Goal: Information Seeking & Learning: Learn about a topic

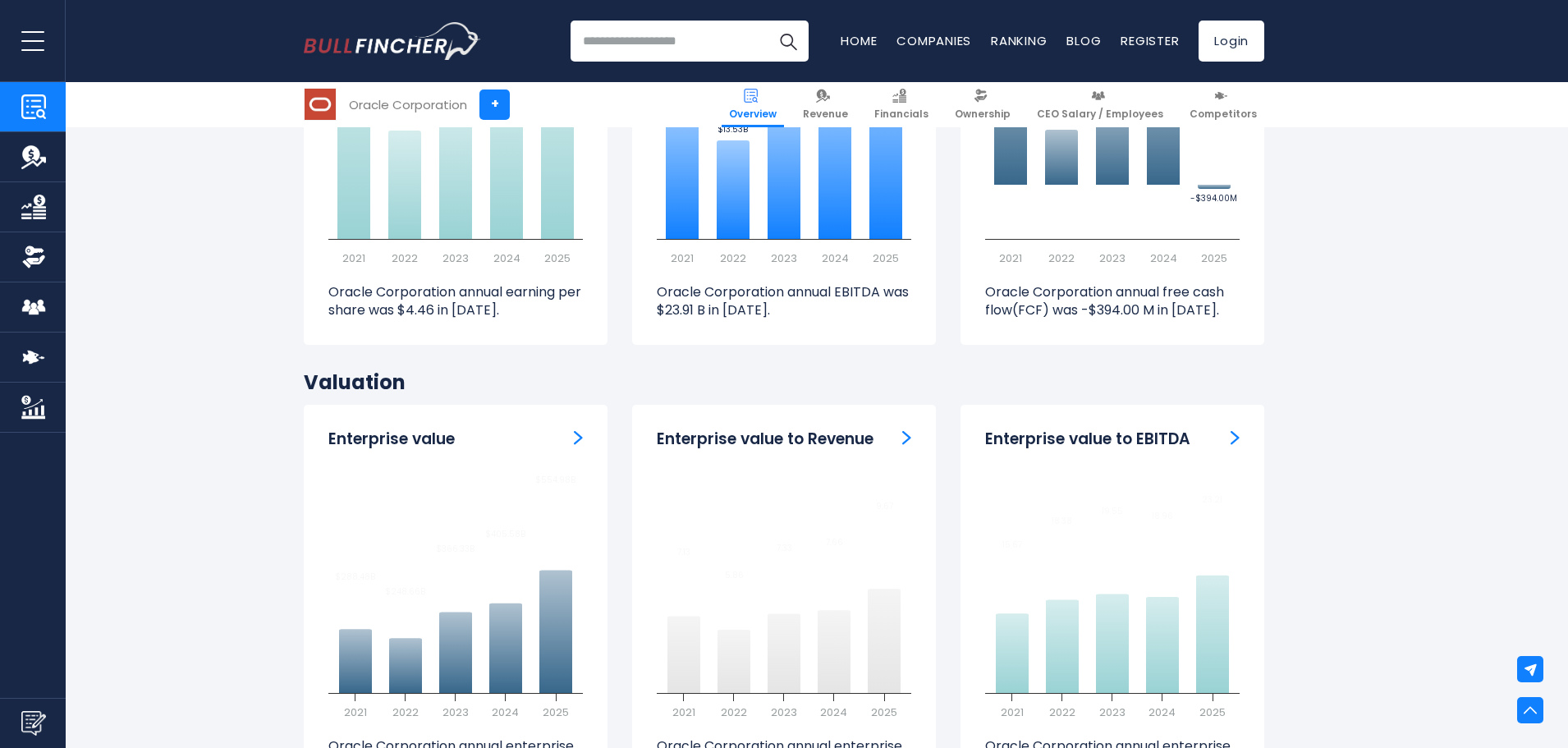
scroll to position [4599, 0]
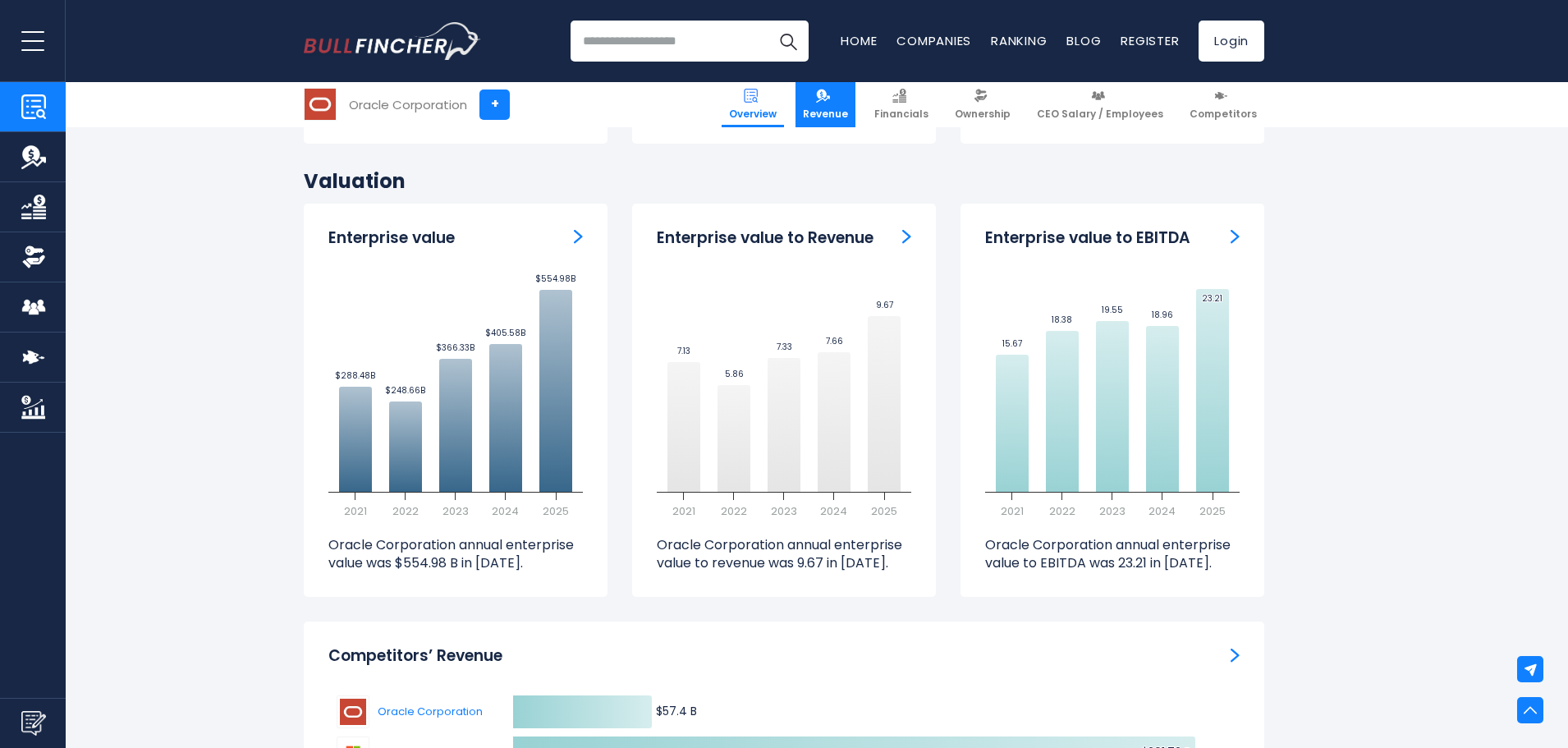
drag, startPoint x: 1463, startPoint y: 9, endPoint x: 847, endPoint y: 107, distance: 623.7
click at [847, 107] on span "Revenue" at bounding box center [826, 114] width 45 height 13
click at [842, 114] on span "Revenue" at bounding box center [826, 114] width 45 height 13
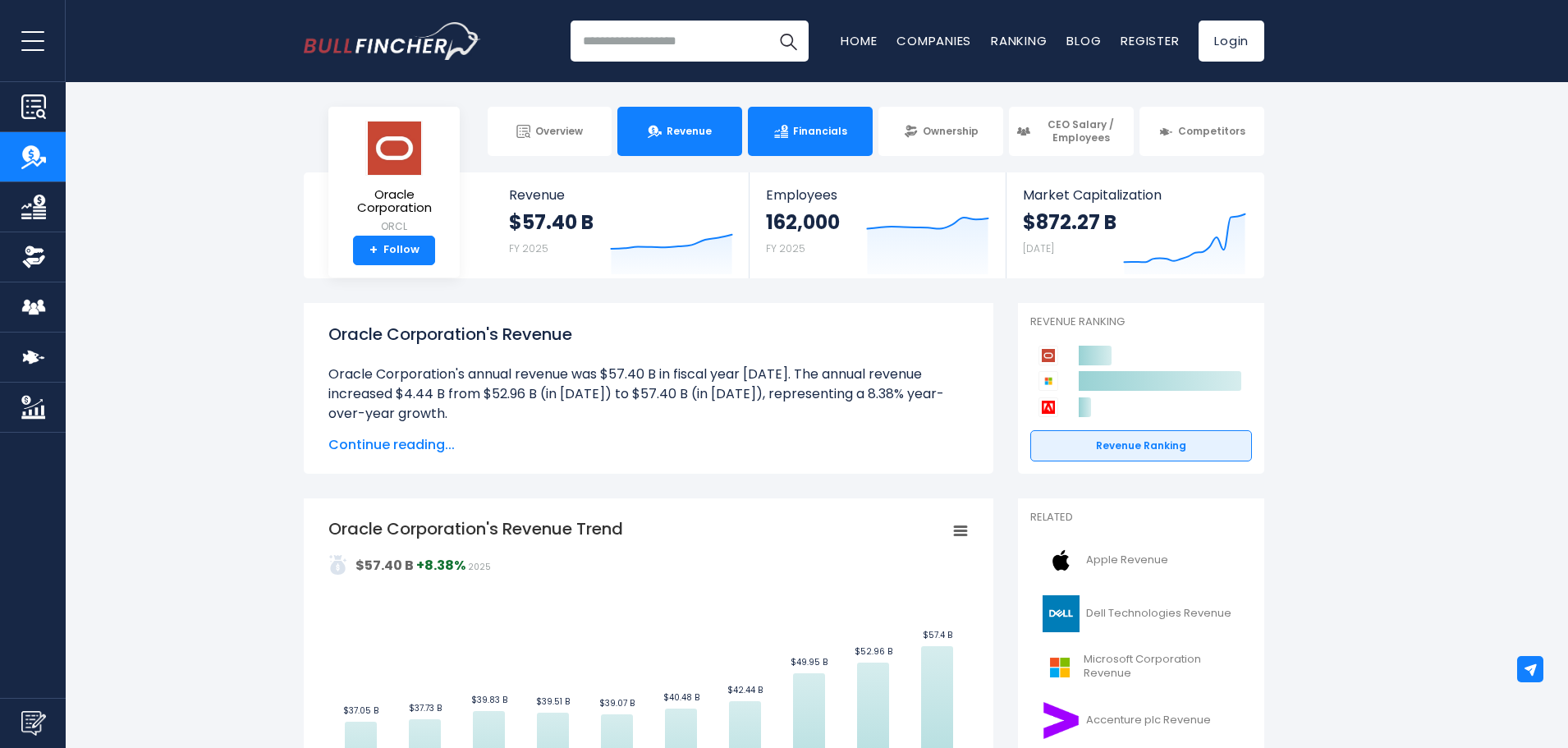
click at [818, 133] on span "Financials" at bounding box center [820, 132] width 54 height 13
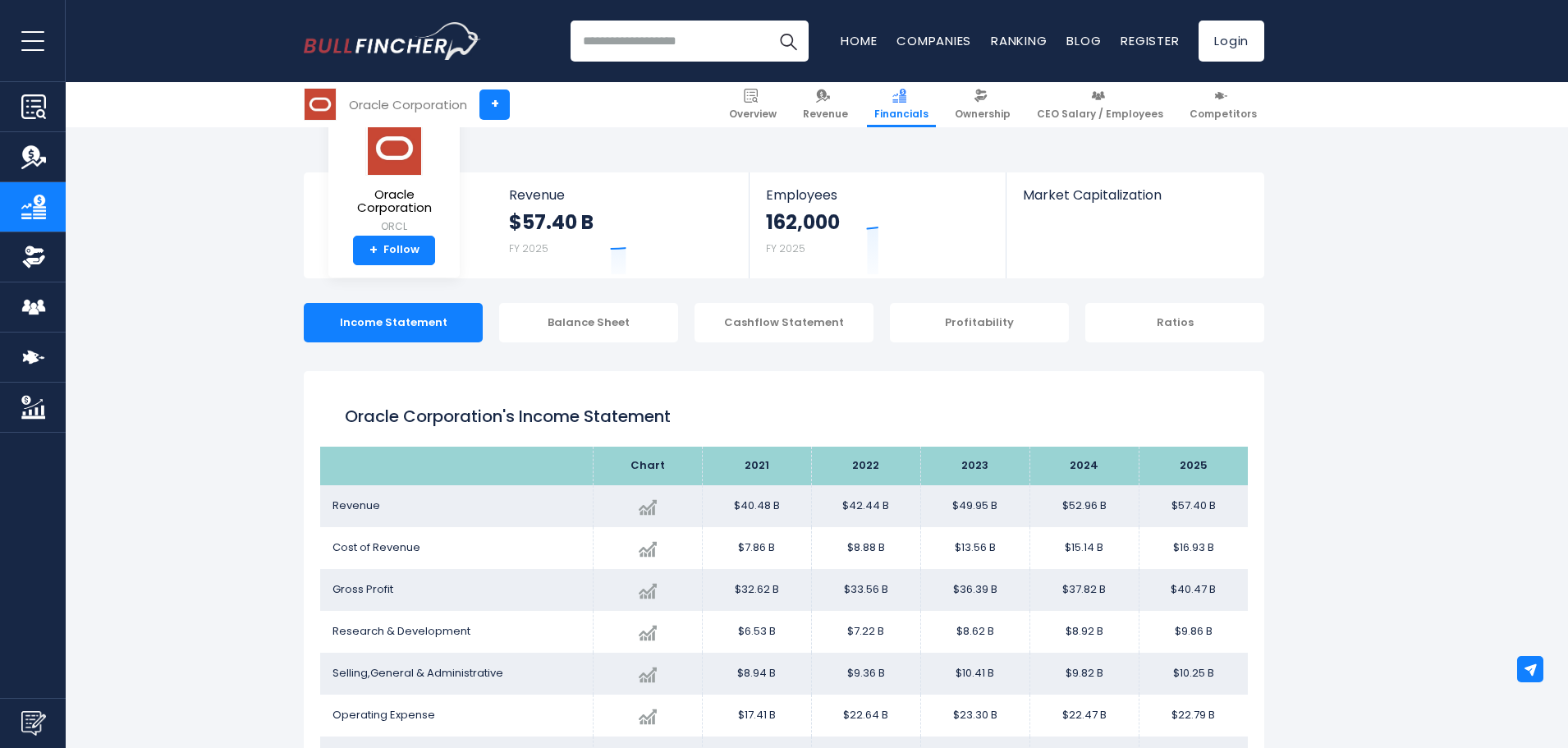
click at [1002, 39] on link "Ranking" at bounding box center [1018, 40] width 55 height 17
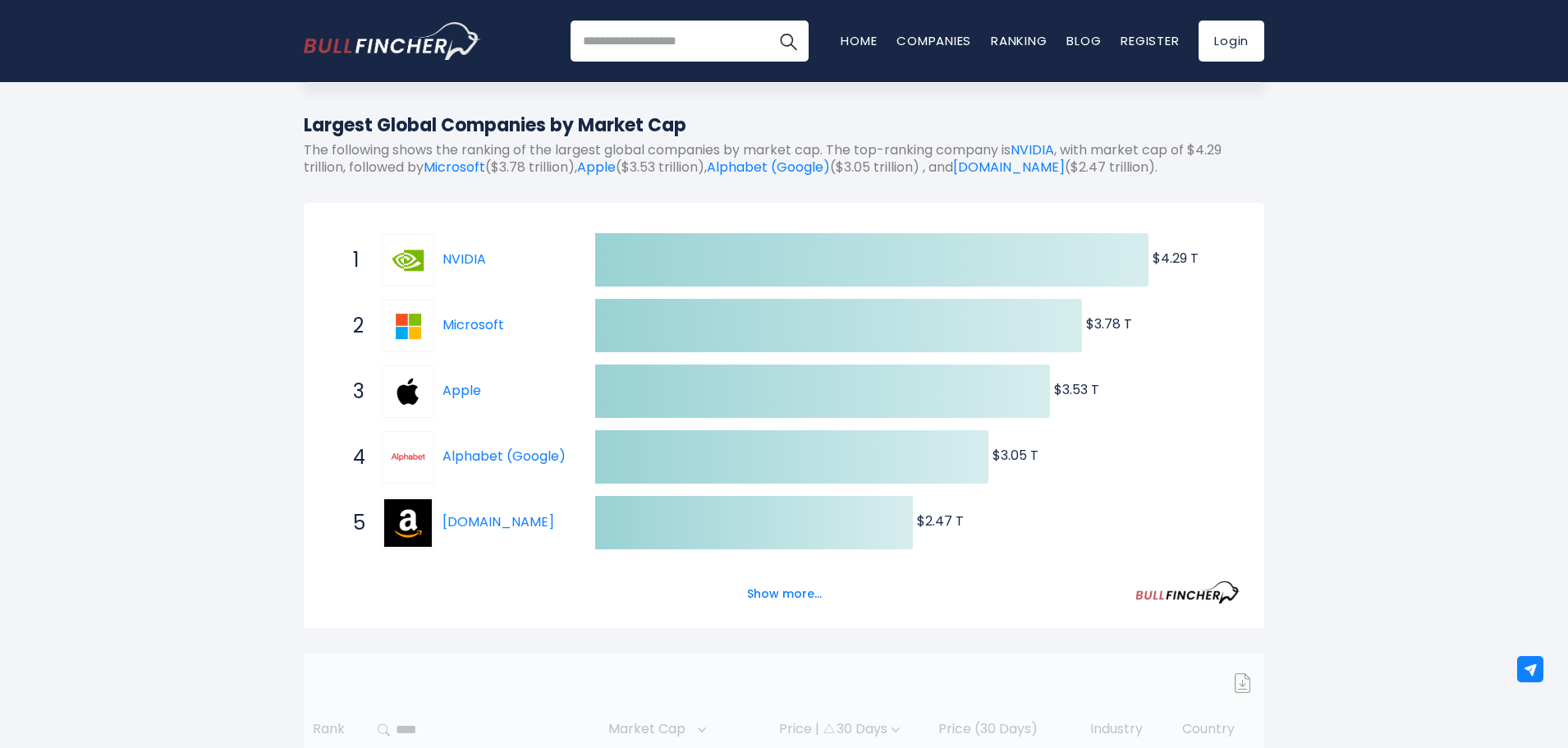
scroll to position [82, 0]
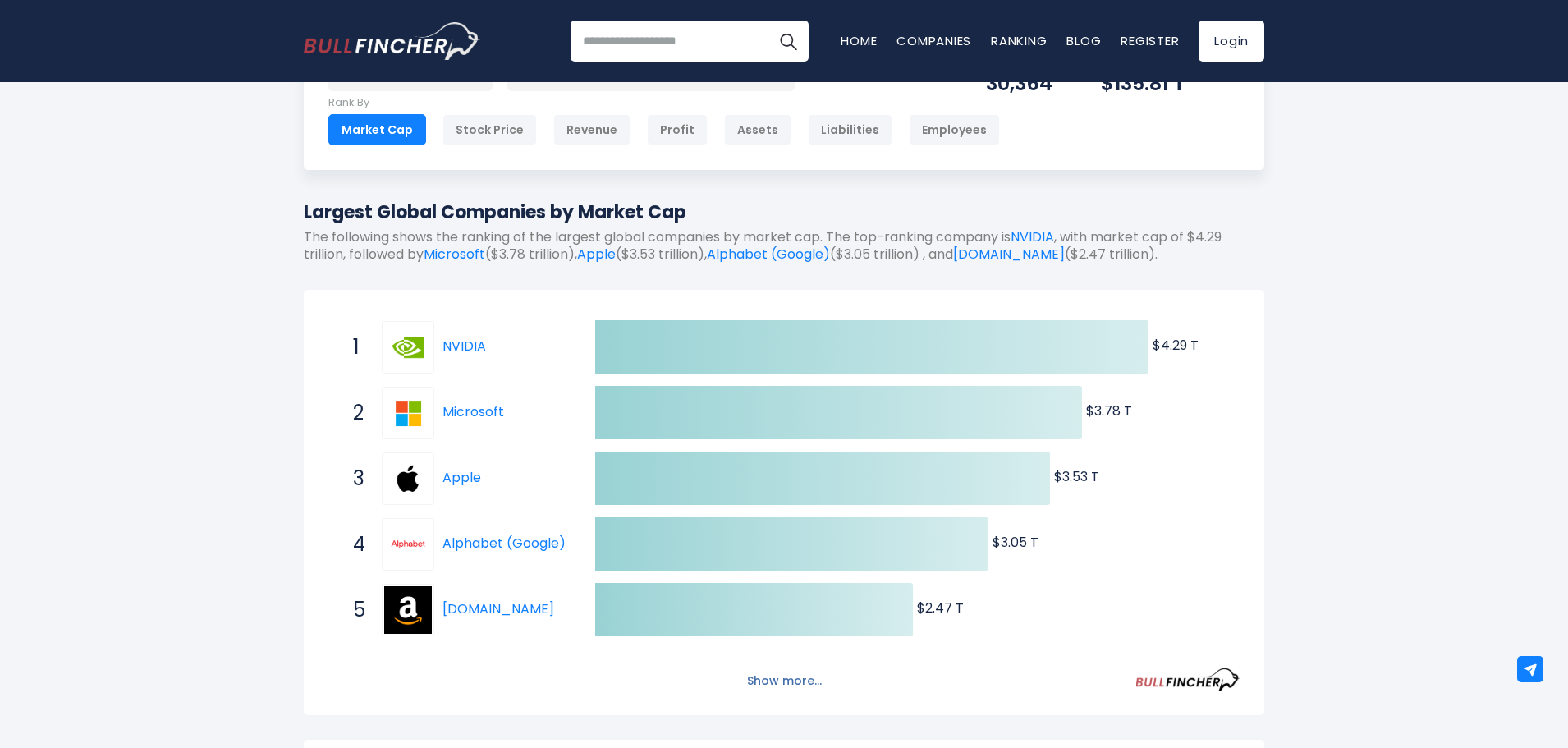
click at [776, 675] on button "Show more..." at bounding box center [784, 680] width 94 height 27
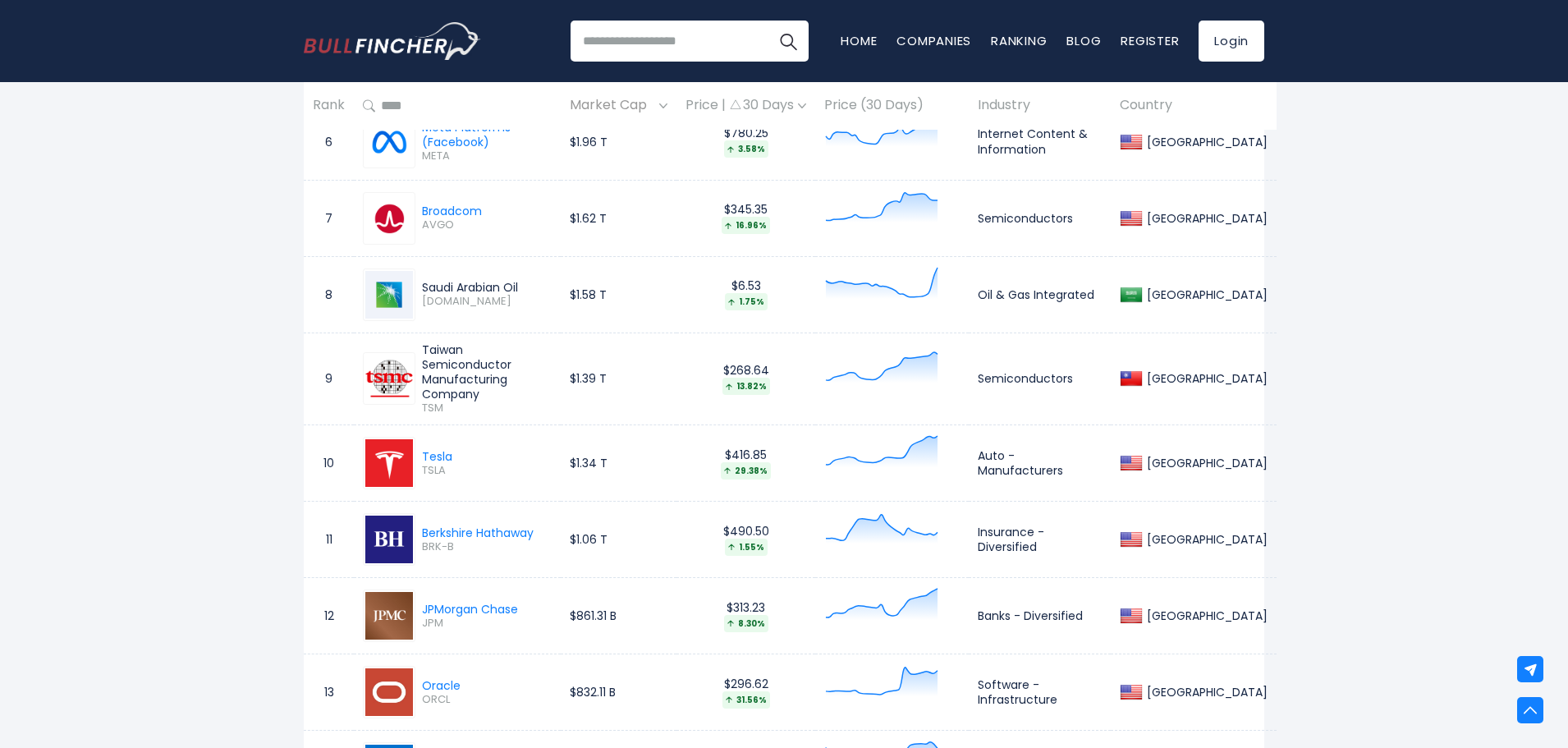
scroll to position [1560, 0]
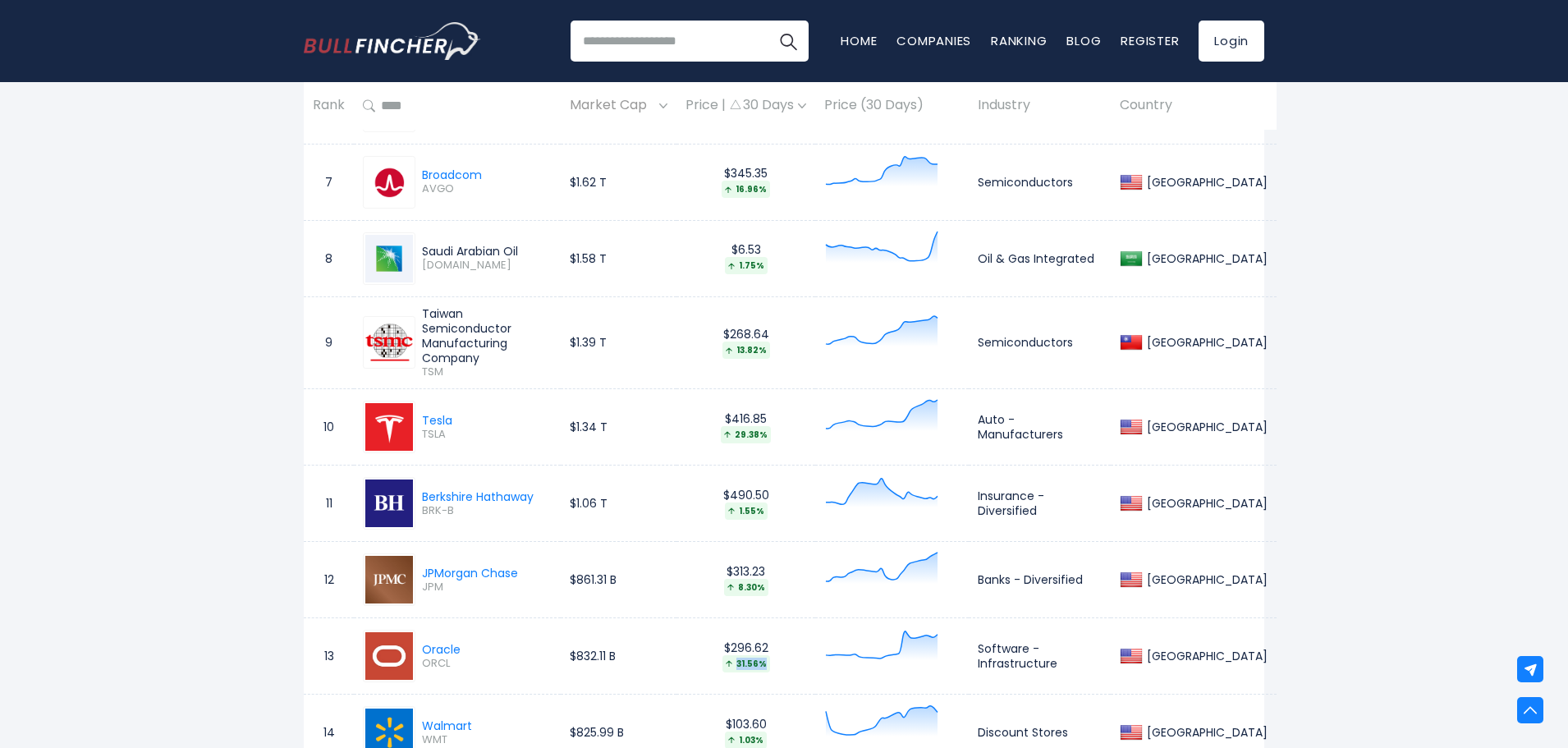
drag, startPoint x: 777, startPoint y: 647, endPoint x: 746, endPoint y: 653, distance: 31.6
click at [746, 655] on div "31.56%" at bounding box center [746, 663] width 48 height 17
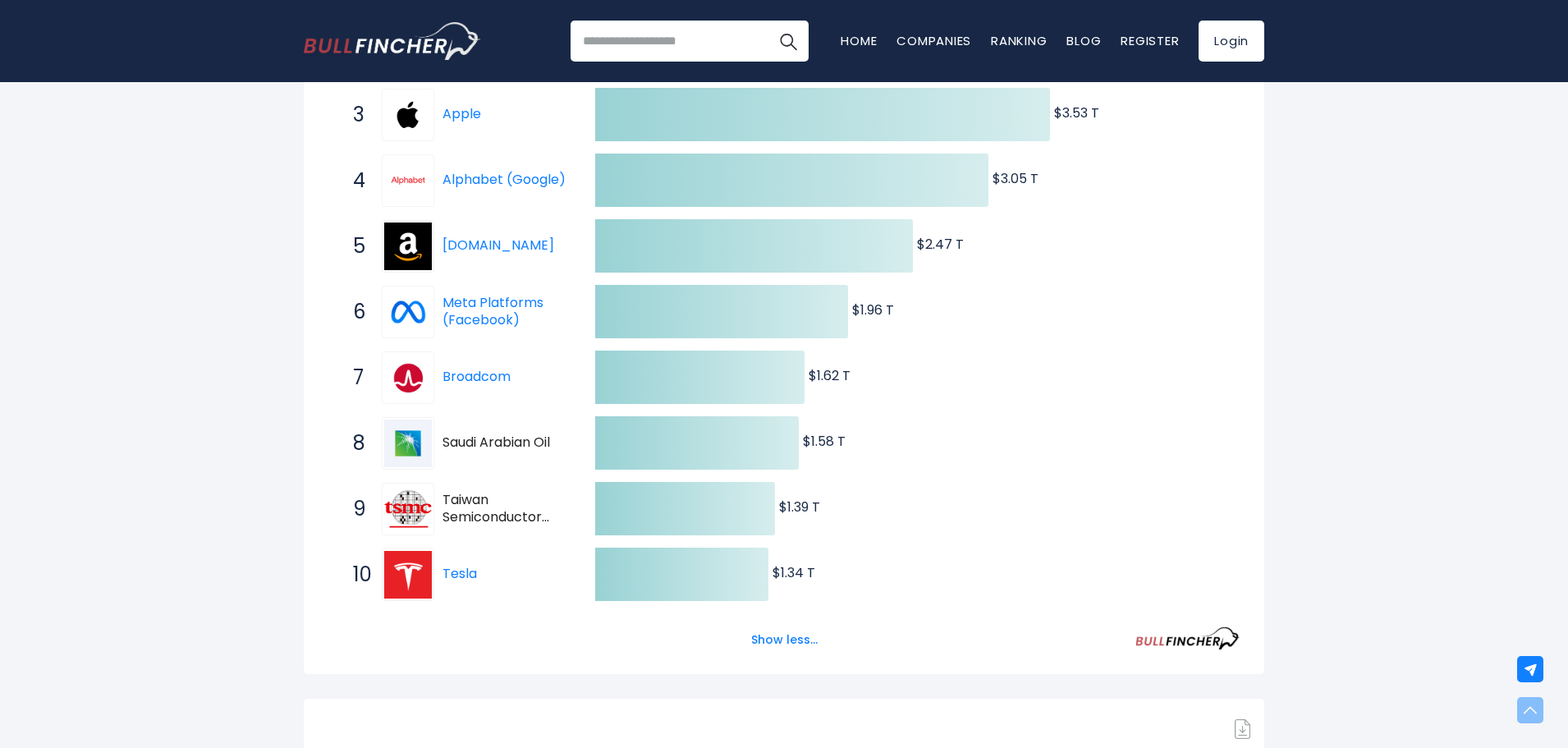
scroll to position [492, 0]
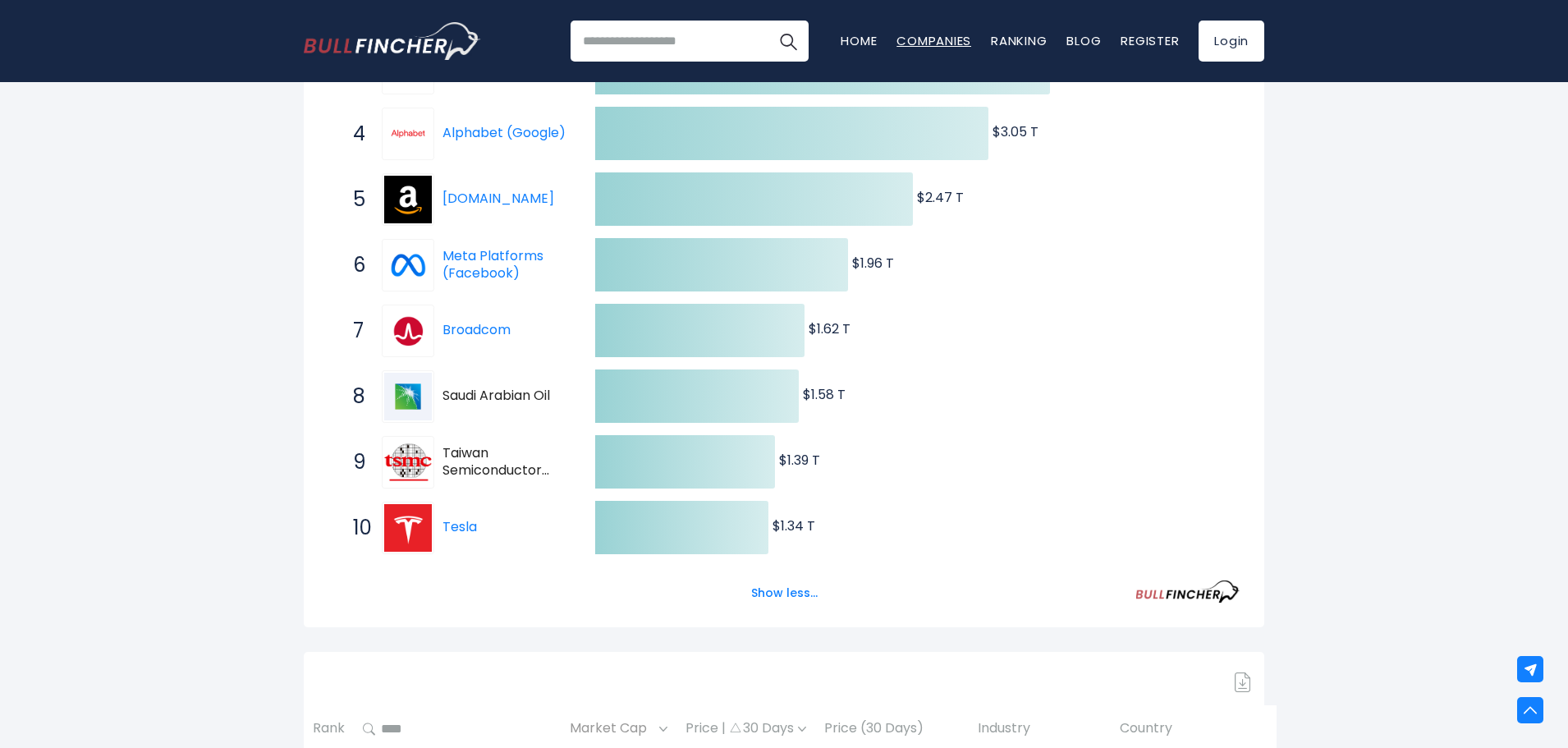
click at [928, 43] on link "Companies" at bounding box center [934, 40] width 75 height 17
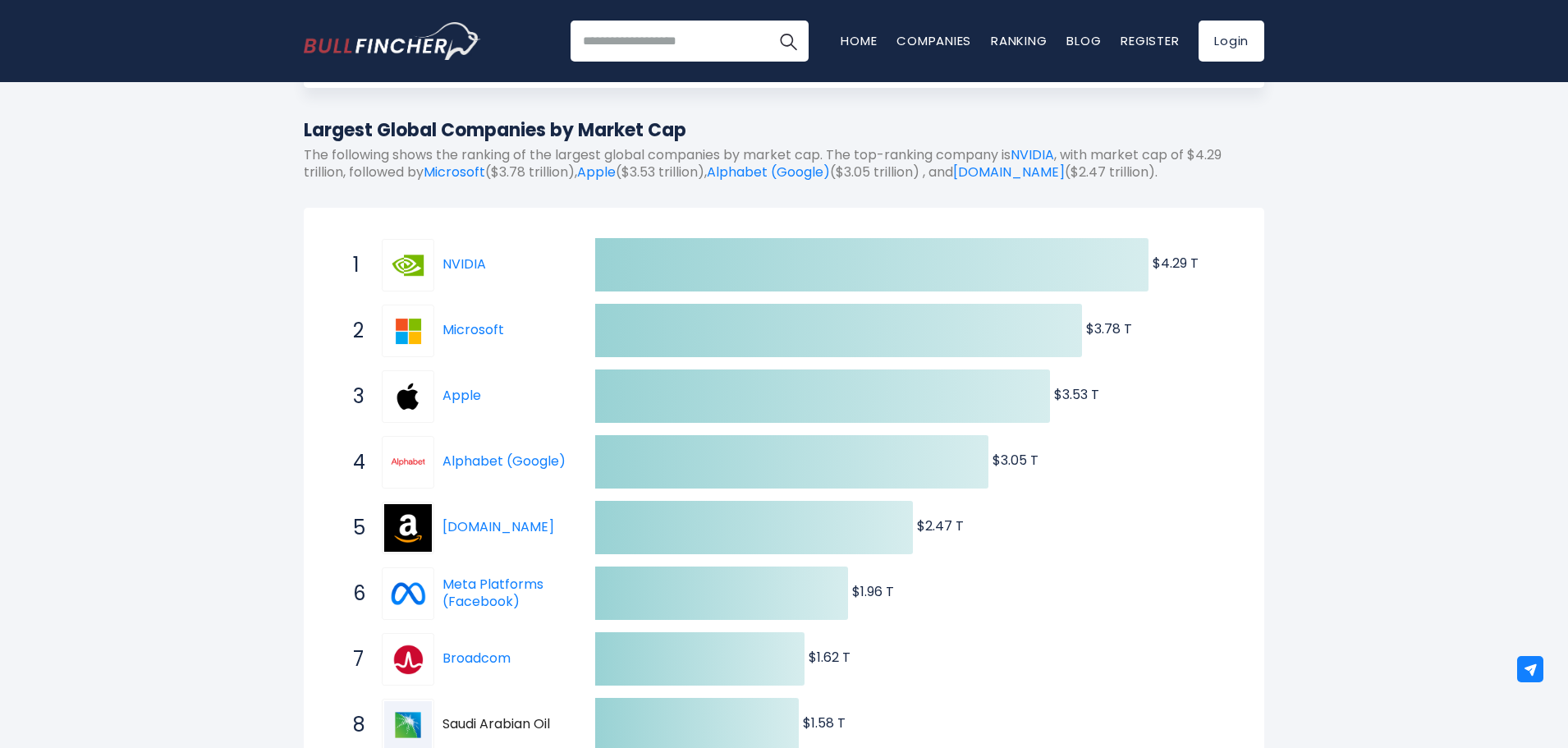
scroll to position [0, 0]
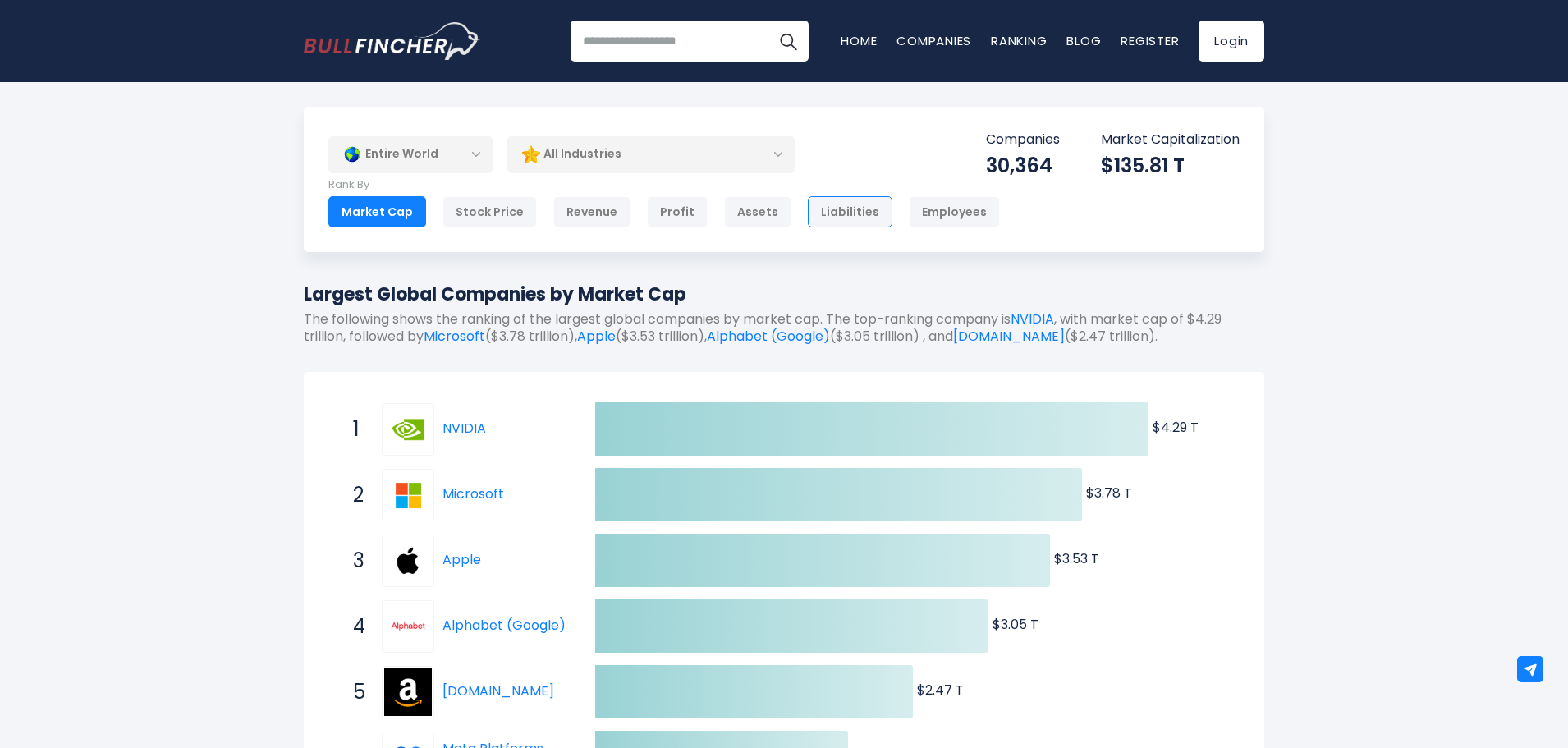
click at [821, 200] on div "Liabilities" at bounding box center [850, 211] width 85 height 31
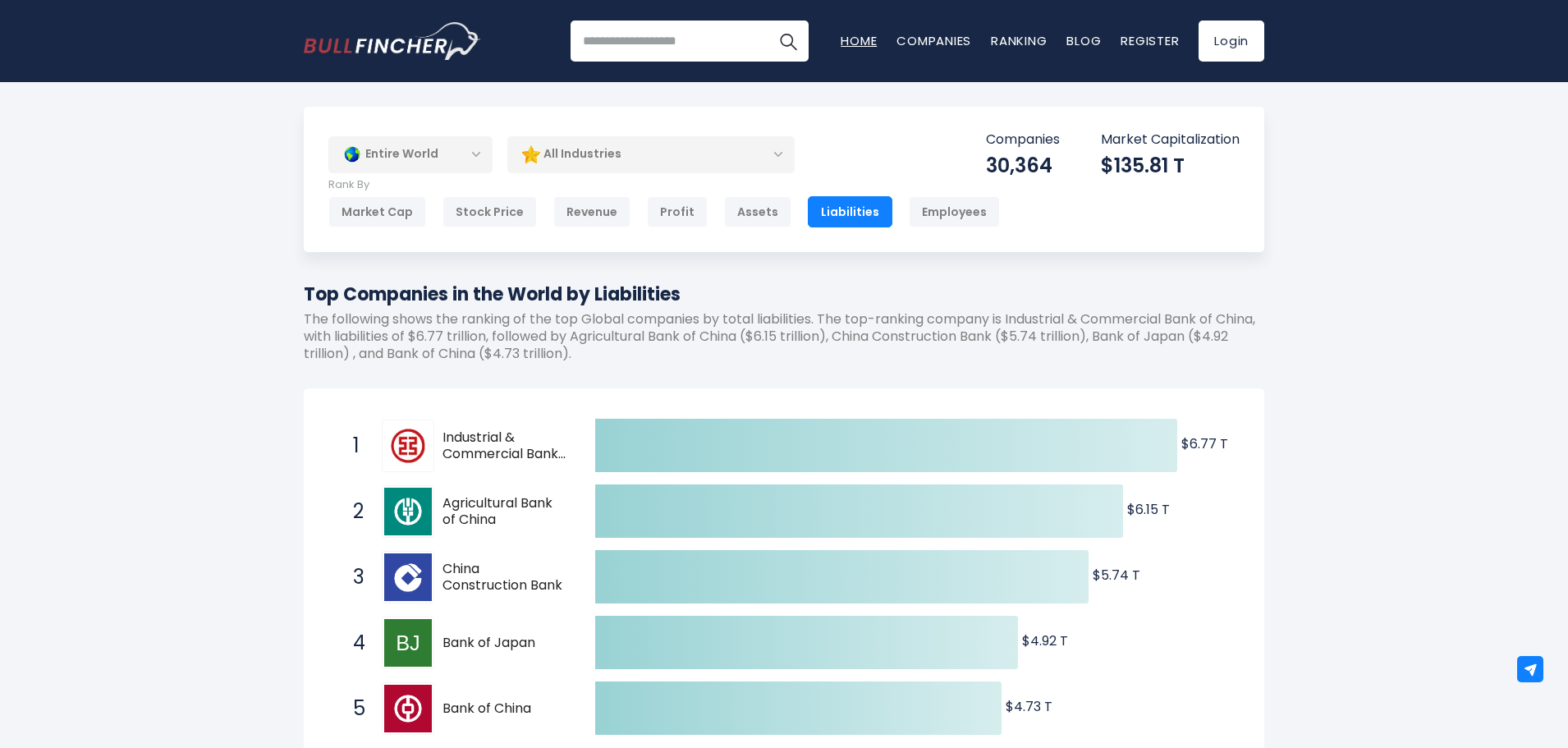
click at [863, 36] on link "Home" at bounding box center [859, 40] width 36 height 17
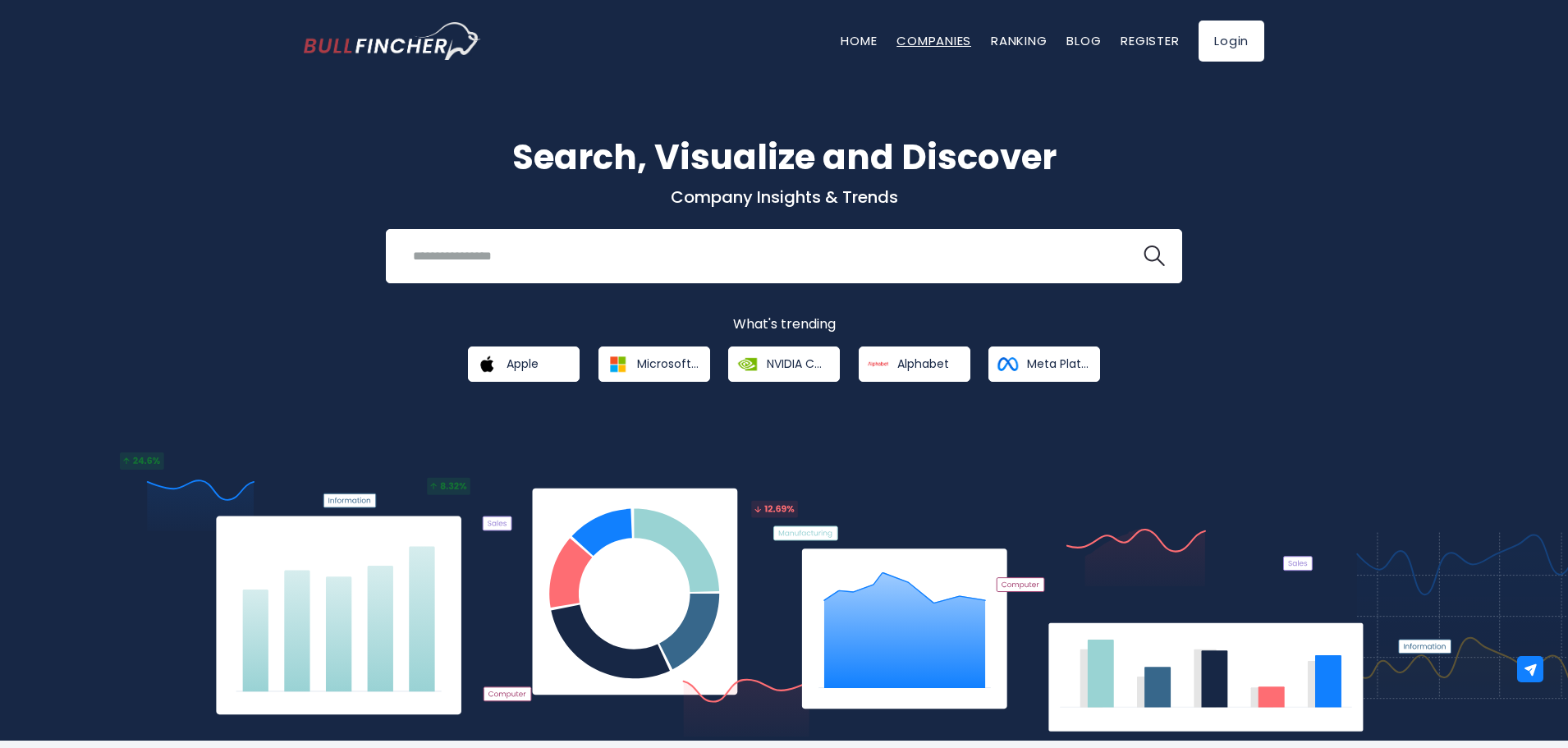
click at [931, 41] on link "Companies" at bounding box center [934, 40] width 75 height 17
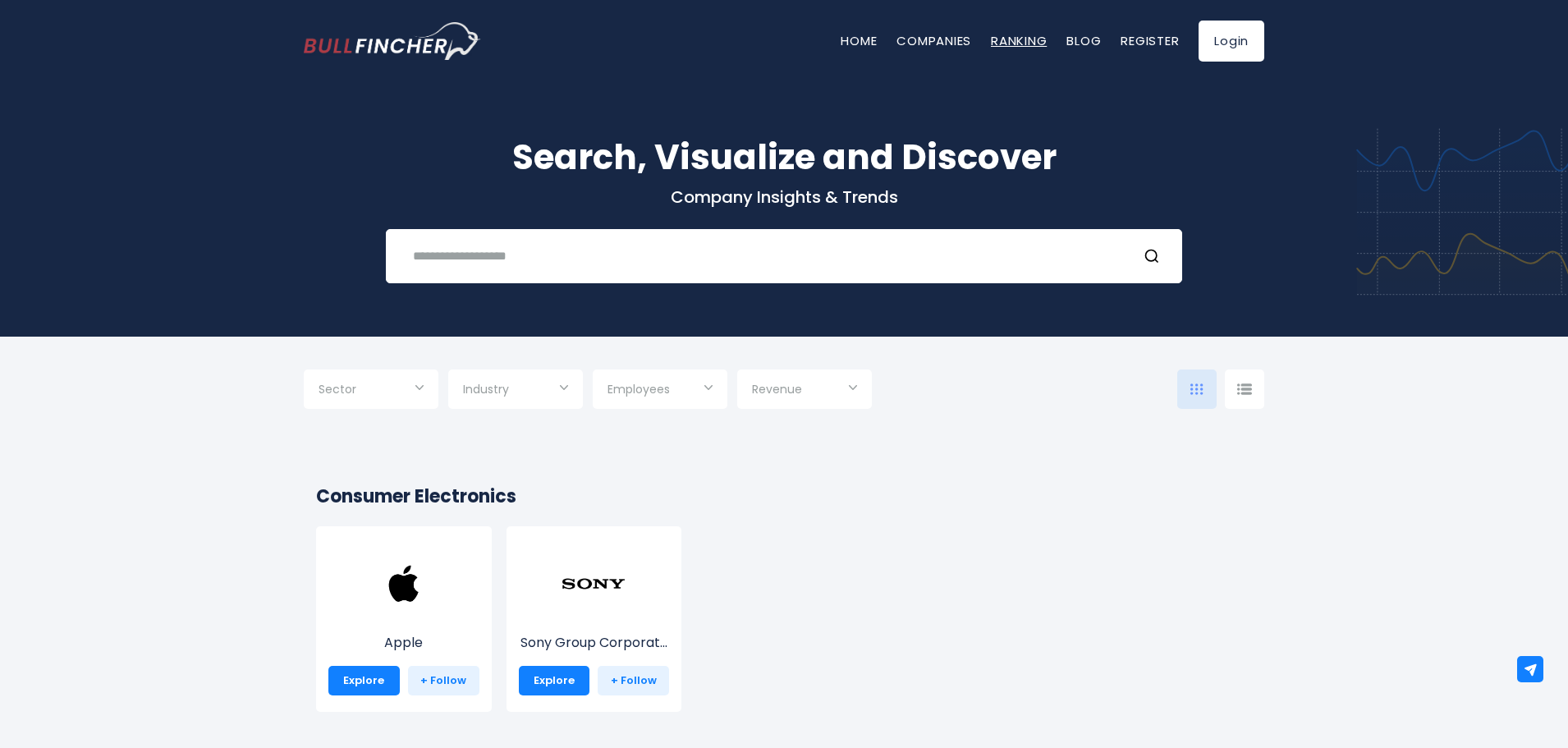
click at [1031, 36] on link "Ranking" at bounding box center [1018, 40] width 55 height 17
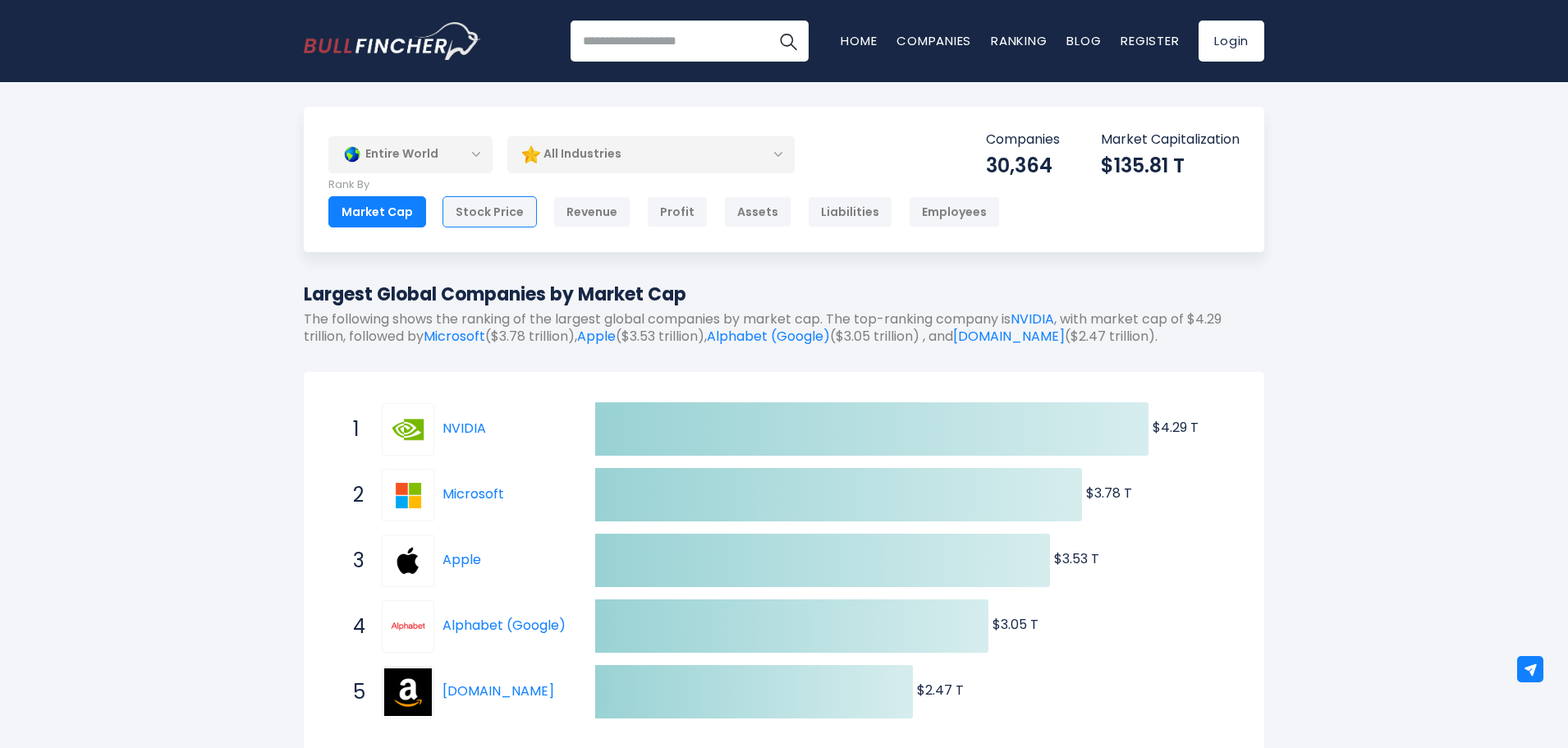
click at [514, 213] on div "Stock Price" at bounding box center [489, 211] width 94 height 31
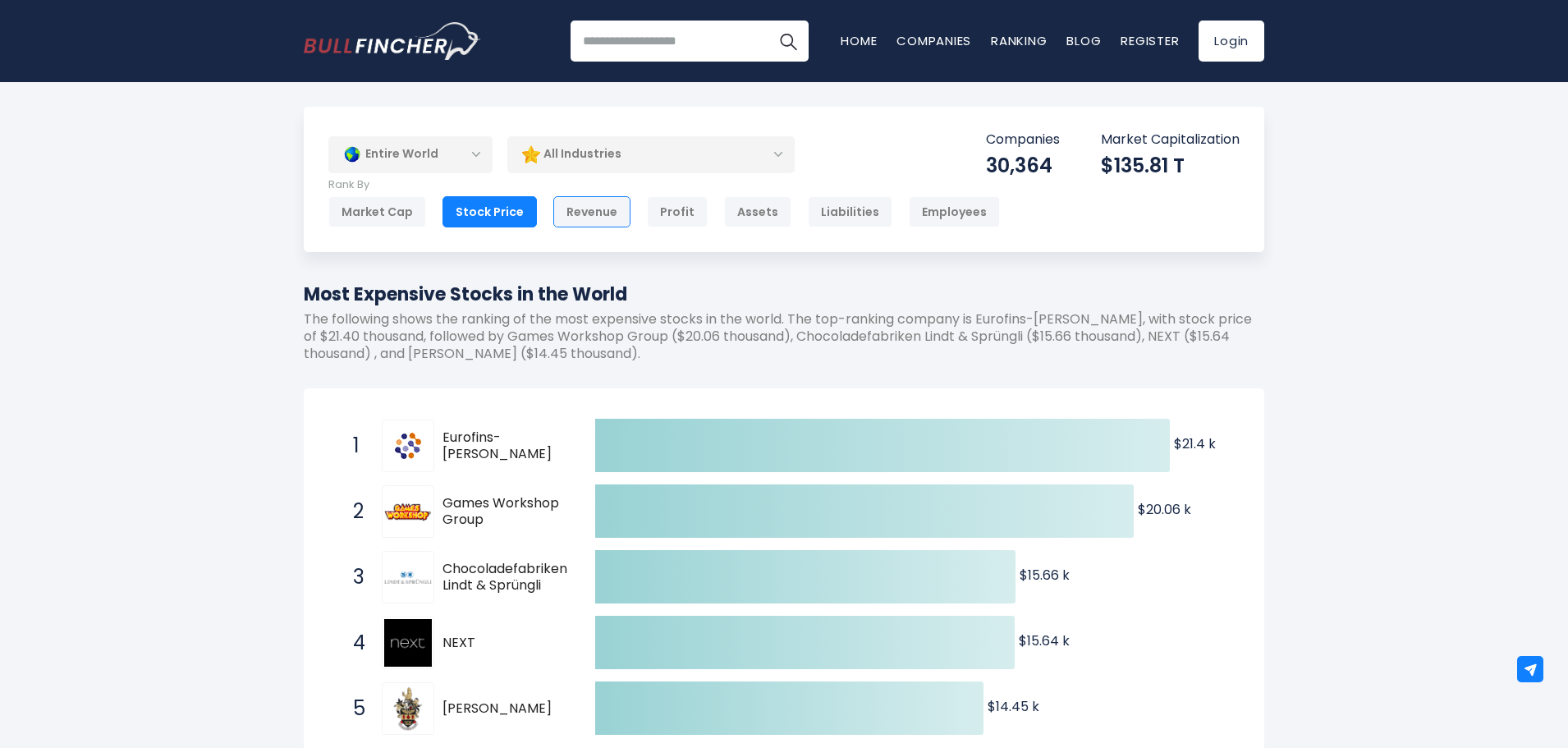
click at [569, 211] on div "Revenue" at bounding box center [592, 211] width 77 height 31
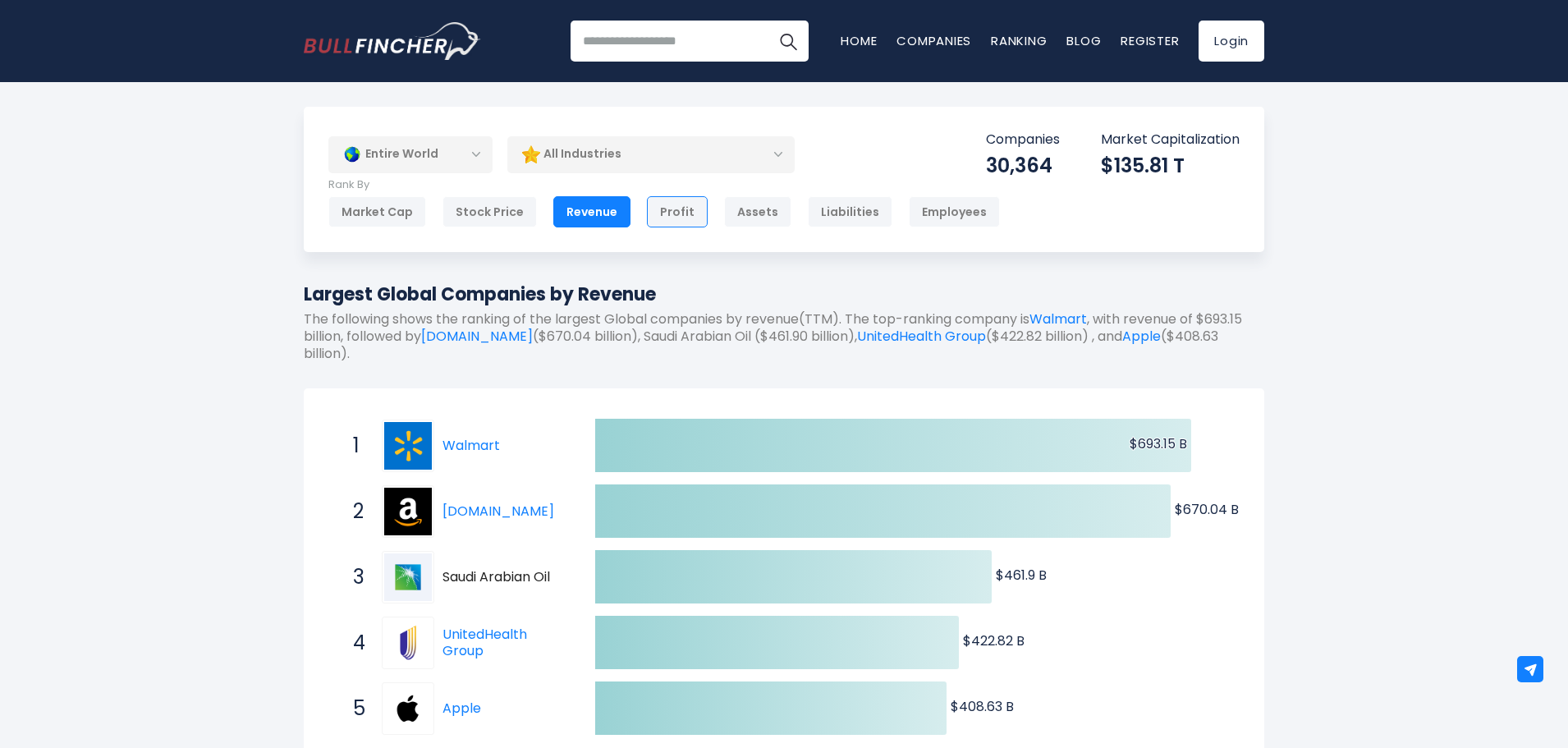
click at [668, 216] on div "Profit" at bounding box center [677, 211] width 61 height 31
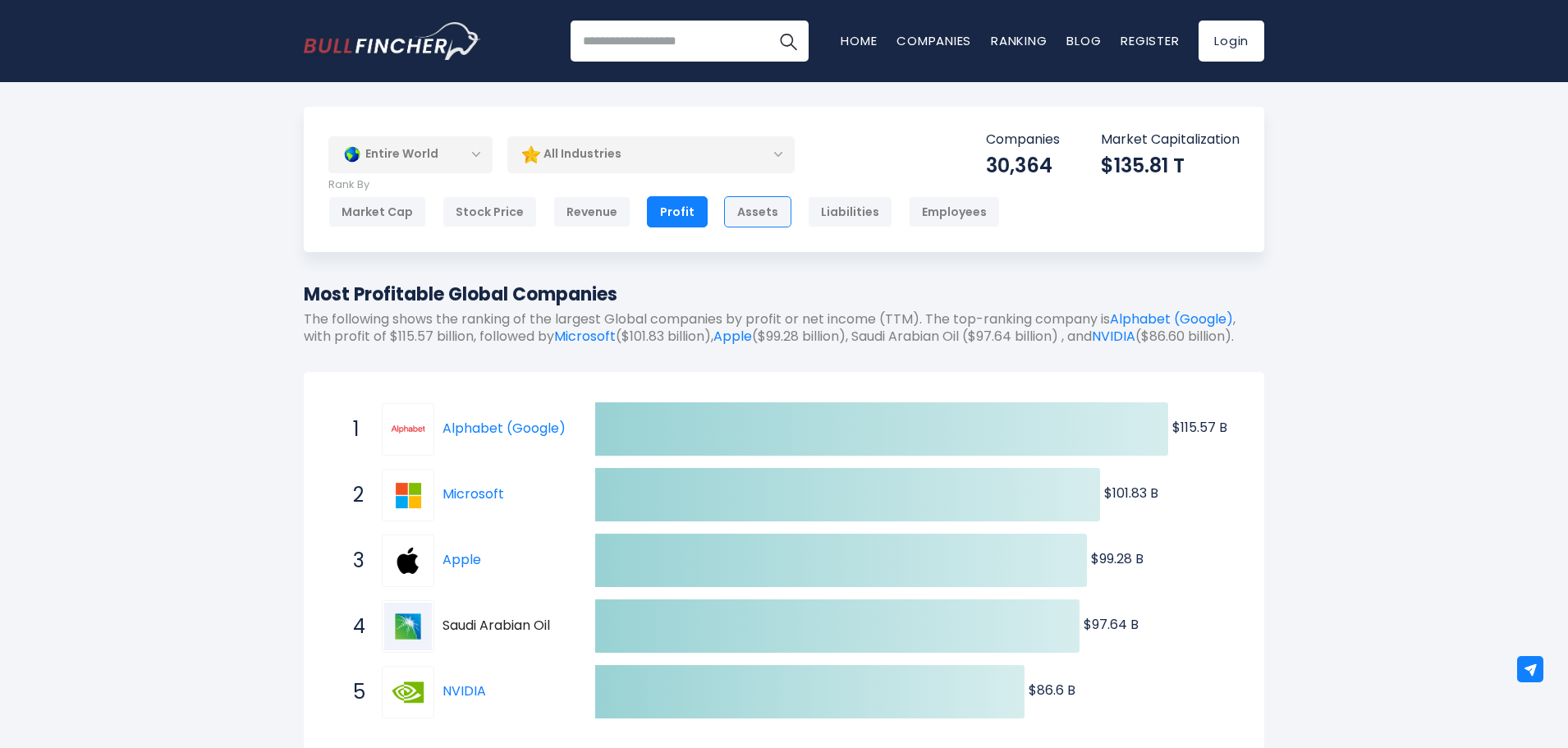
click at [742, 213] on div "Assets" at bounding box center [758, 211] width 68 height 31
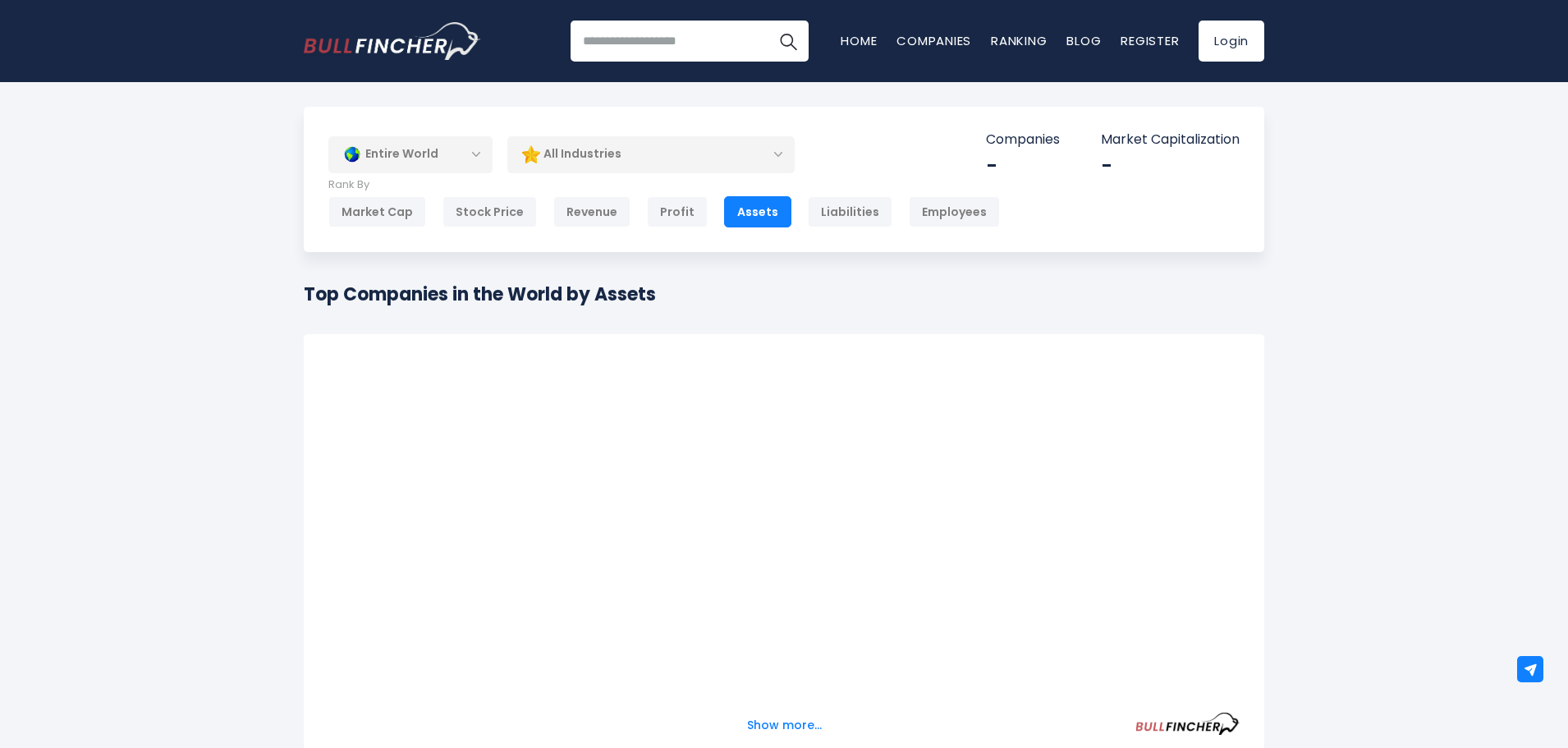
click at [745, 209] on div "Assets" at bounding box center [758, 211] width 68 height 31
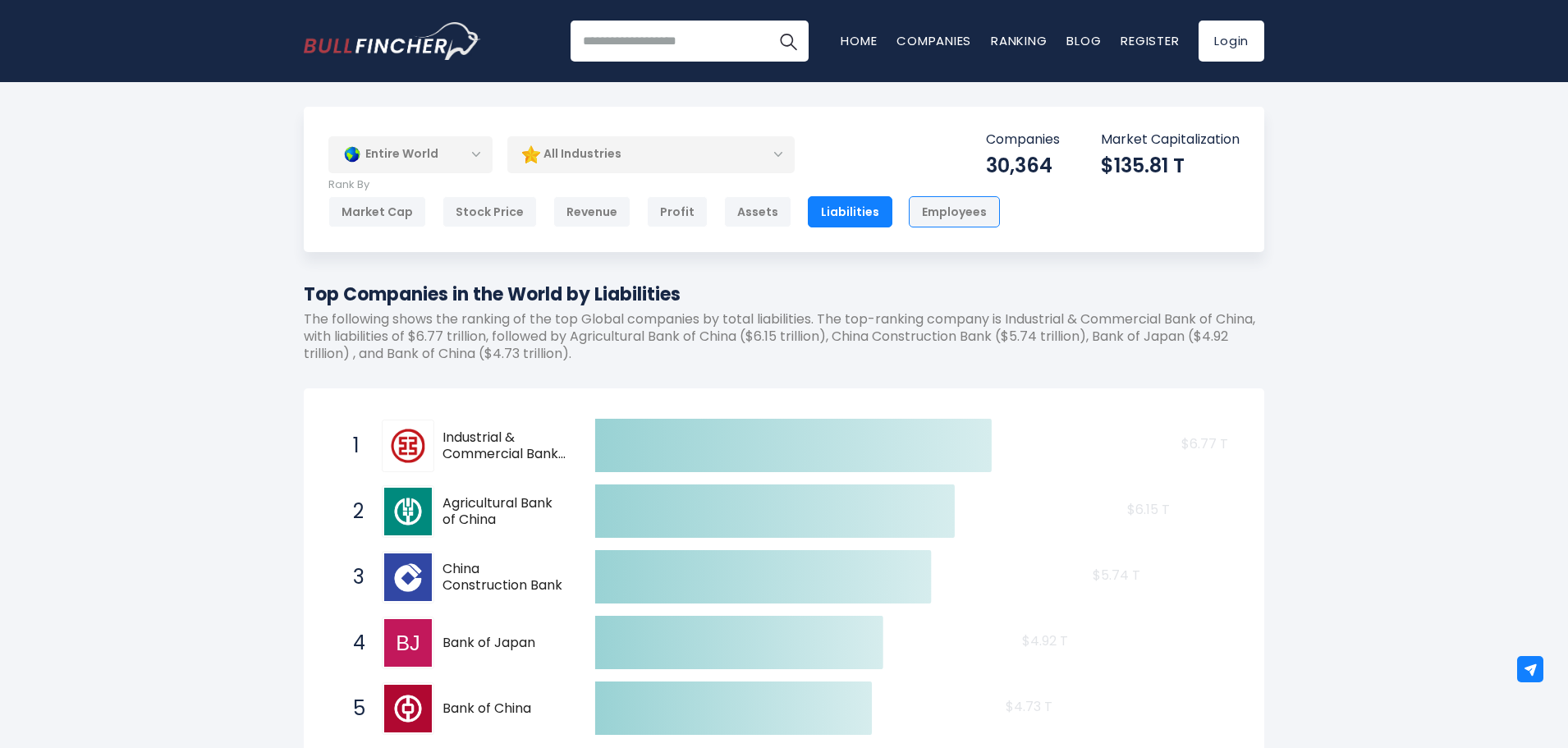
click at [910, 213] on div "Employees" at bounding box center [954, 211] width 91 height 31
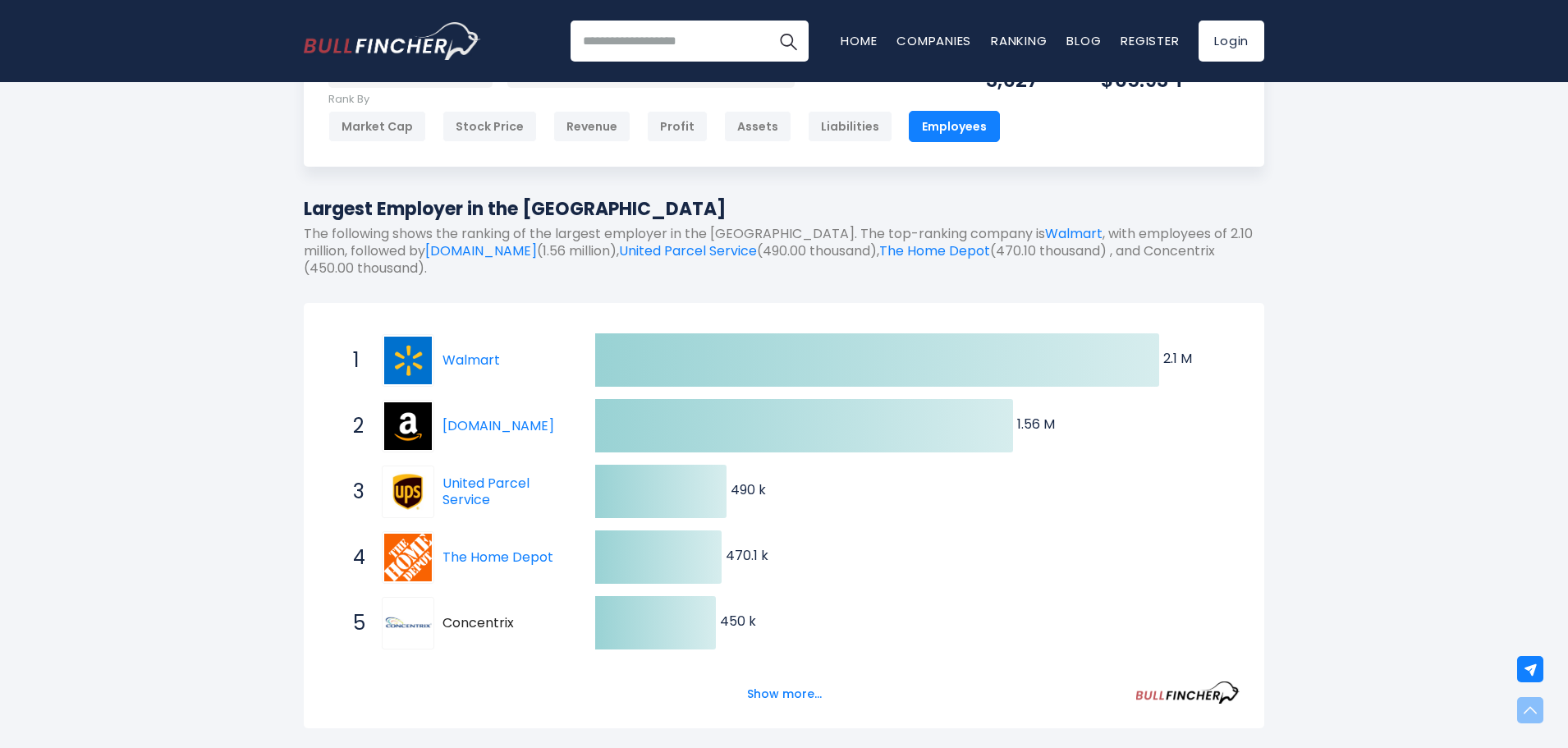
scroll to position [82, 0]
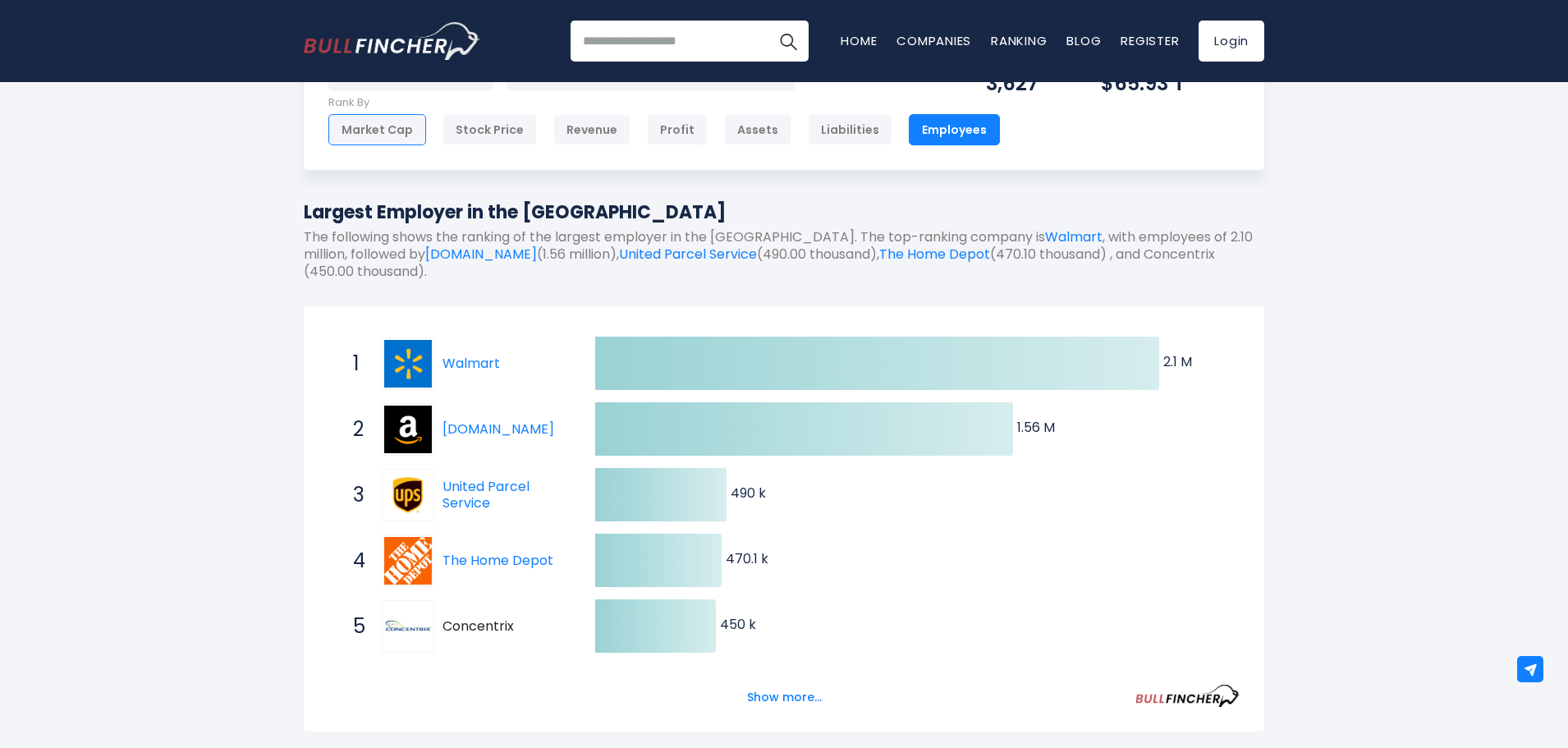
click at [380, 133] on div "Market Cap" at bounding box center [378, 129] width 98 height 31
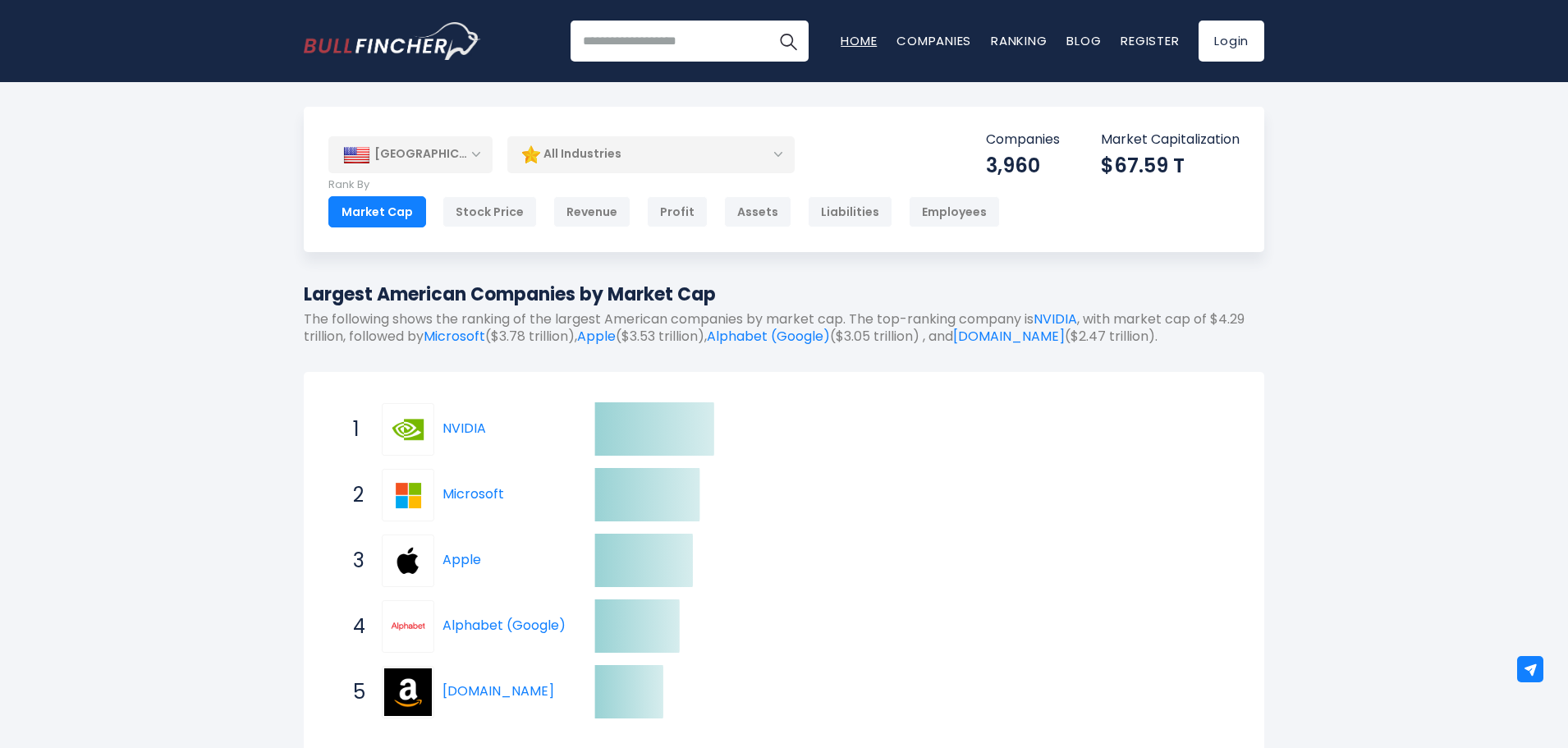
drag, startPoint x: 0, startPoint y: 0, endPoint x: 857, endPoint y: 39, distance: 857.9
click at [857, 39] on link "Home" at bounding box center [859, 40] width 36 height 17
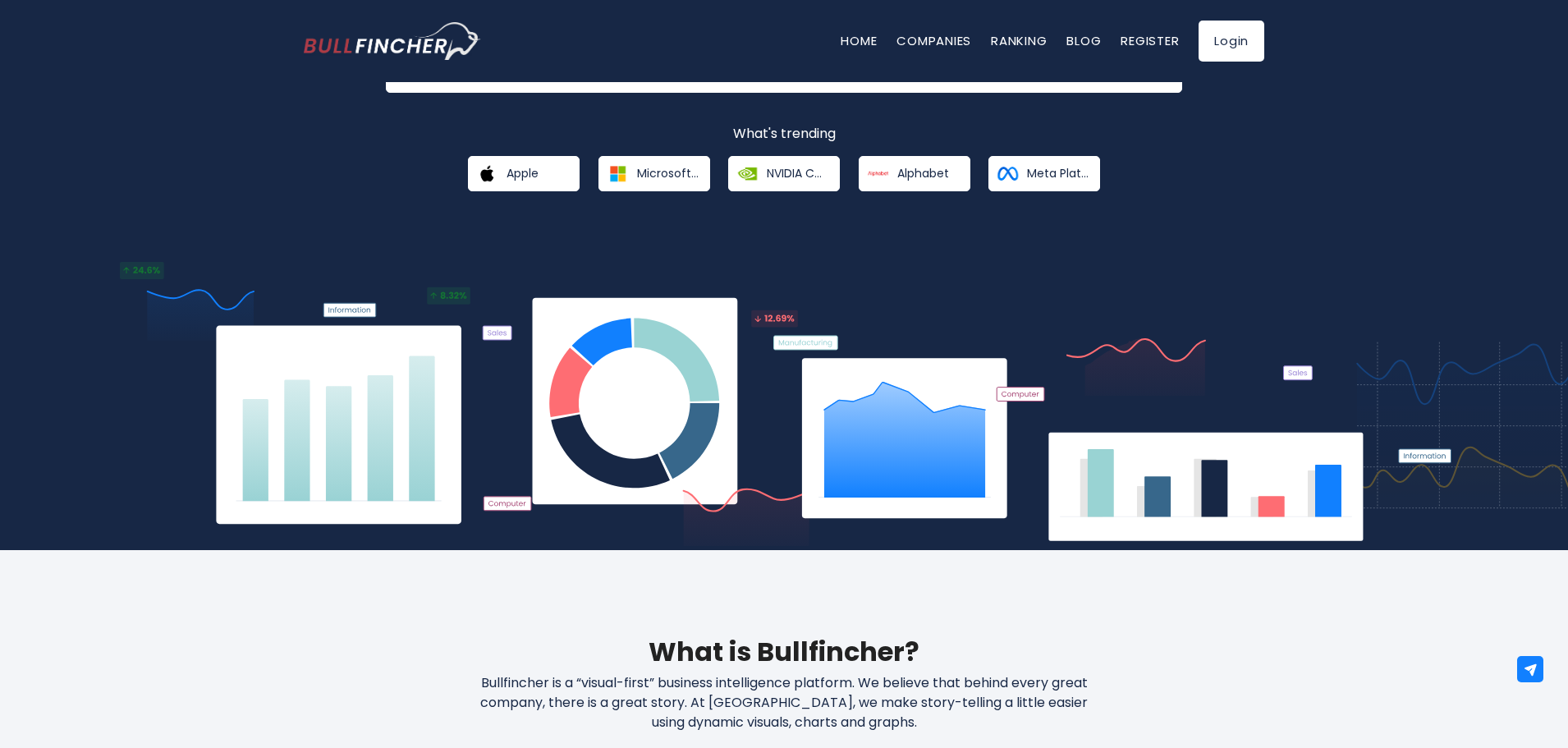
scroll to position [82, 0]
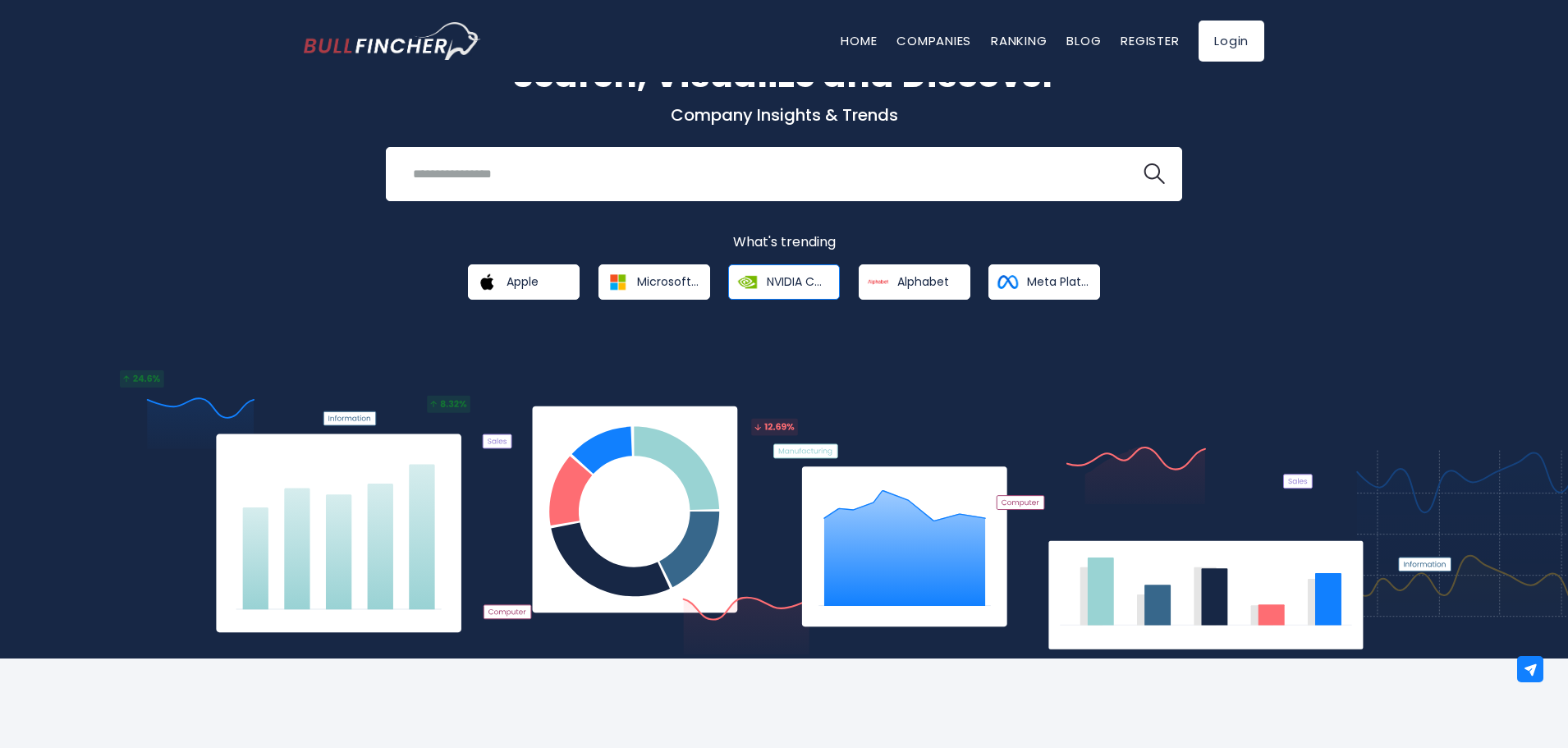
click at [779, 270] on link "NVIDIA Corporation" at bounding box center [784, 282] width 112 height 36
click at [784, 278] on span "NVIDIA Corporation" at bounding box center [798, 282] width 62 height 15
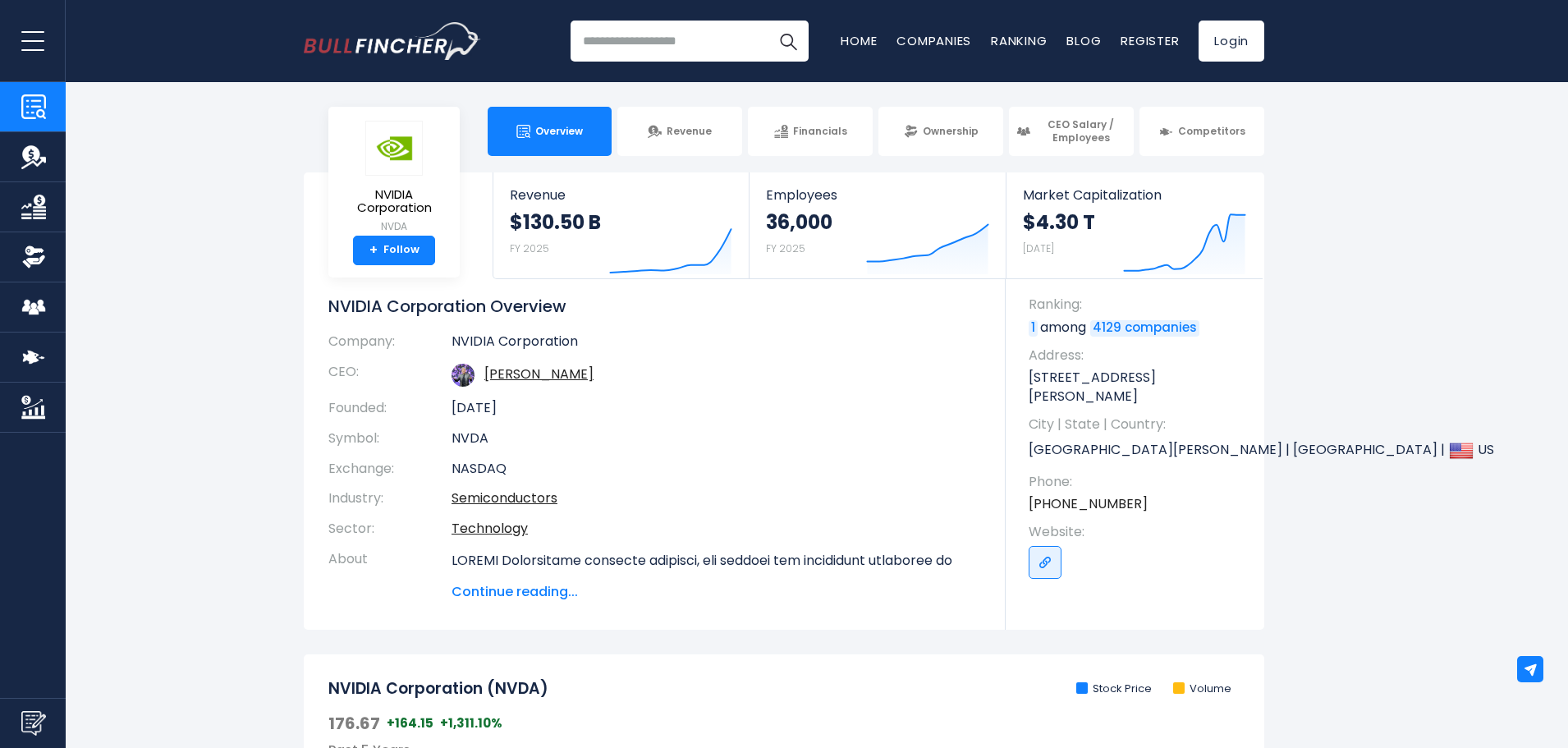
click at [1355, 431] on section "NVIDIA Corporation NVDA + Follow Revenue $130.50 B FY 2025 Created with Highcha…" at bounding box center [784, 400] width 1568 height 458
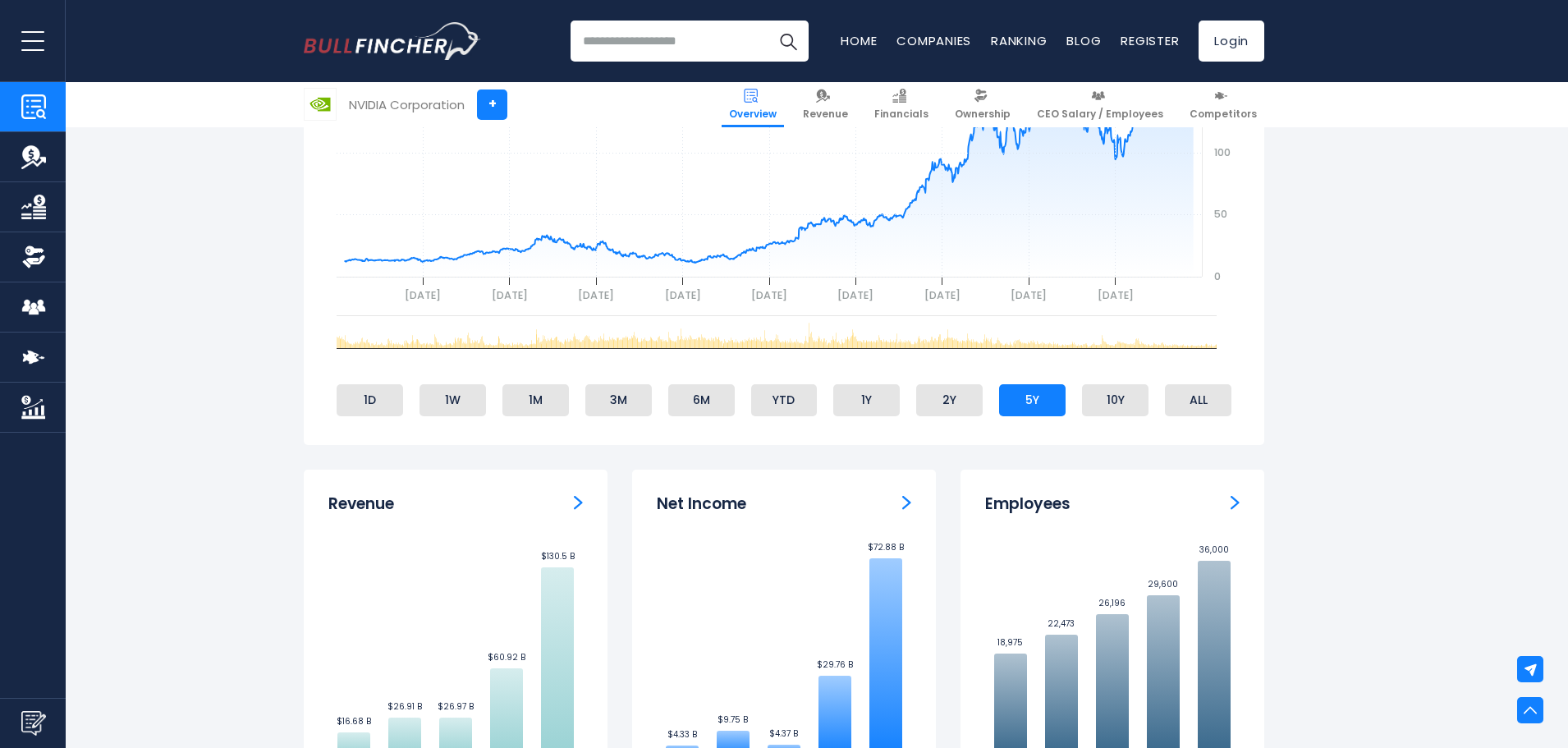
scroll to position [516, 0]
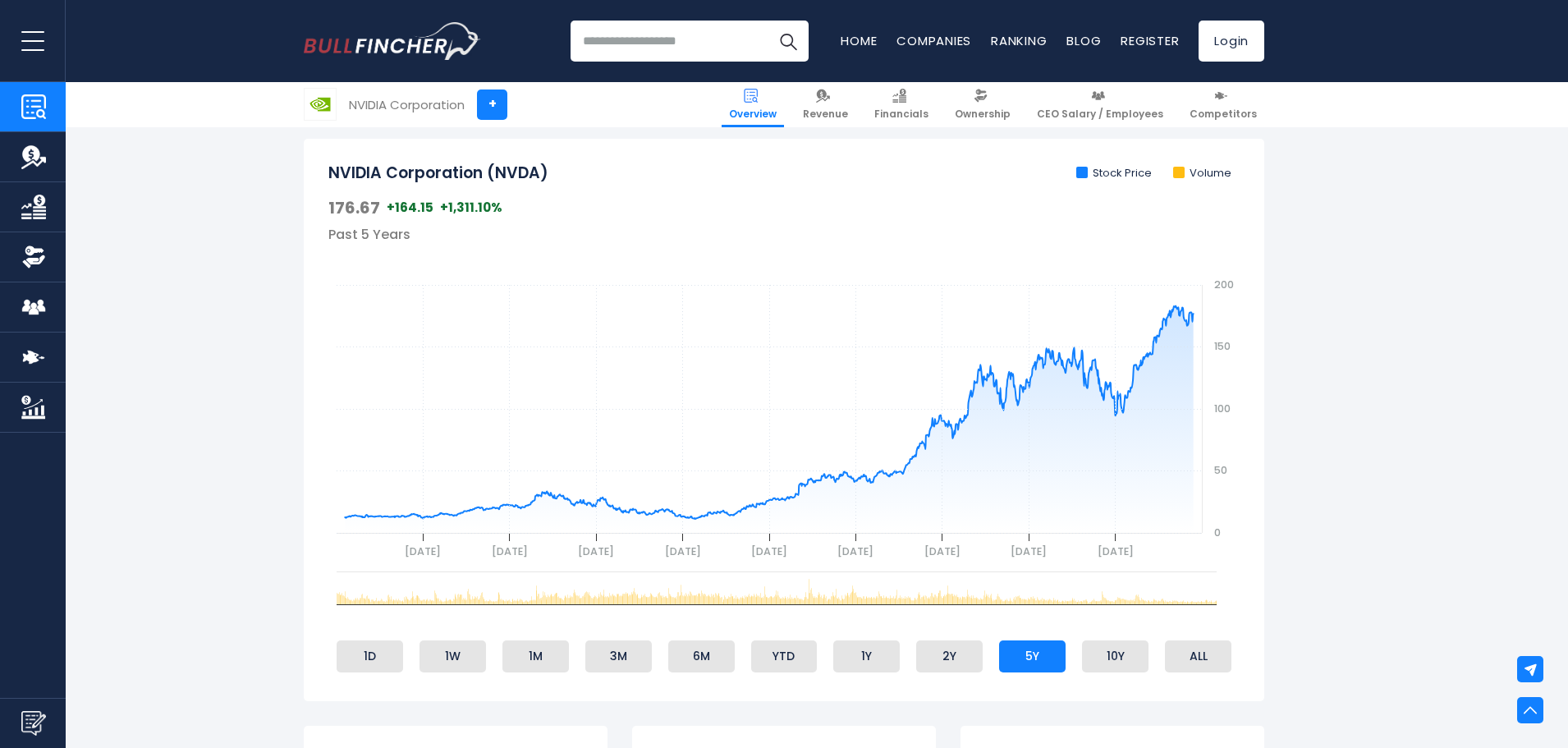
click at [664, 50] on input "search" at bounding box center [689, 41] width 238 height 41
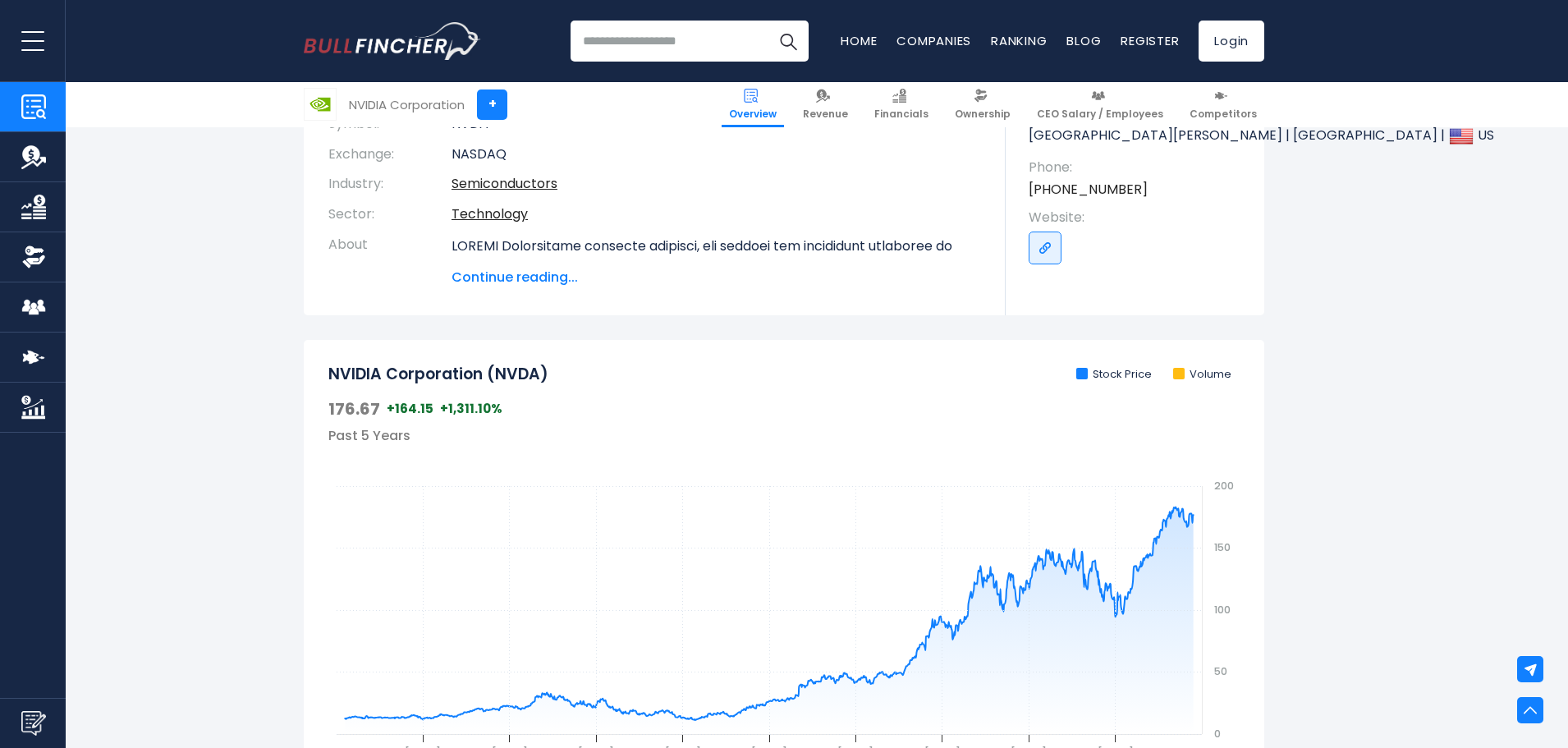
scroll to position [270, 0]
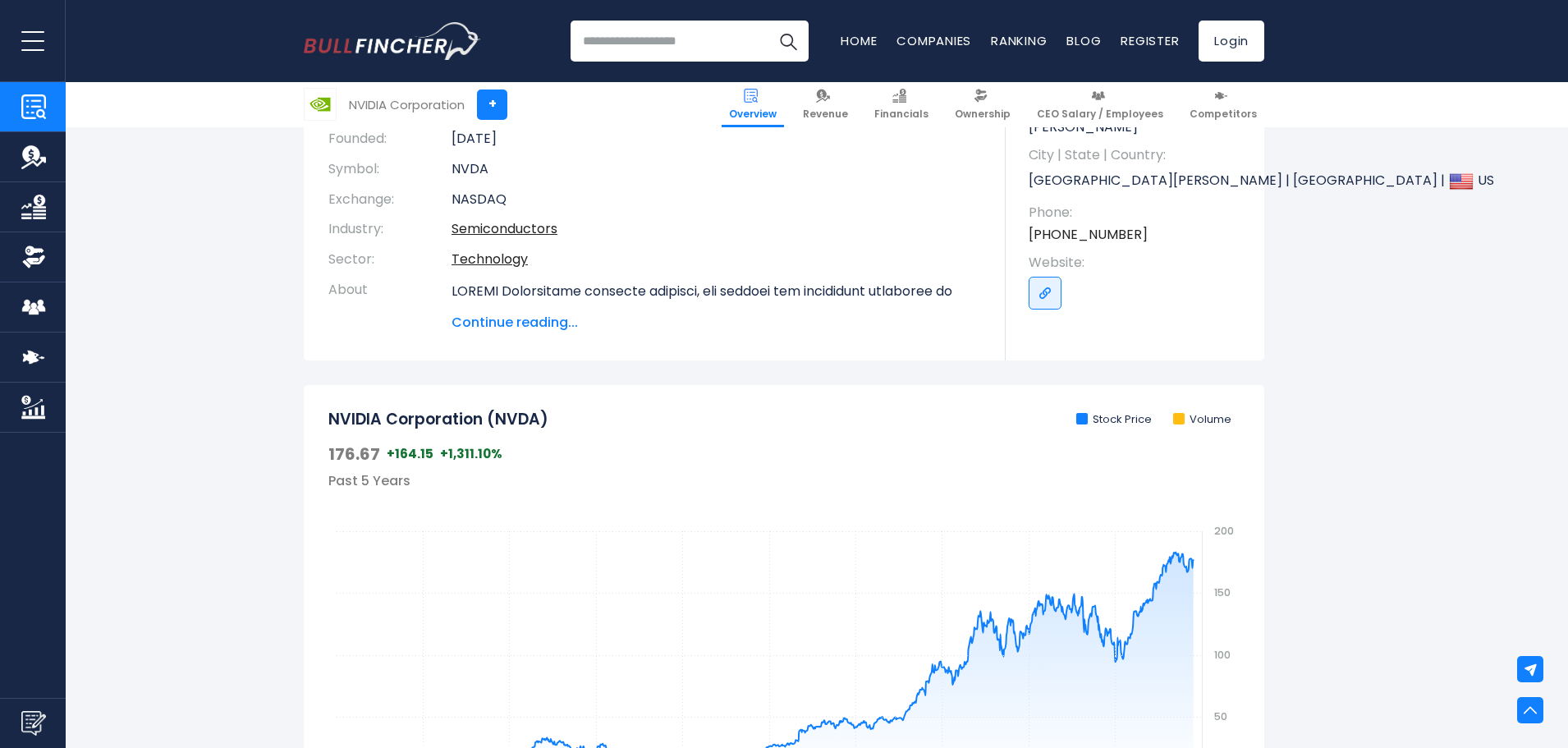
click at [638, 42] on input "search" at bounding box center [689, 41] width 238 height 41
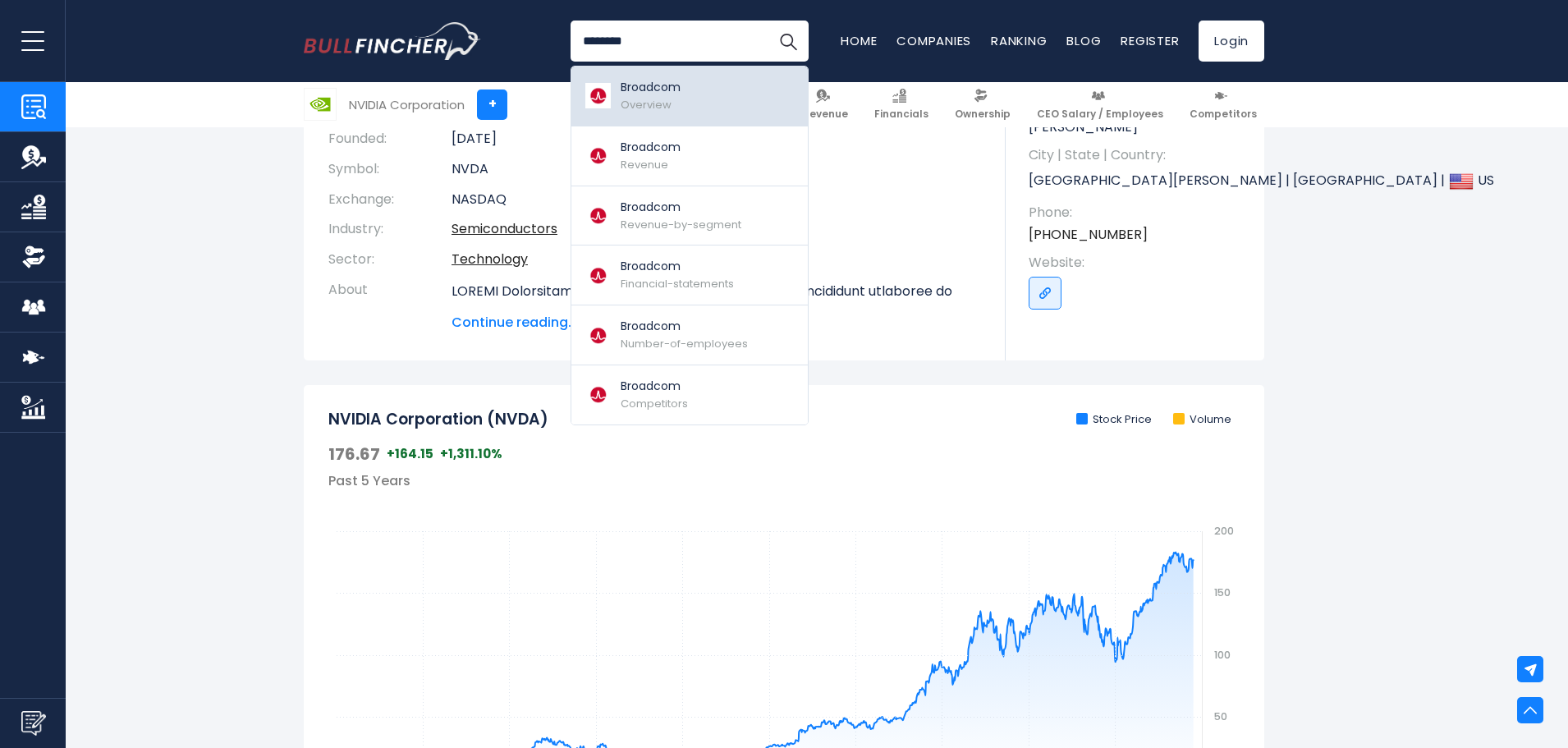
type input "********"
click at [690, 85] on link "Broadcom Overview" at bounding box center [690, 97] width 237 height 60
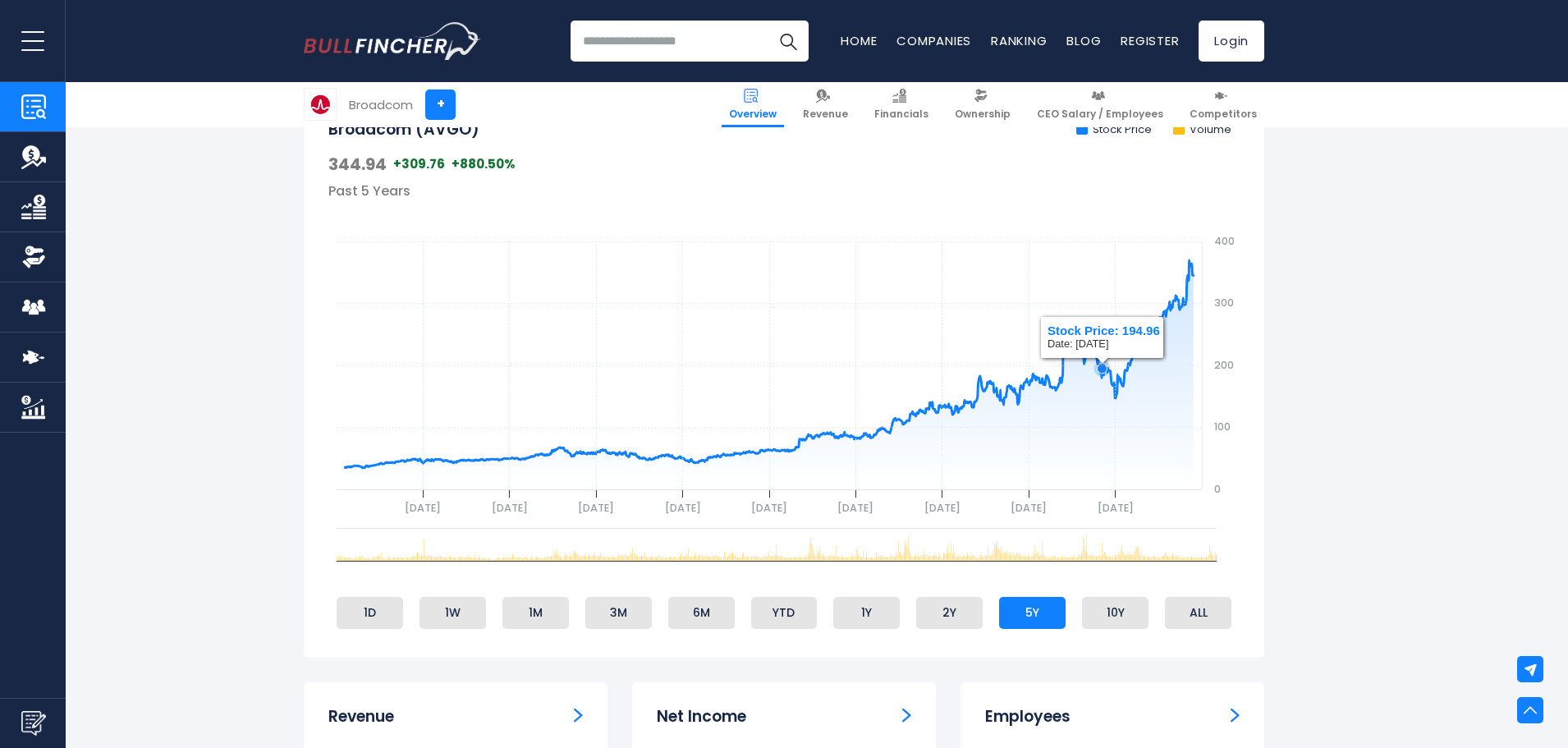
scroll to position [575, 0]
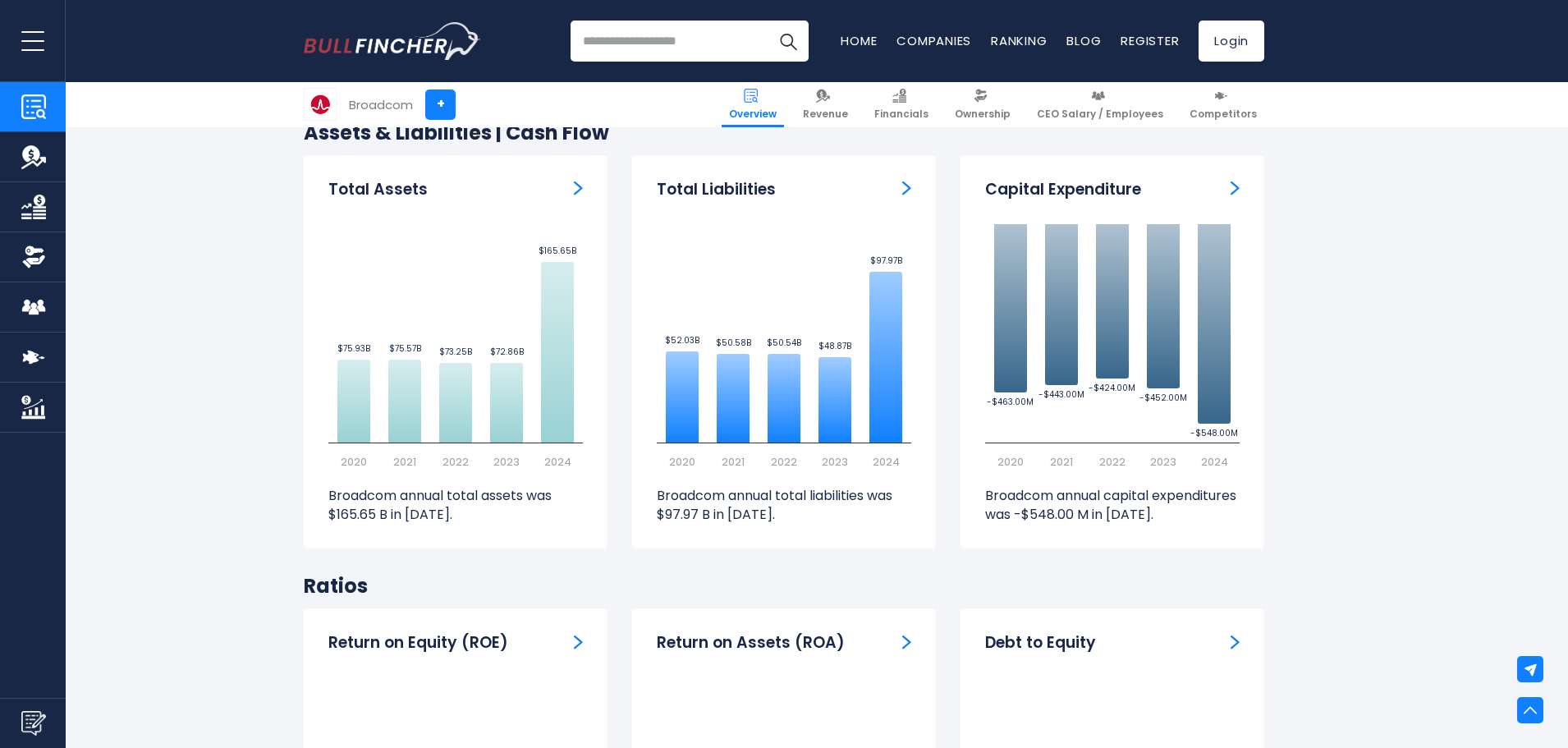
scroll to position [2874, 0]
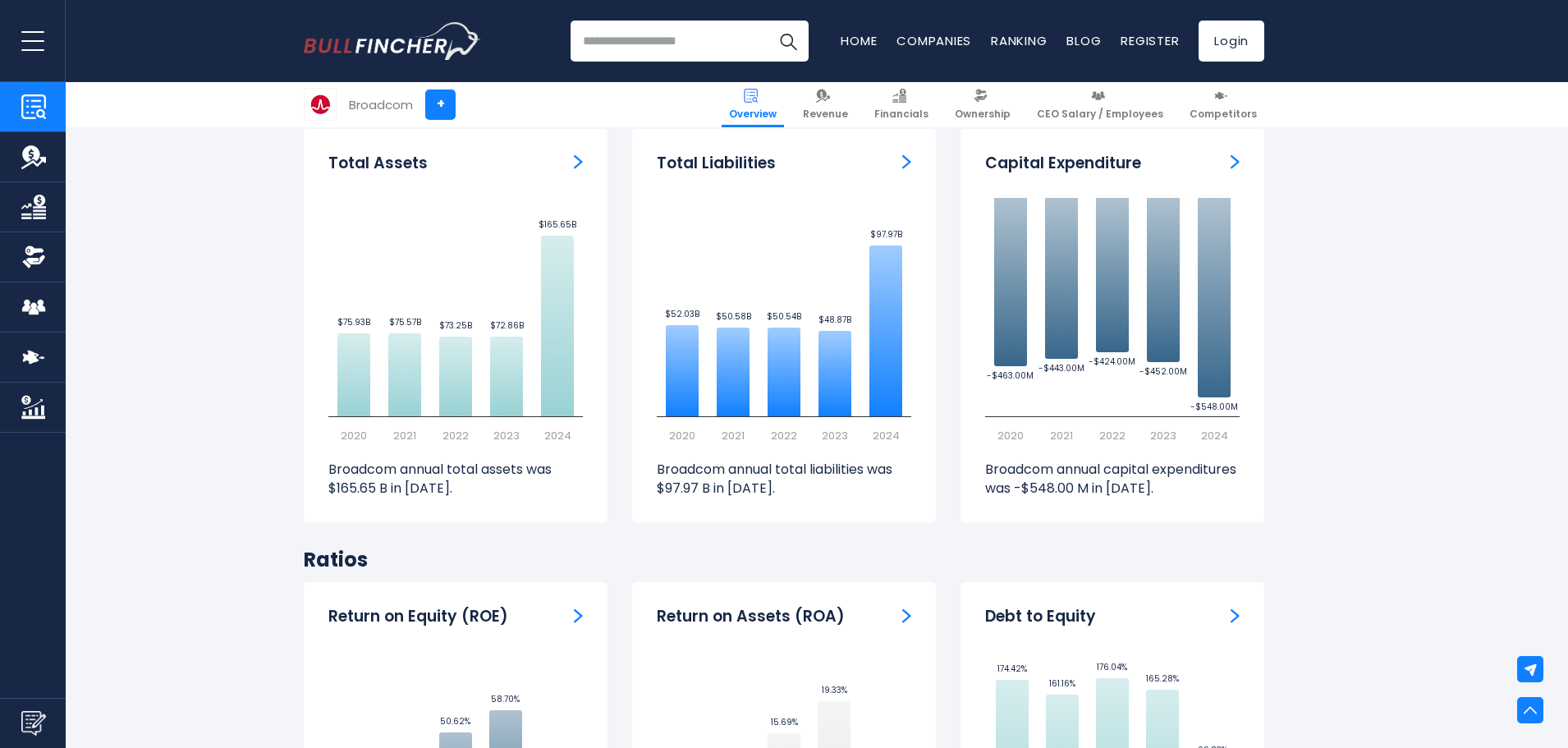
click at [709, 460] on p "Broadcom annual total liabilities was $97.97 B in [DATE]." at bounding box center [784, 478] width 255 height 37
click at [655, 456] on div "Total Liabilities Created with Highcharts 12.1.2 $52.03B ​ $52.03B $50.58B ​ $5…" at bounding box center [784, 325] width 303 height 394
drag, startPoint x: 656, startPoint y: 454, endPoint x: 875, endPoint y: 453, distance: 219.0
click at [875, 453] on div "Total Liabilities Created with Highcharts 12.1.2 $52.03B ​ $52.03B $50.58B ​ $5…" at bounding box center [784, 325] width 303 height 394
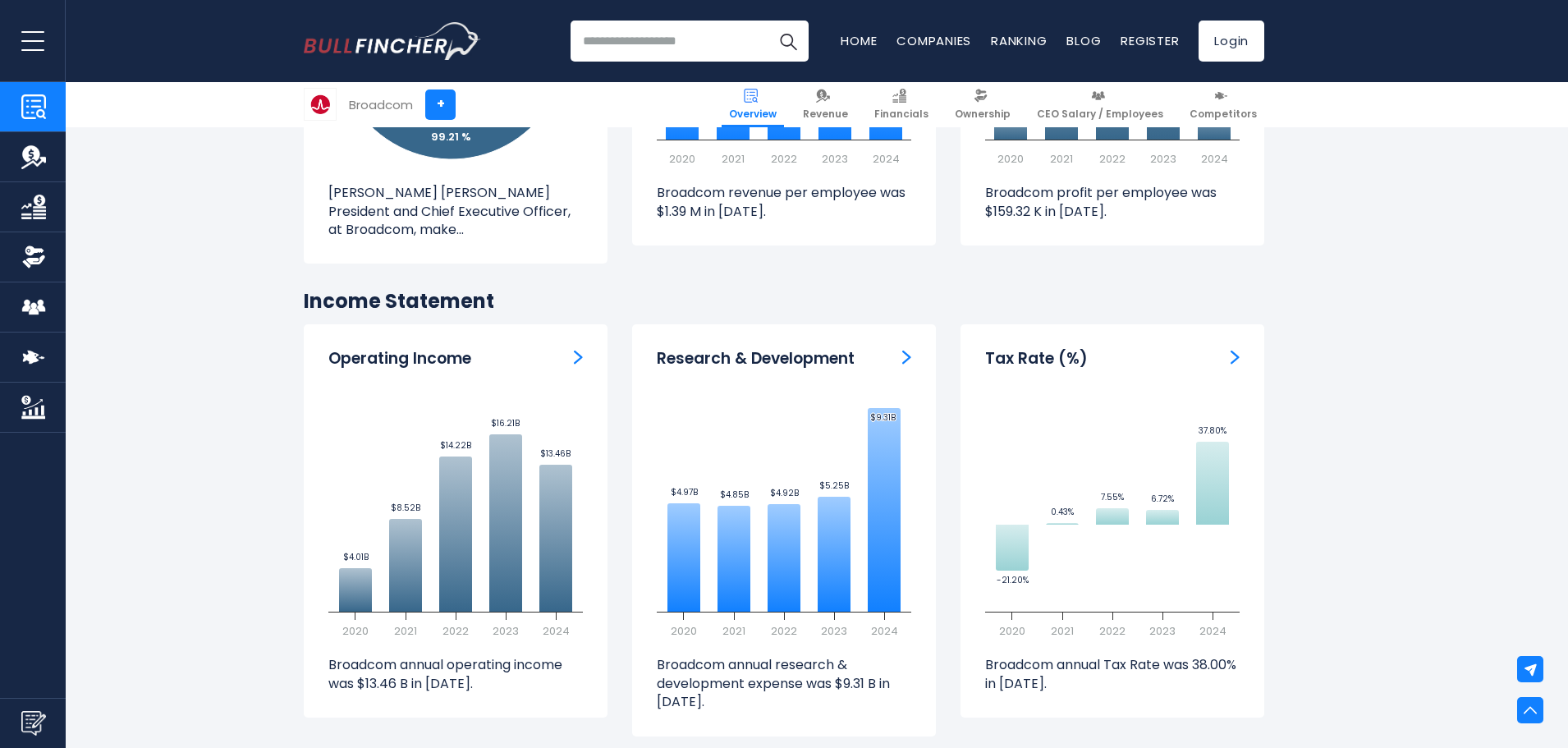
scroll to position [1971, 0]
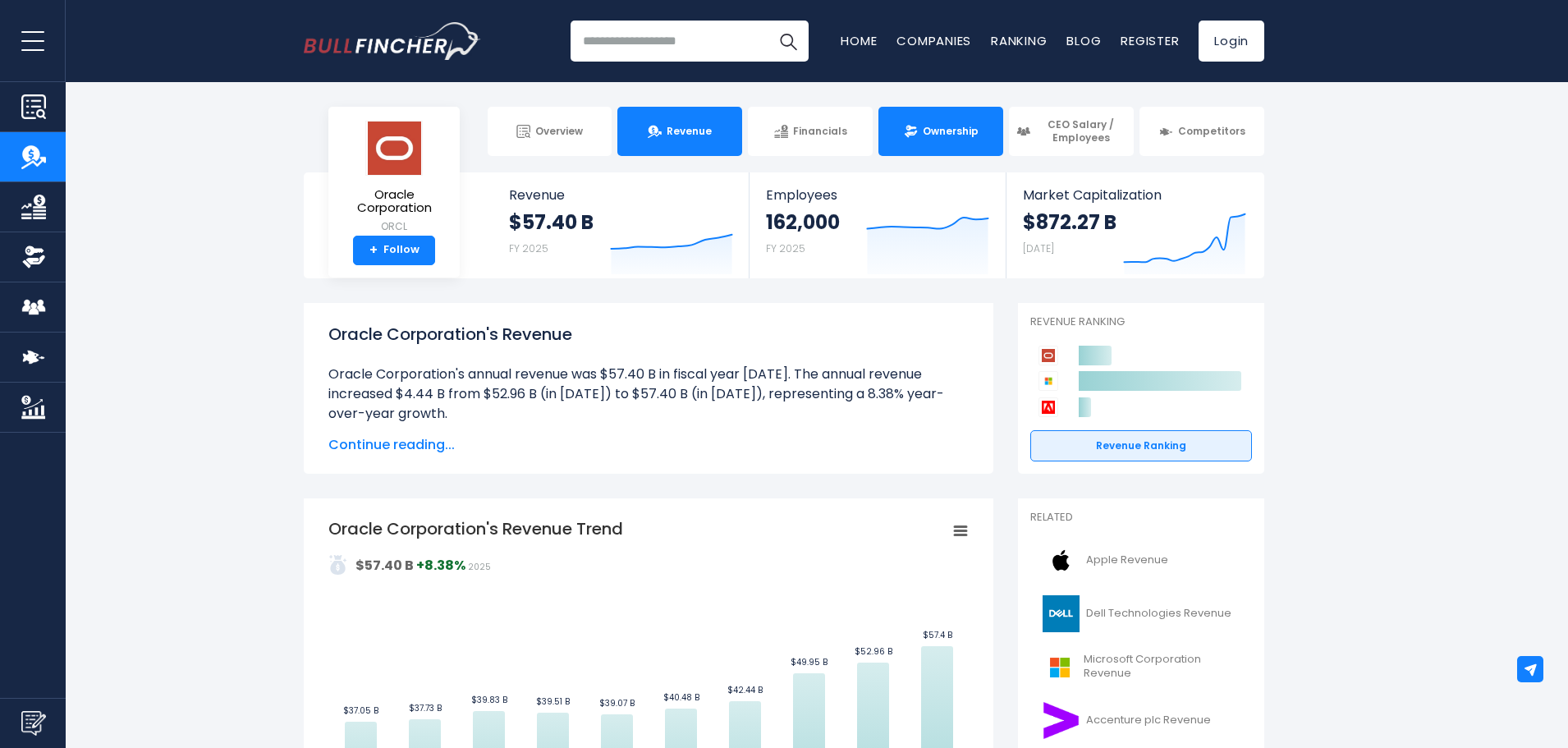
click at [981, 127] on link "Ownership" at bounding box center [940, 132] width 125 height 49
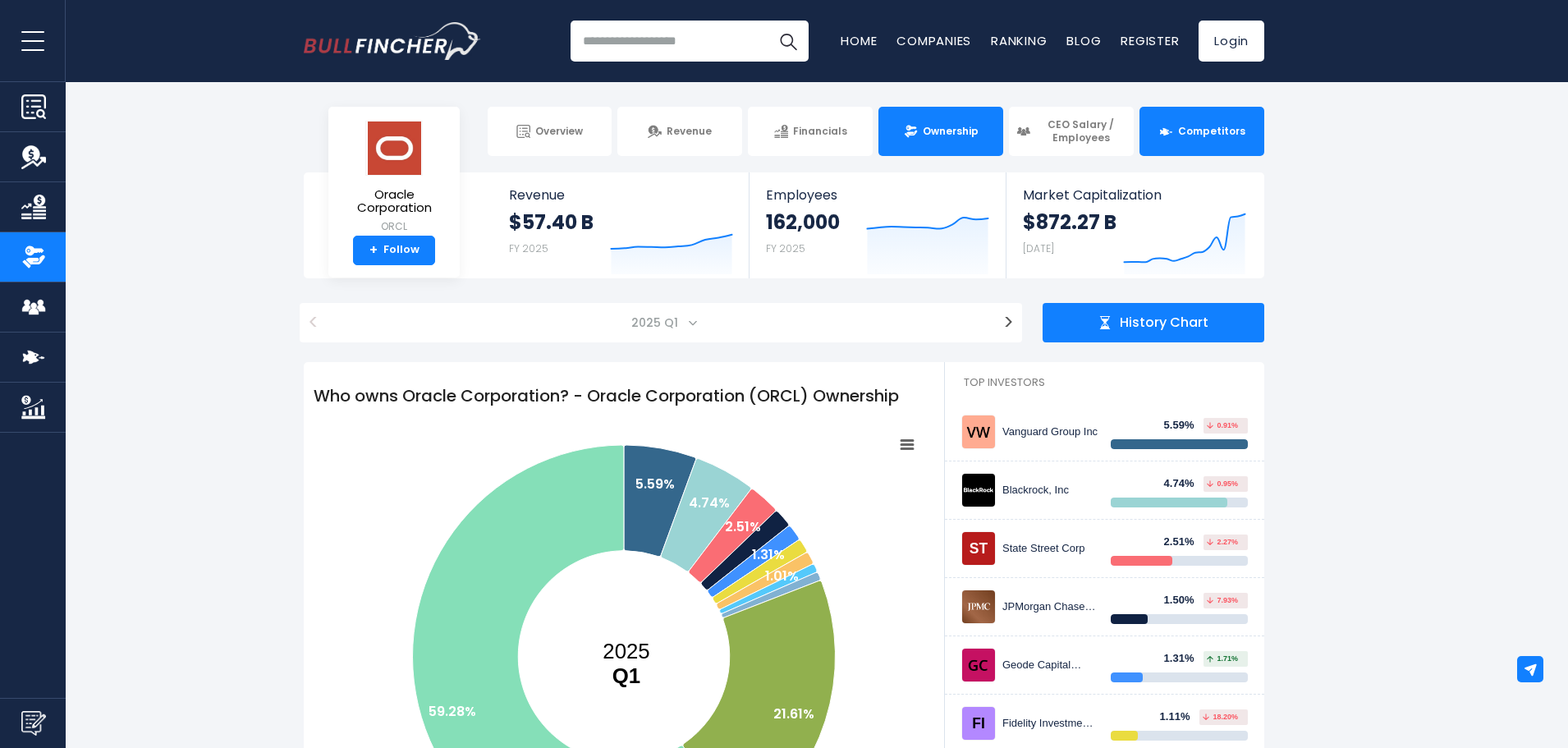
click at [1224, 133] on span "Competitors" at bounding box center [1212, 132] width 68 height 13
click at [1197, 127] on span "Competitors" at bounding box center [1212, 132] width 68 height 13
click at [1229, 120] on link "Competitors" at bounding box center [1202, 132] width 125 height 49
click at [942, 128] on span "Ownership" at bounding box center [950, 132] width 55 height 13
click at [1239, 133] on span "Competitors" at bounding box center [1212, 132] width 68 height 13
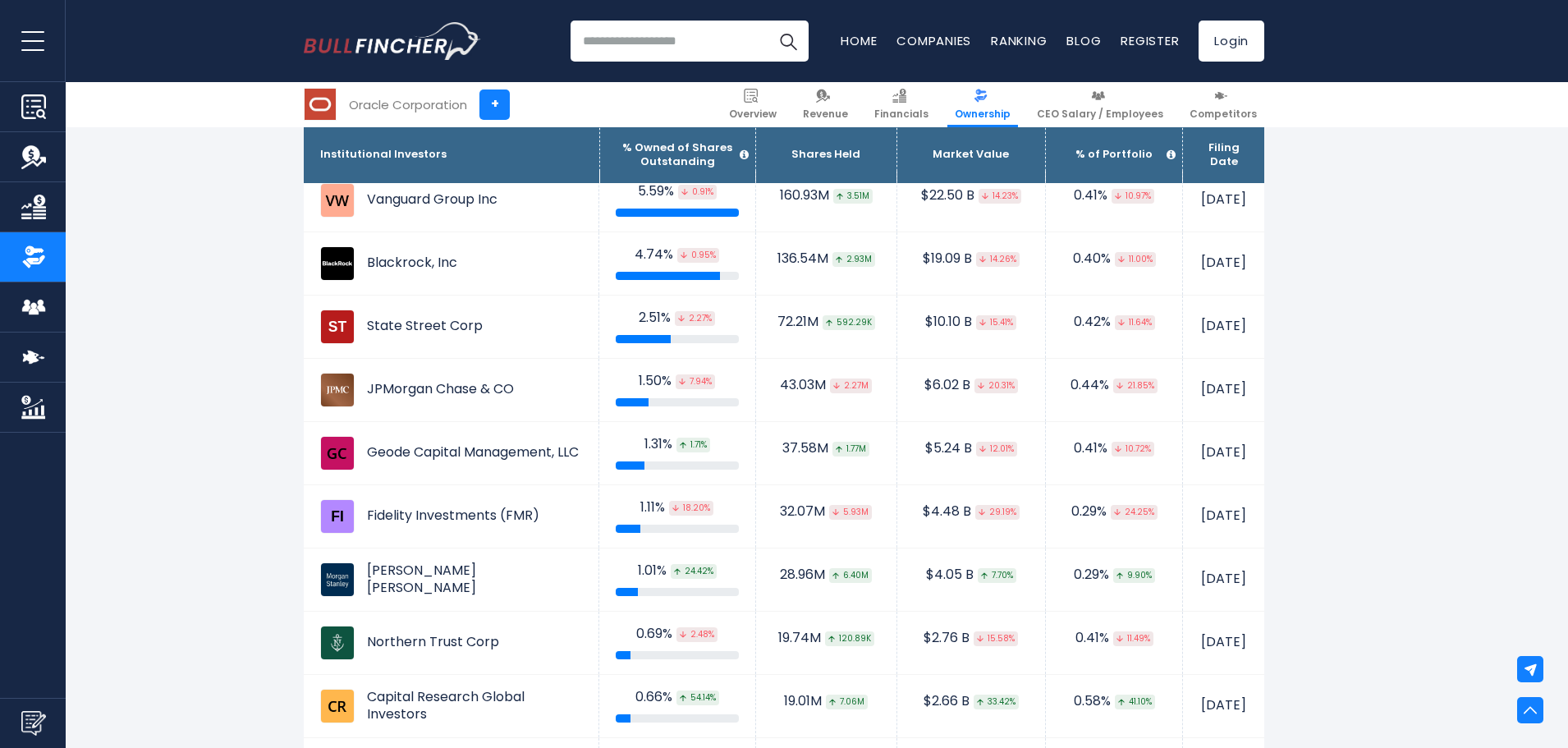
scroll to position [1067, 0]
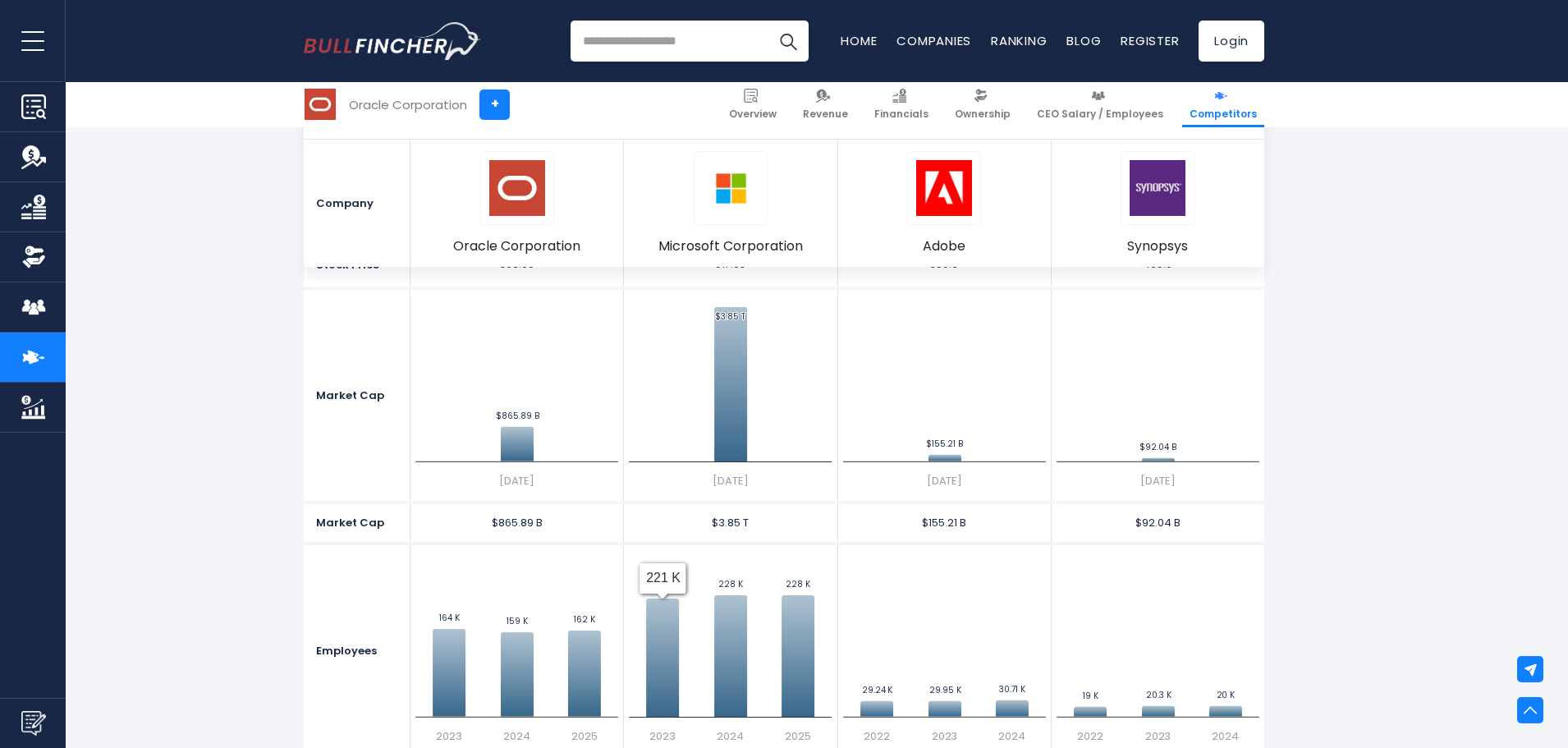
scroll to position [164, 0]
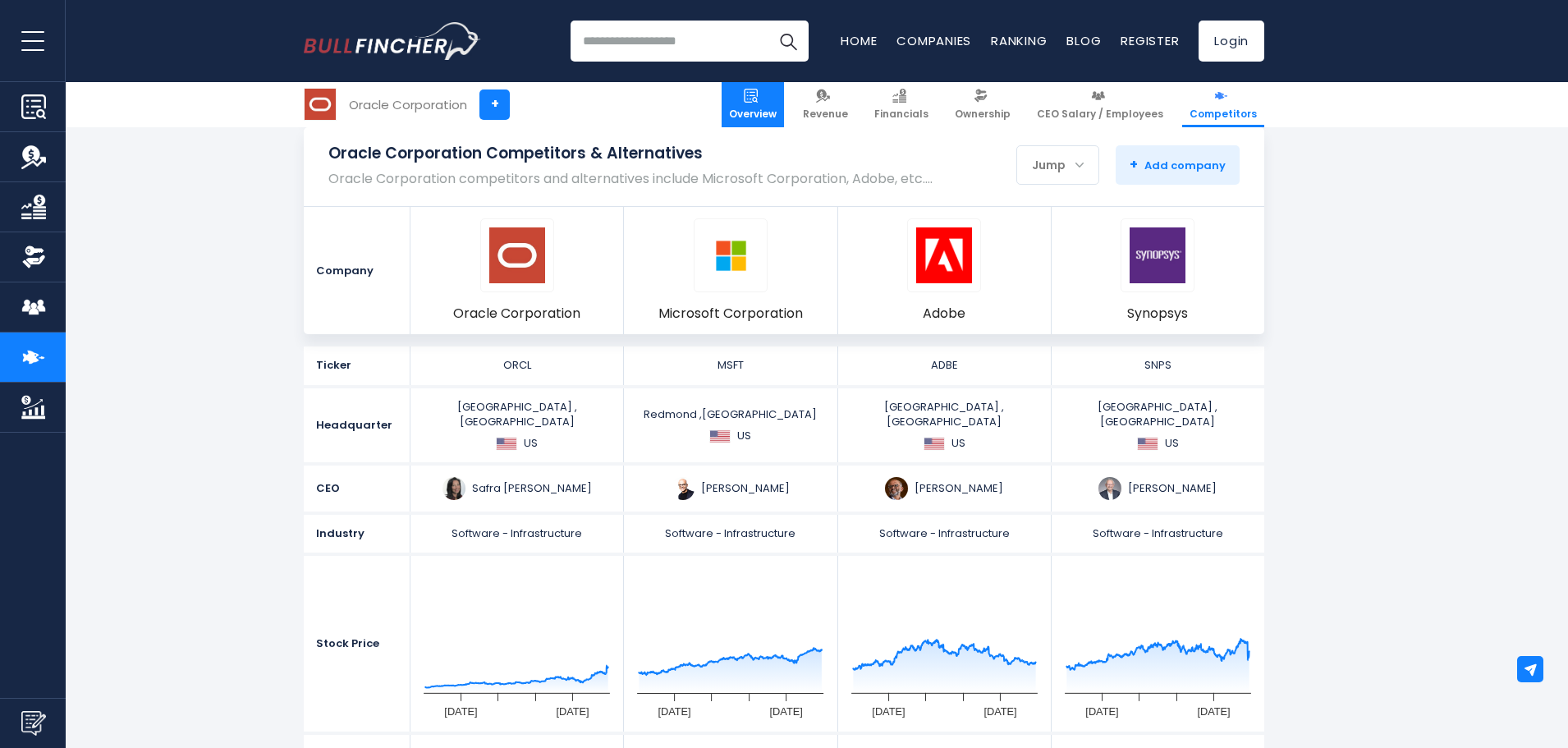
click at [768, 110] on span "Overview" at bounding box center [753, 114] width 48 height 13
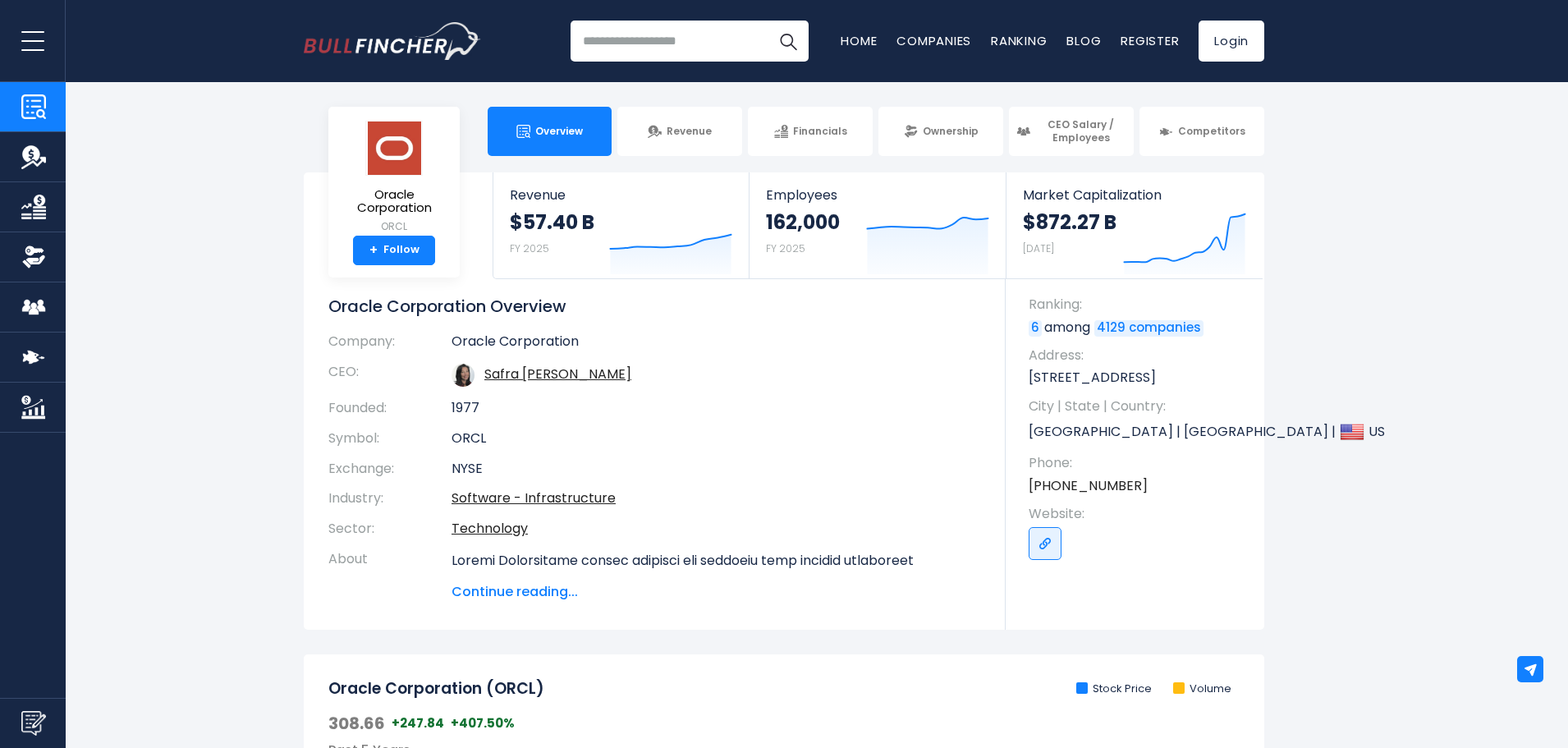
click at [1367, 459] on section "Oracle Corporation ORCL + Follow Revenue $57.40 B FY 2025 Created with Highchar…" at bounding box center [784, 400] width 1568 height 458
click at [694, 42] on input "search" at bounding box center [689, 41] width 238 height 41
type input "*****"
click at [768, 21] on button "Search" at bounding box center [788, 41] width 41 height 41
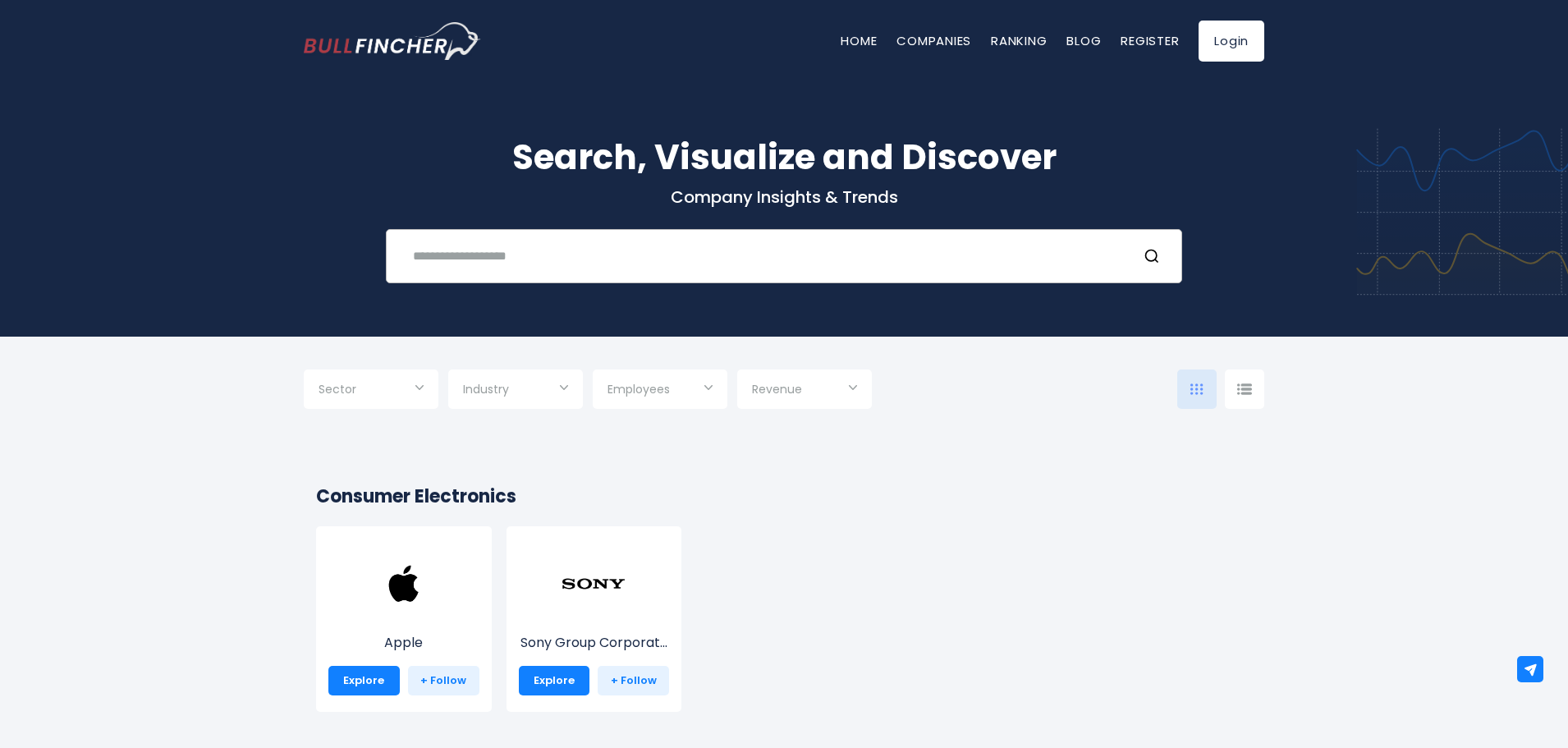
click at [557, 255] on input "text" at bounding box center [763, 256] width 721 height 30
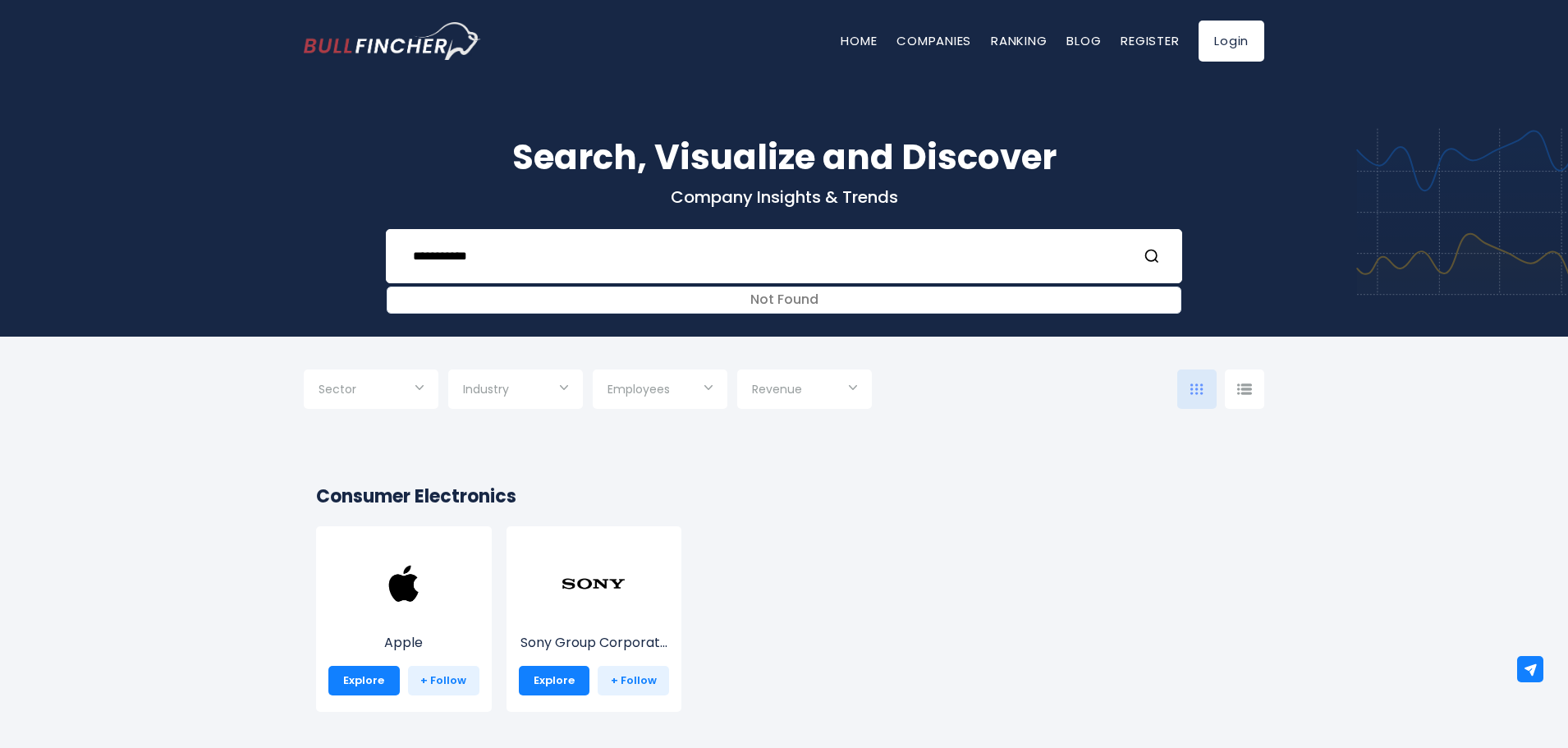
drag, startPoint x: 503, startPoint y: 257, endPoint x: 259, endPoint y: 226, distance: 246.0
click at [259, 226] on div "**********" at bounding box center [784, 196] width 1568 height 279
type input "**********"
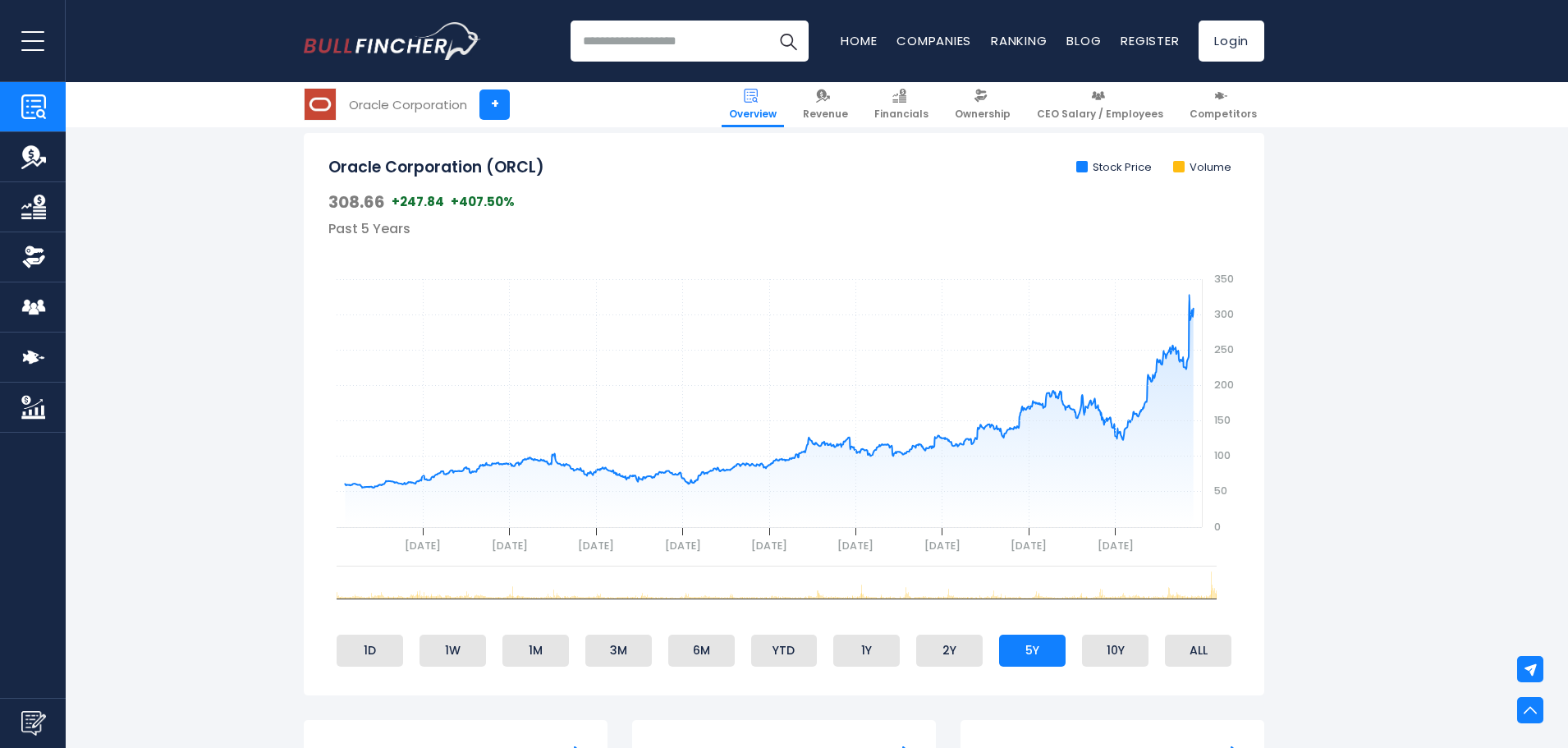
scroll to position [492, 0]
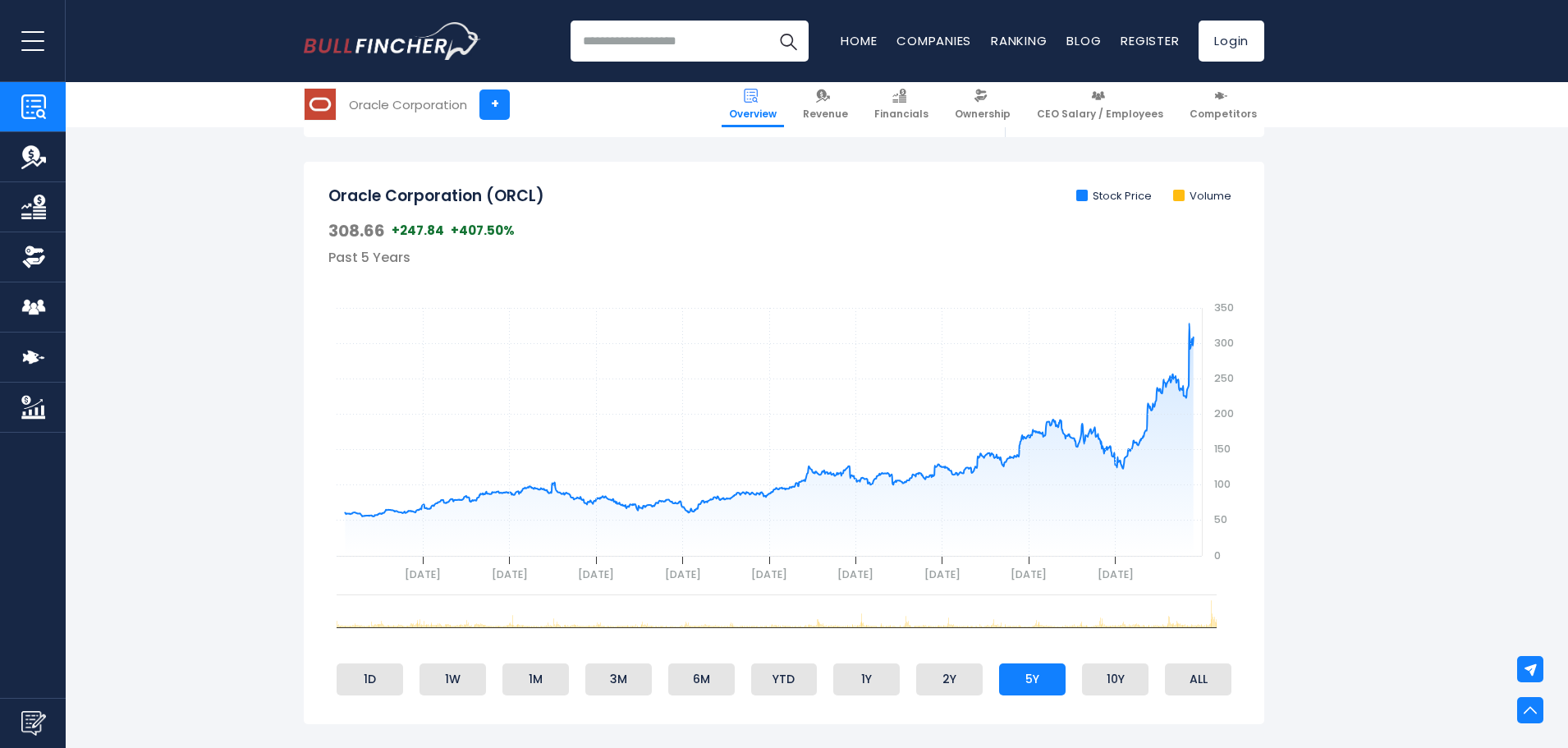
click at [1124, 192] on li "Stock Price" at bounding box center [1114, 196] width 75 height 14
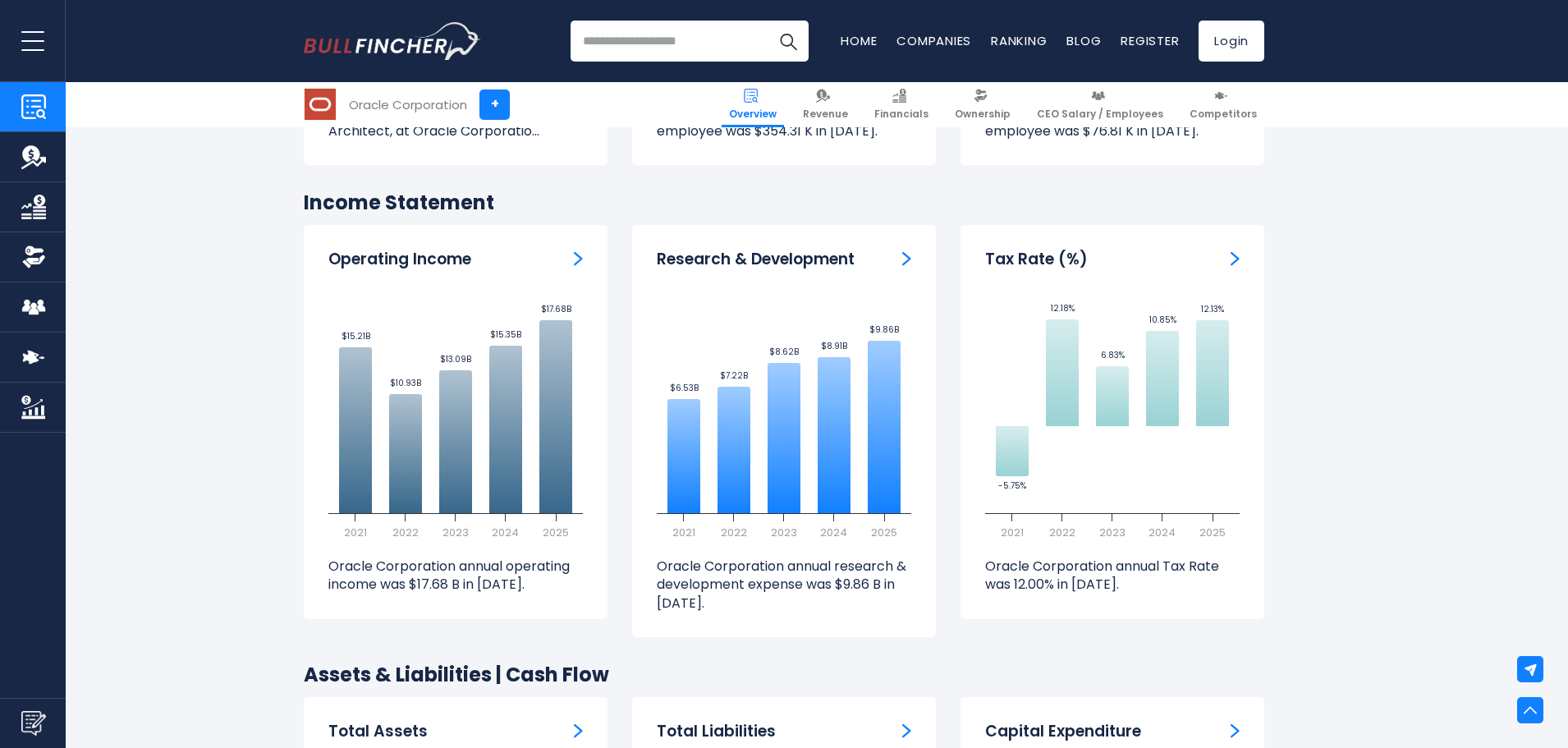
scroll to position [2627, 0]
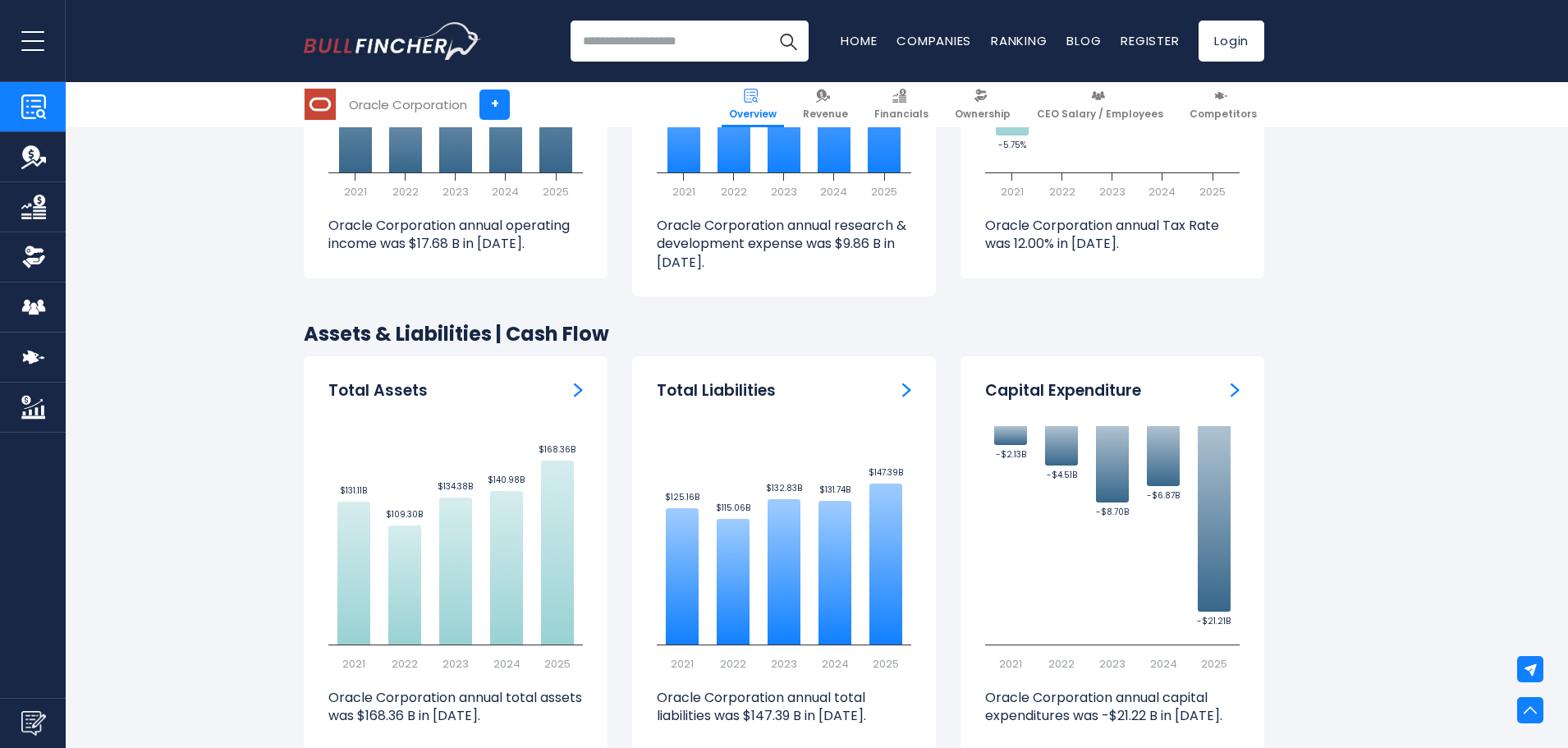
click at [42, 36] on button "open menu" at bounding box center [33, 40] width 66 height 82
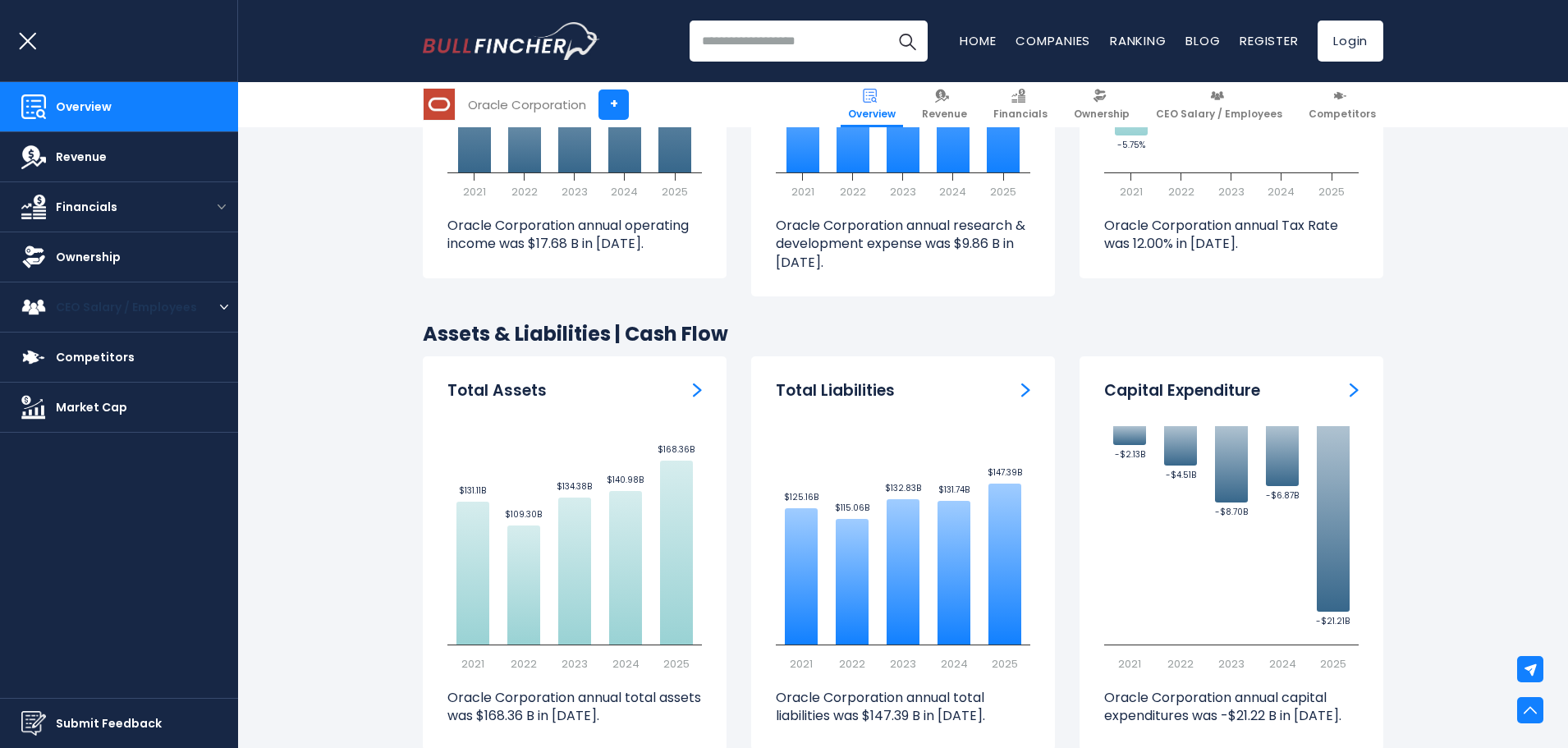
click at [184, 309] on span "CEO Salary / Employees" at bounding box center [126, 307] width 141 height 17
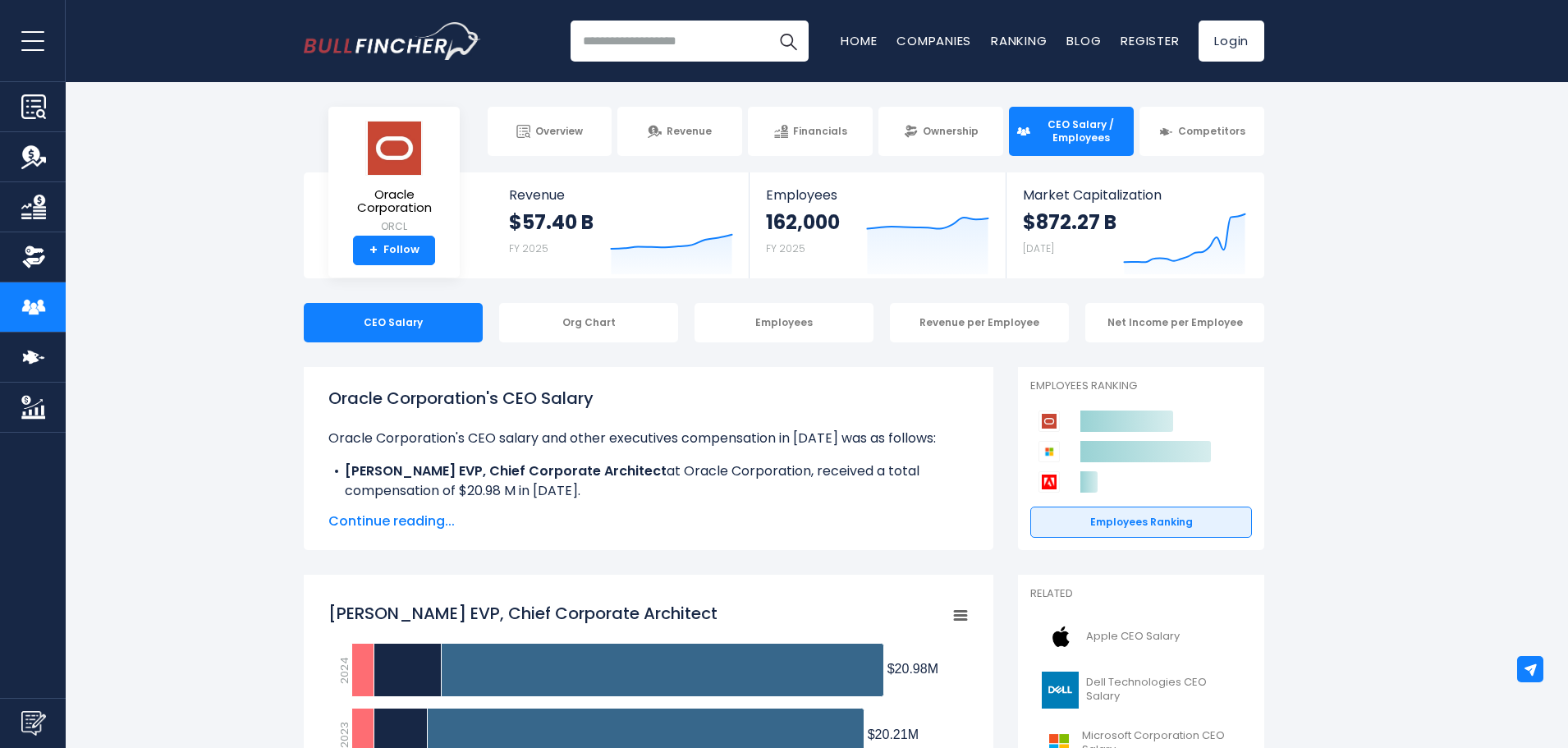
click at [940, 38] on link "Companies" at bounding box center [934, 40] width 75 height 17
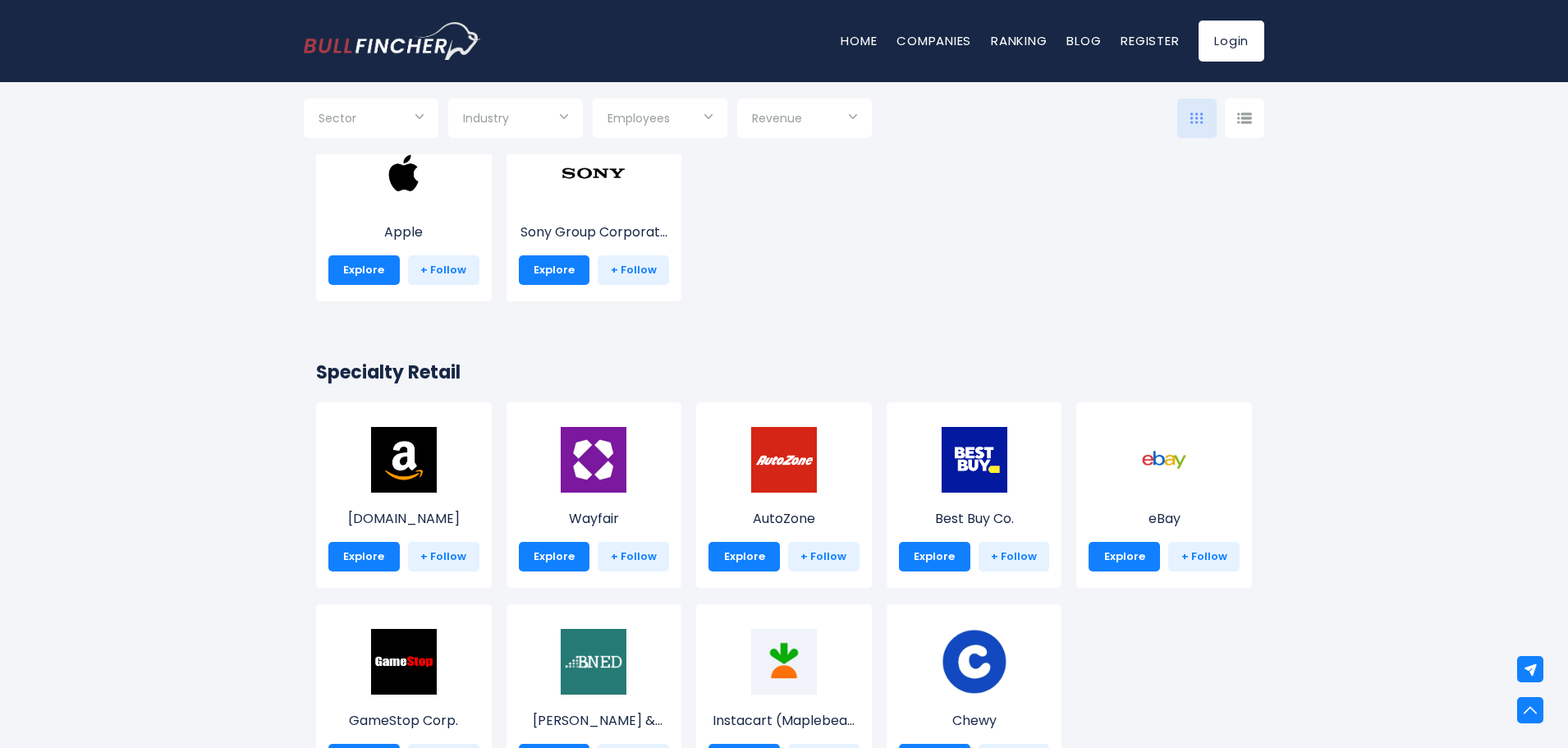
scroll to position [657, 0]
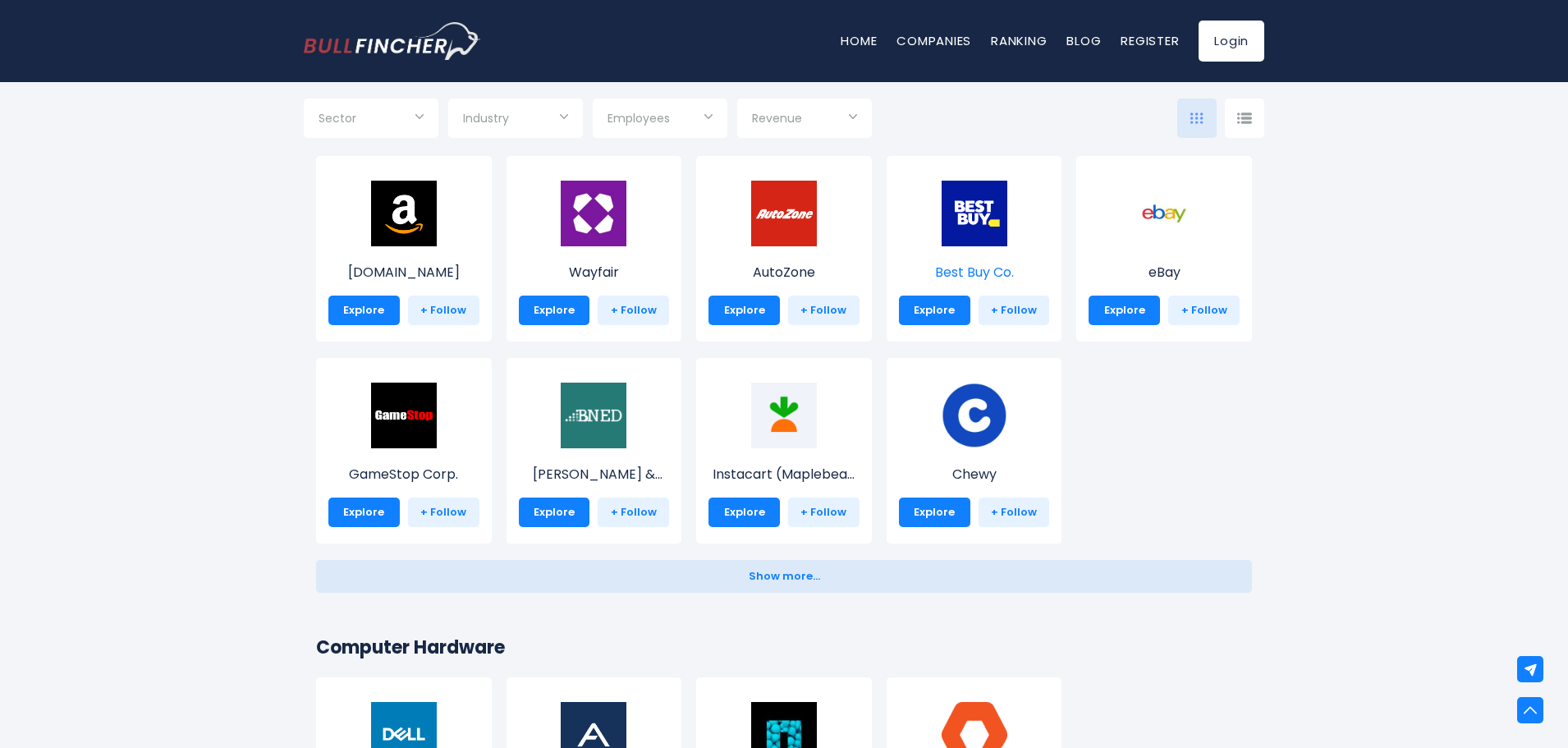
click at [996, 208] on img at bounding box center [974, 213] width 66 height 66
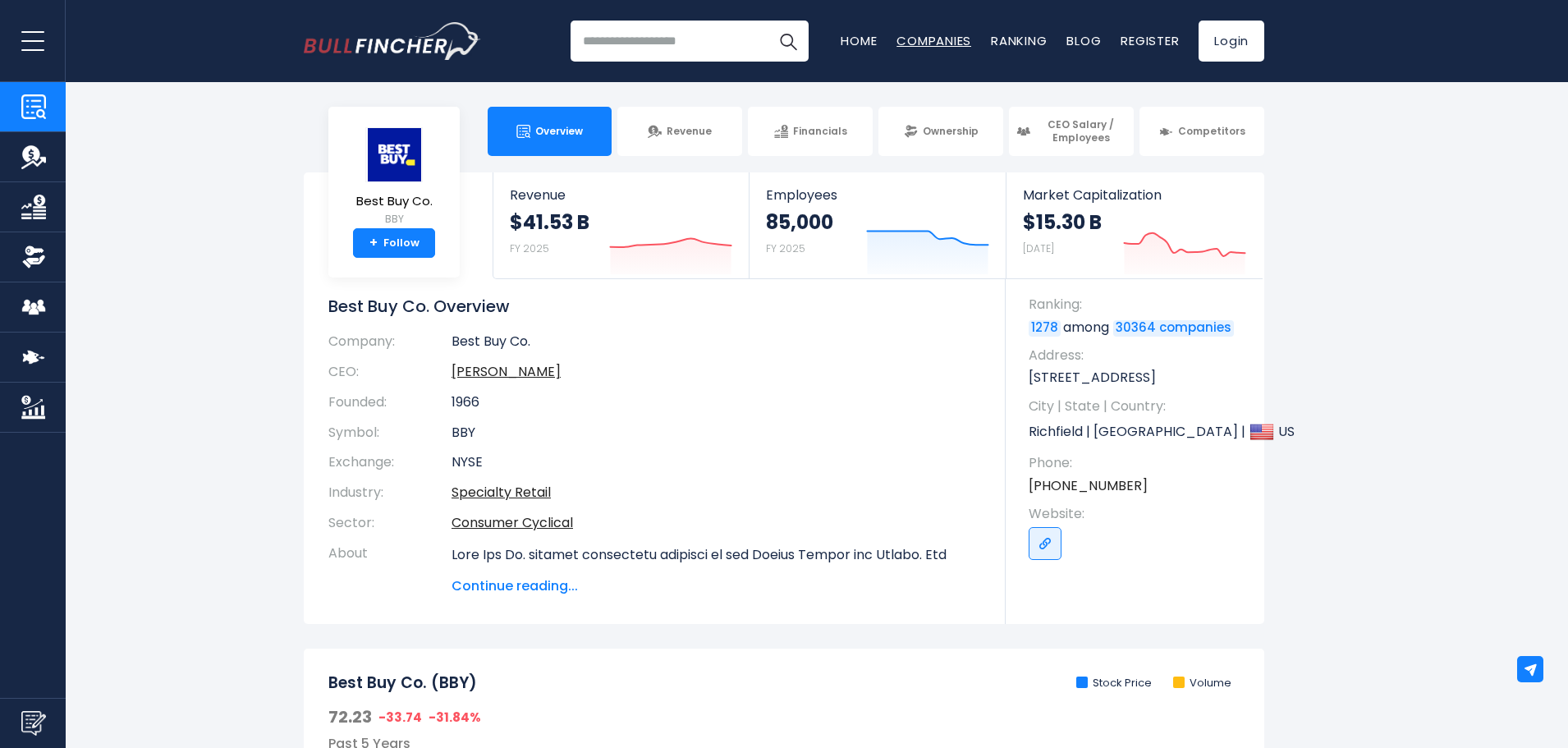
click at [933, 38] on link "Companies" at bounding box center [934, 40] width 75 height 17
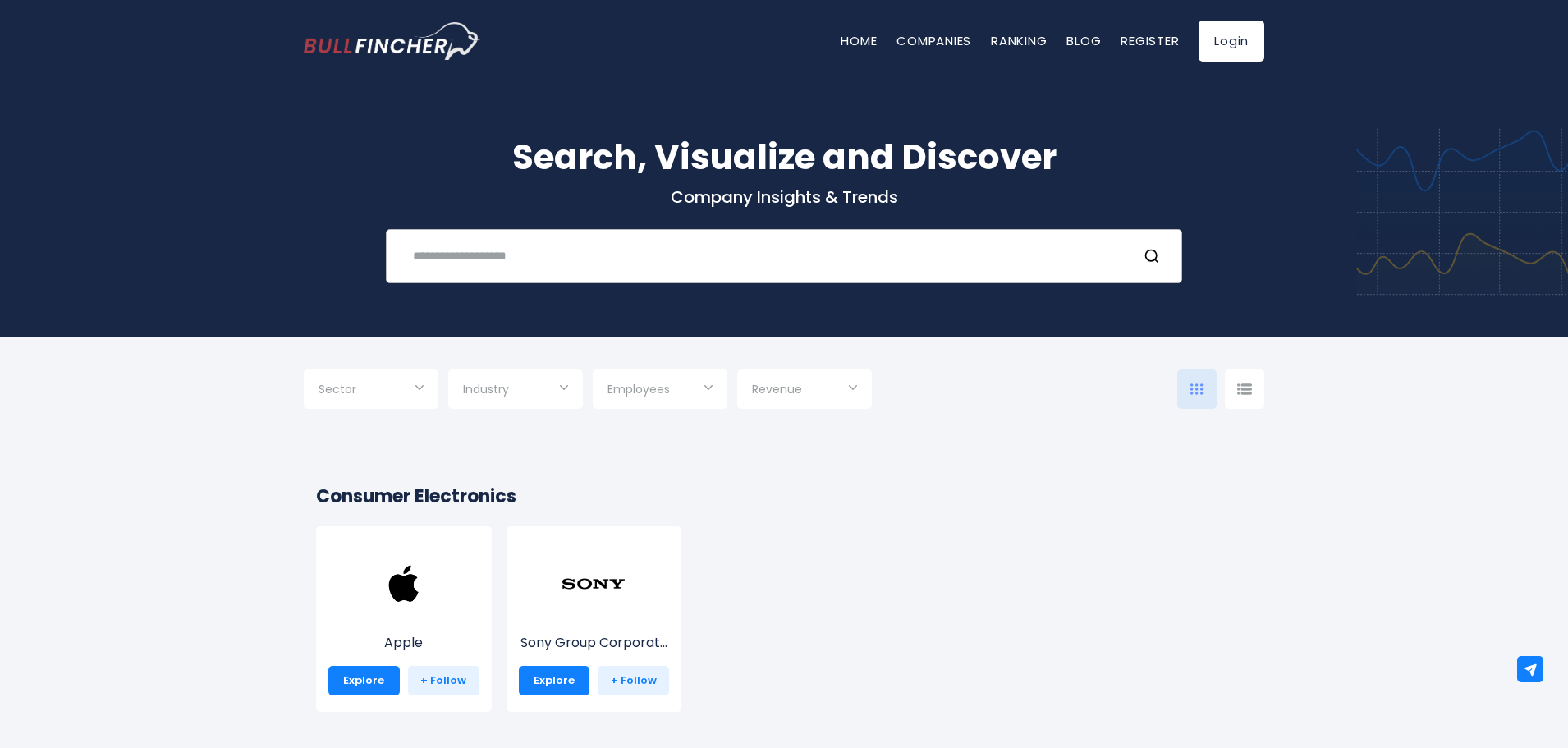
click at [510, 262] on input "text" at bounding box center [763, 256] width 721 height 30
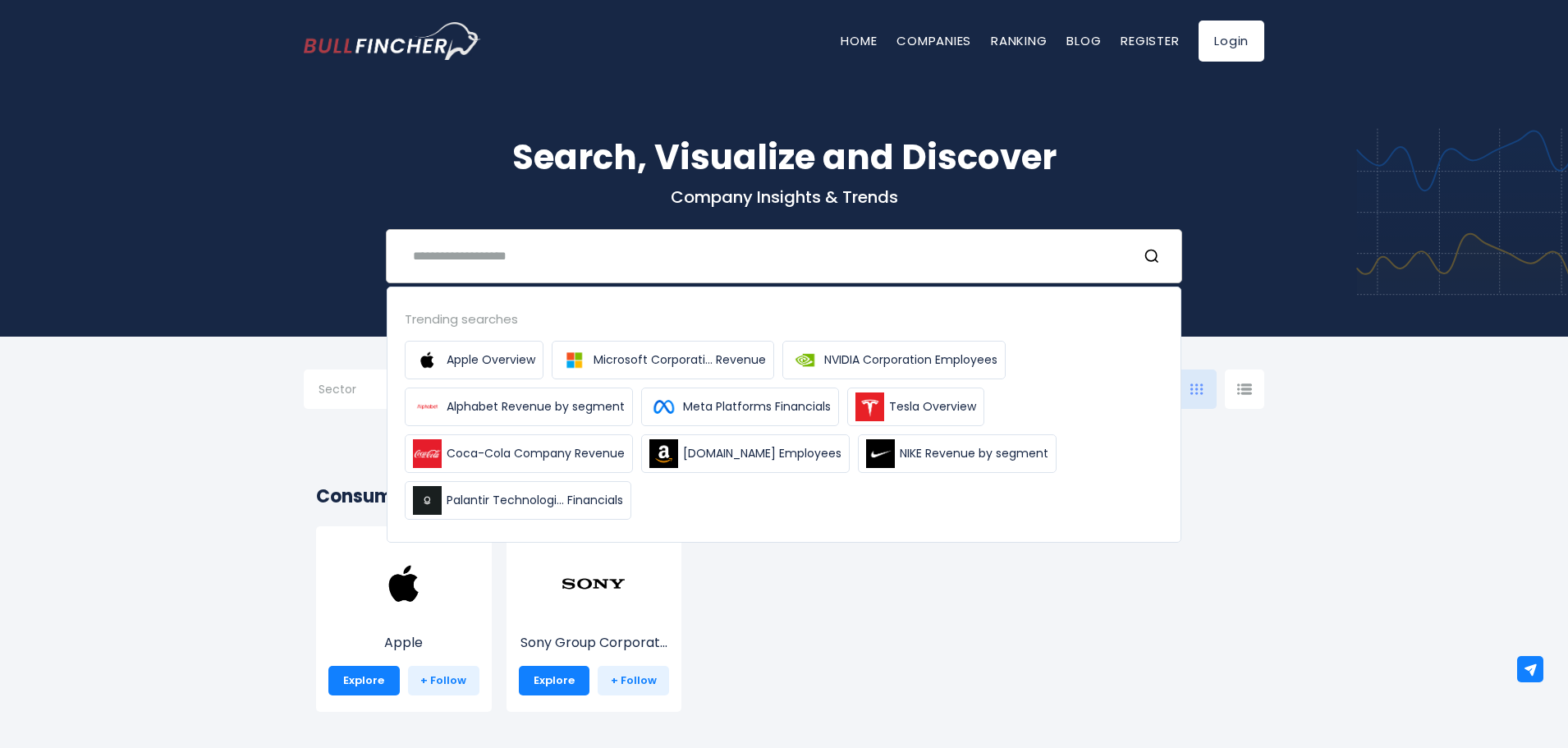
paste input "**********"
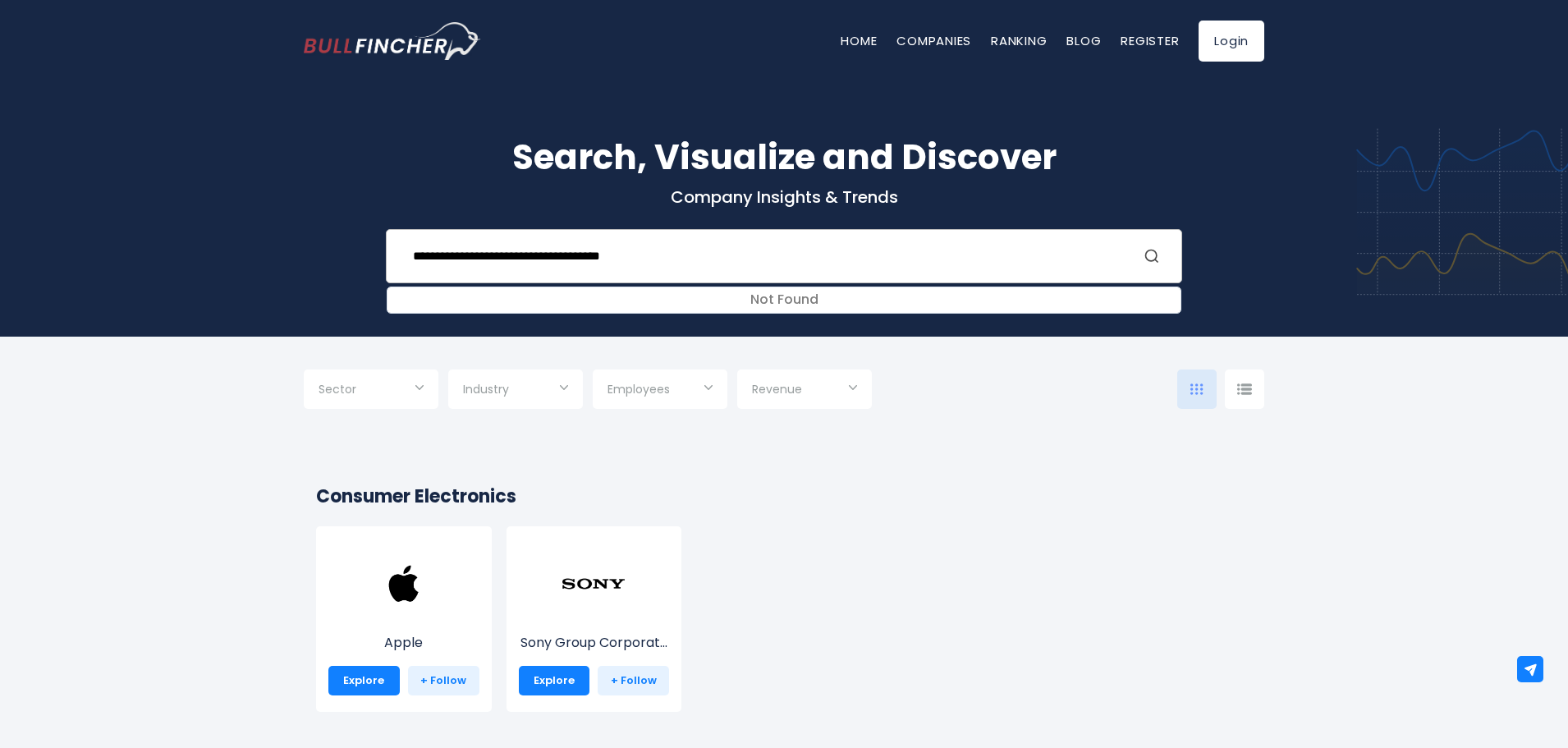
click at [1155, 260] on line "Search" at bounding box center [1156, 260] width 3 height 3
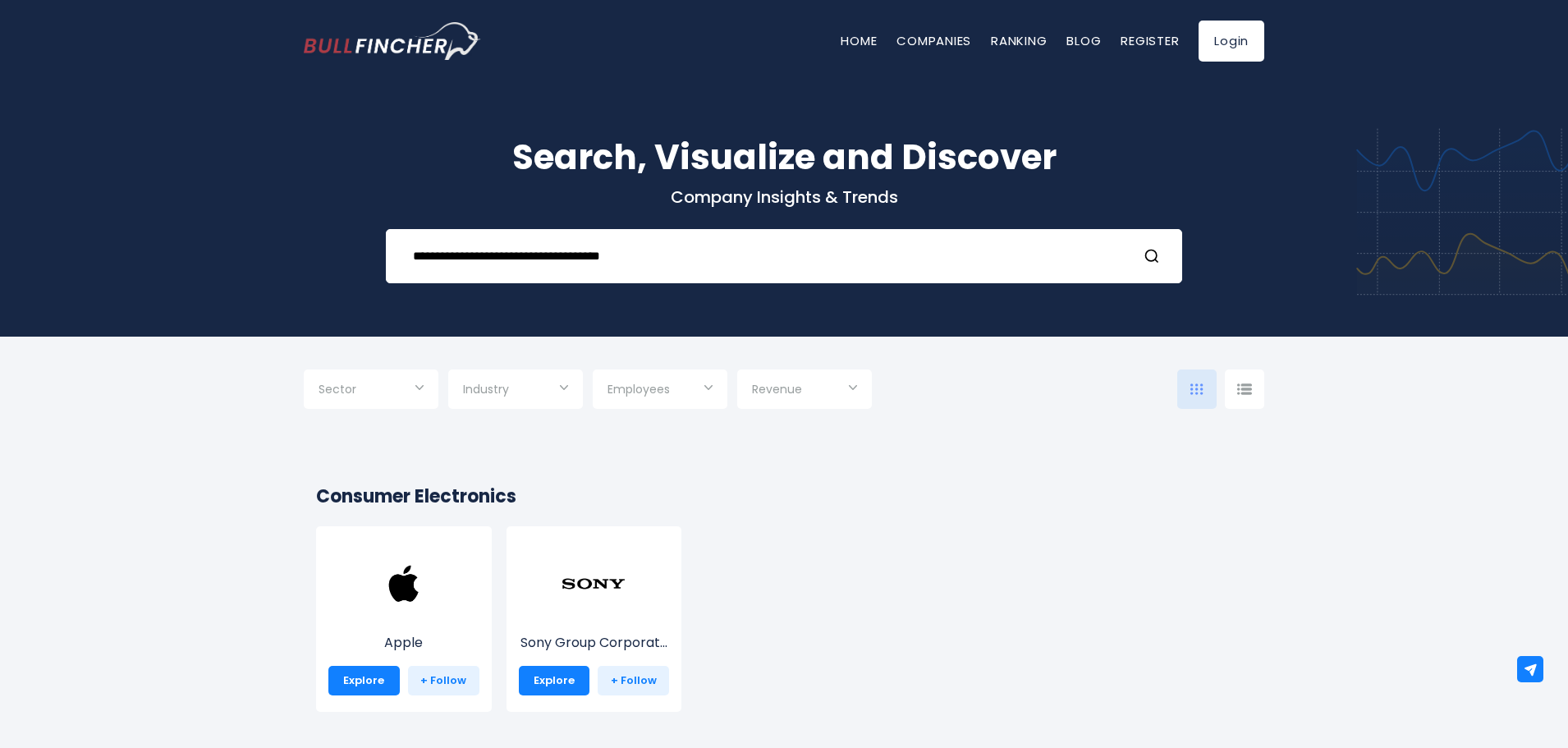
drag, startPoint x: 602, startPoint y: 254, endPoint x: 1272, endPoint y: 272, distance: 670.2
click at [1208, 269] on div "**********" at bounding box center [784, 208] width 986 height 152
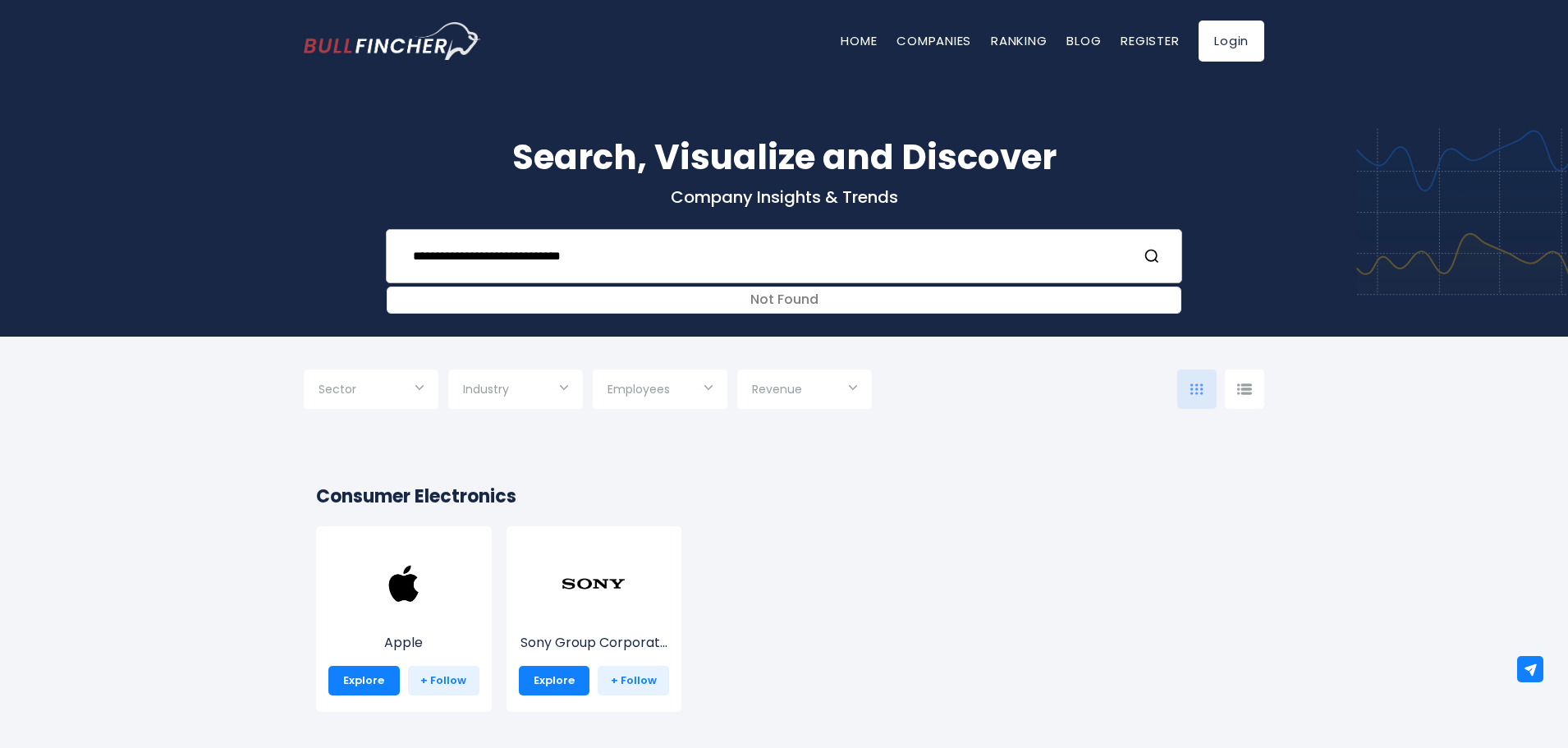
drag, startPoint x: 581, startPoint y: 259, endPoint x: 747, endPoint y: 259, distance: 166.0
click at [743, 259] on input "**********" at bounding box center [763, 256] width 721 height 30
drag, startPoint x: 616, startPoint y: 259, endPoint x: 166, endPoint y: 210, distance: 452.7
click at [166, 210] on div "**********" at bounding box center [784, 196] width 1568 height 279
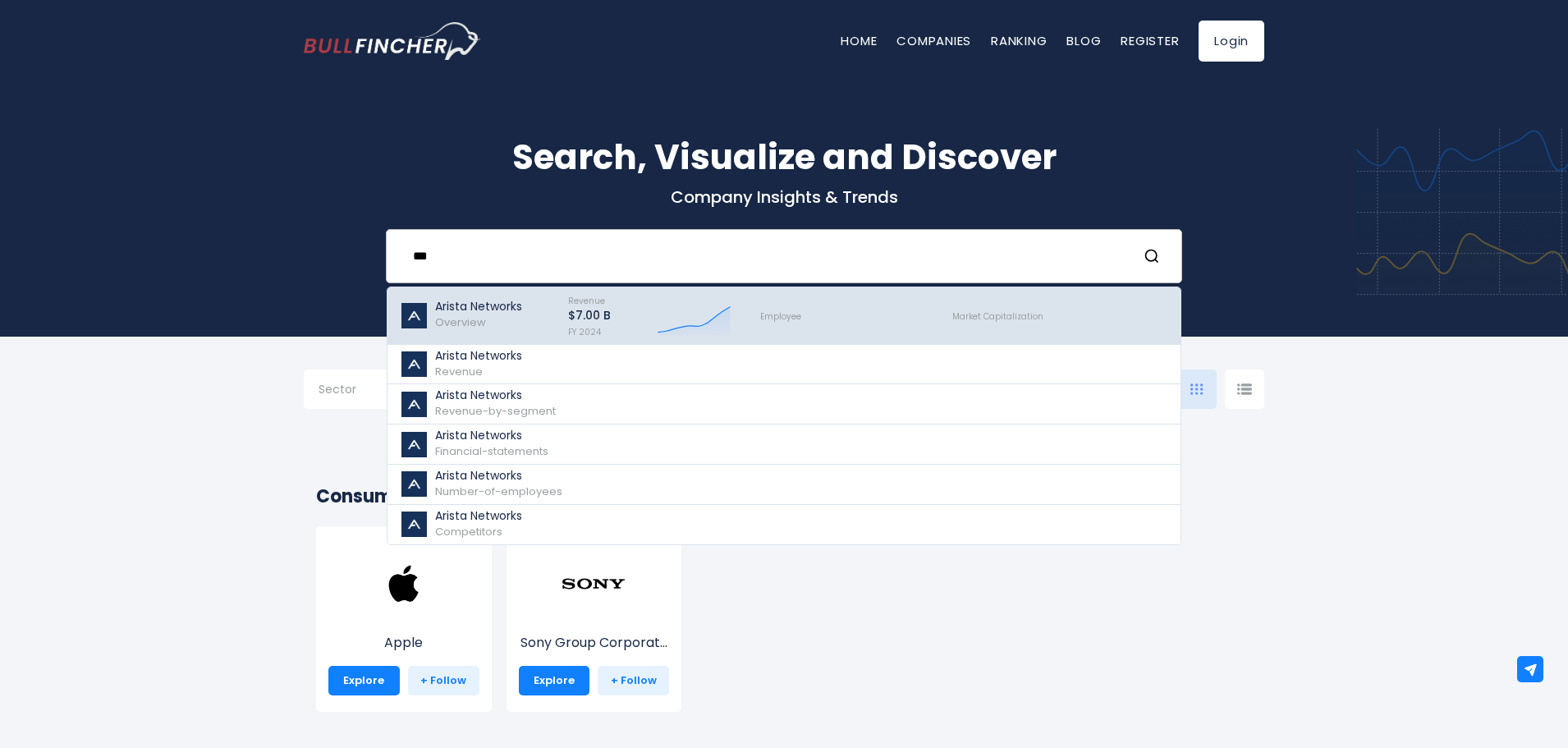
type input "***"
click at [485, 300] on p "Arista Networks" at bounding box center [478, 306] width 87 height 14
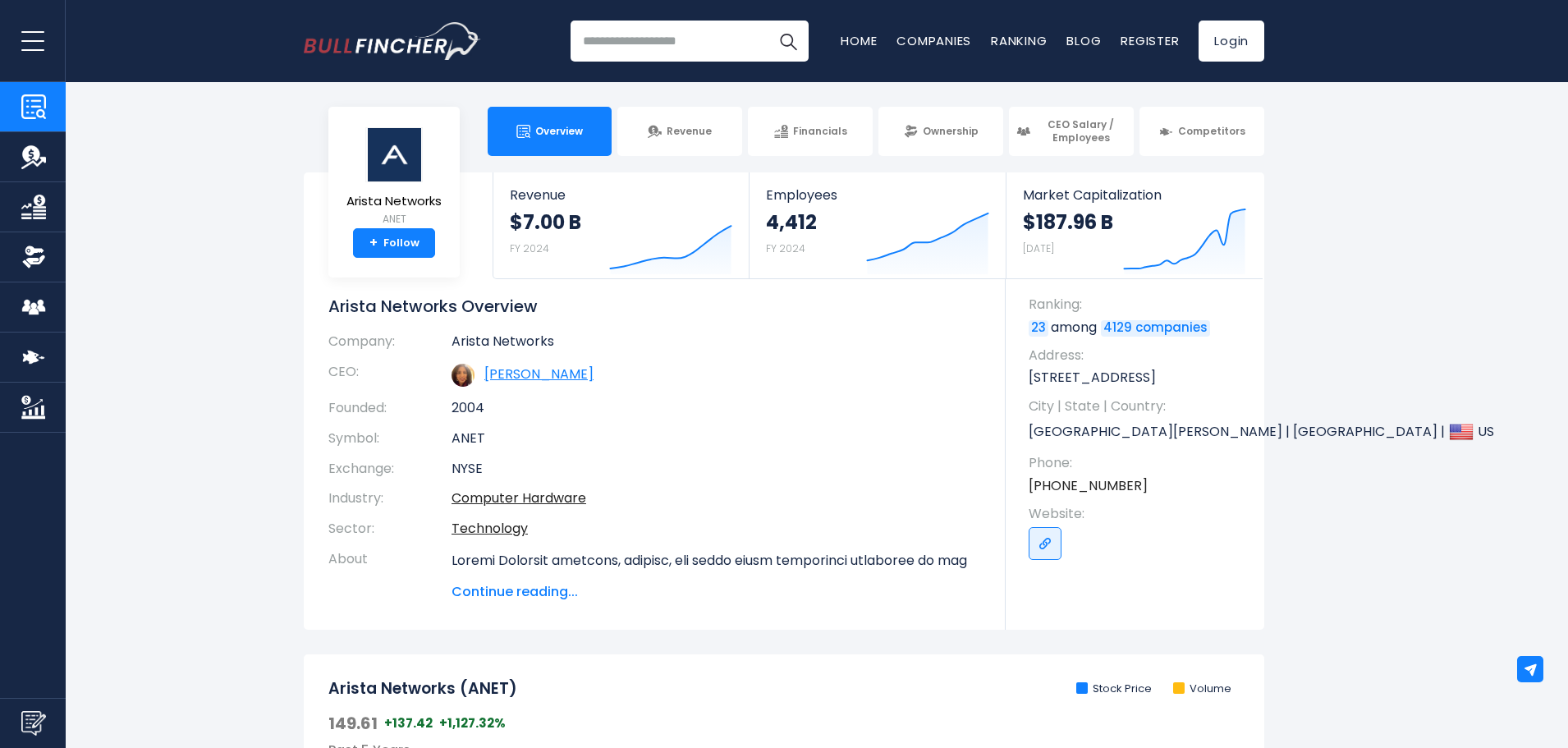
click at [520, 375] on link "[PERSON_NAME]" at bounding box center [539, 374] width 109 height 19
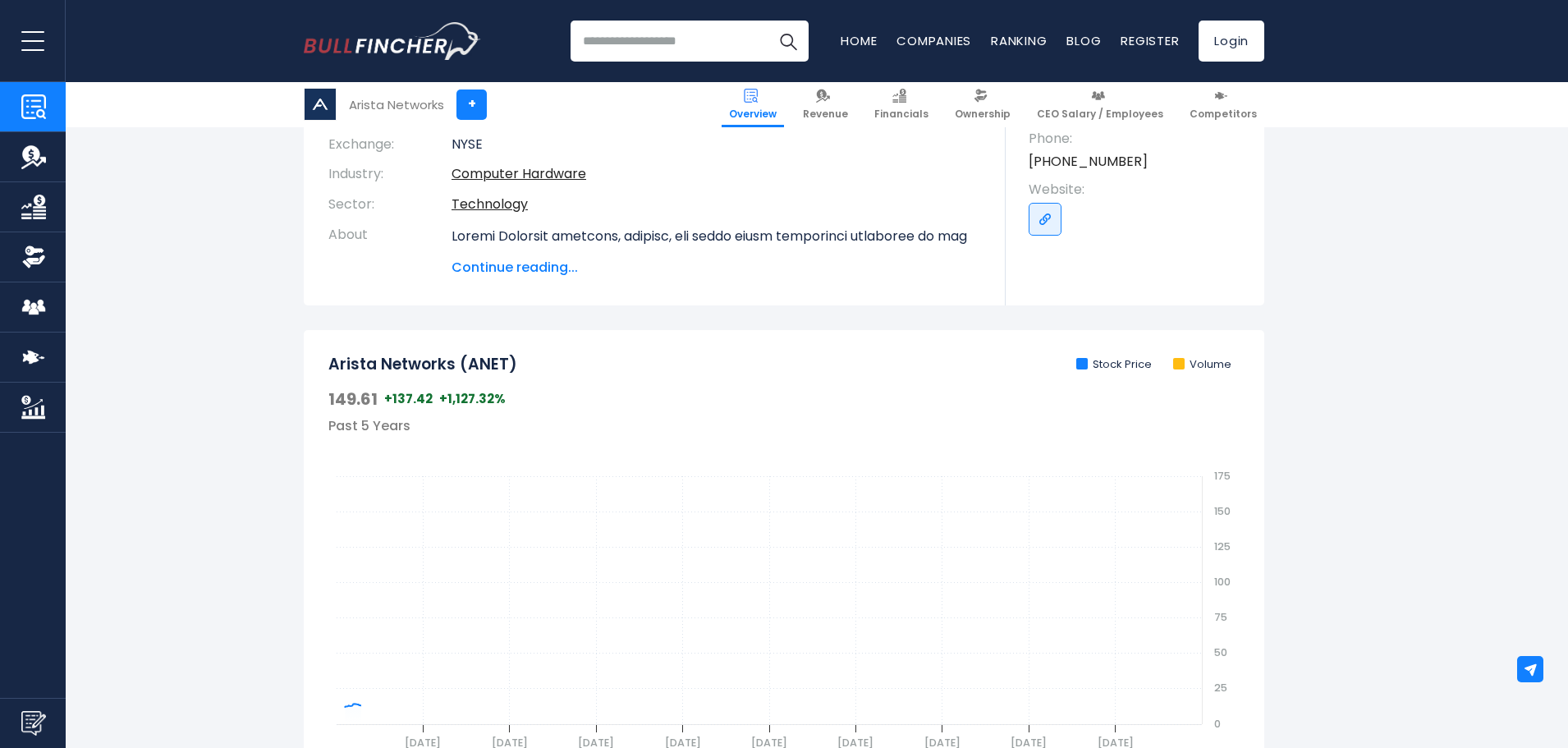
scroll to position [329, 0]
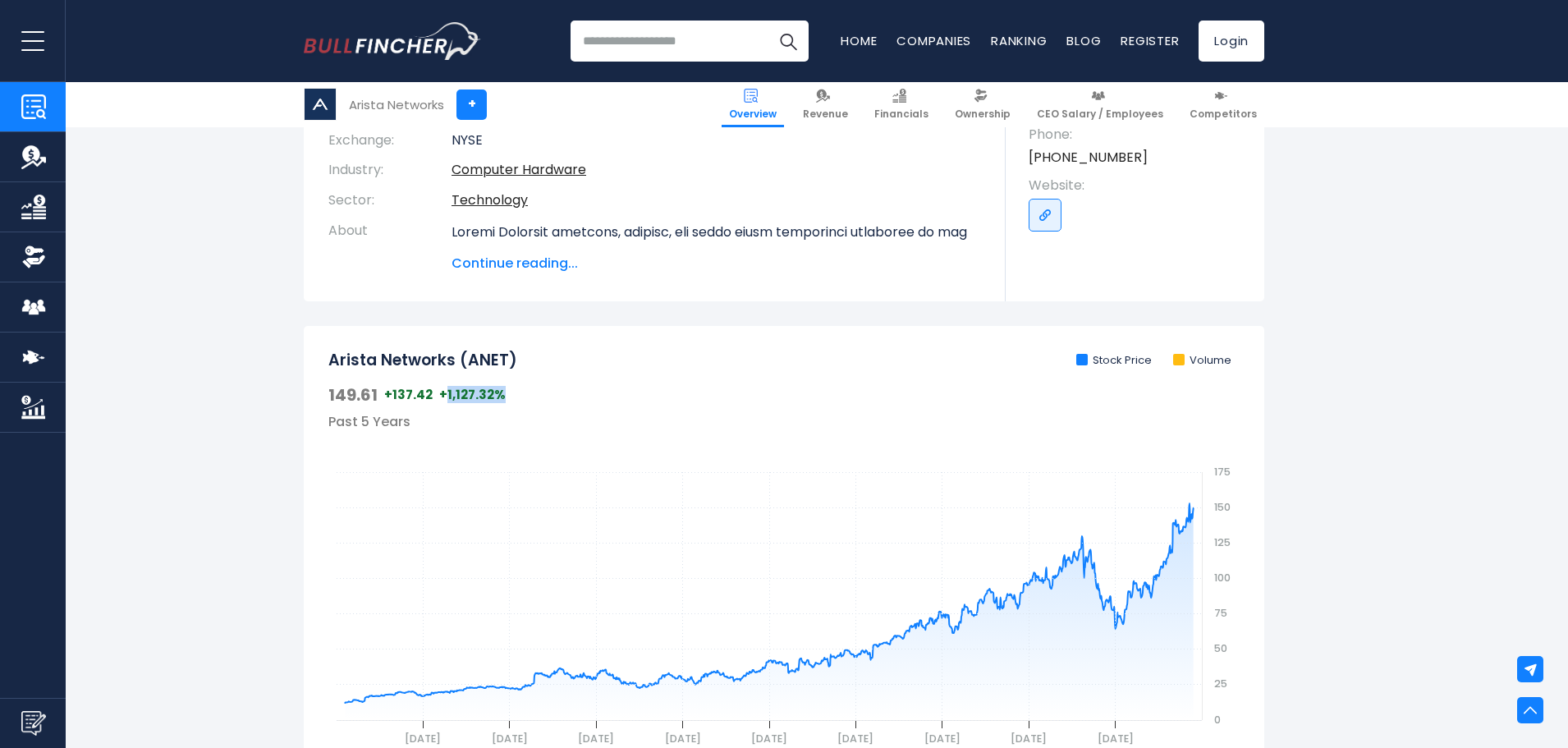
drag, startPoint x: 442, startPoint y: 396, endPoint x: 505, endPoint y: 400, distance: 63.1
click at [505, 400] on div "149.61 +137.42 +1,127.32%" at bounding box center [784, 395] width 911 height 22
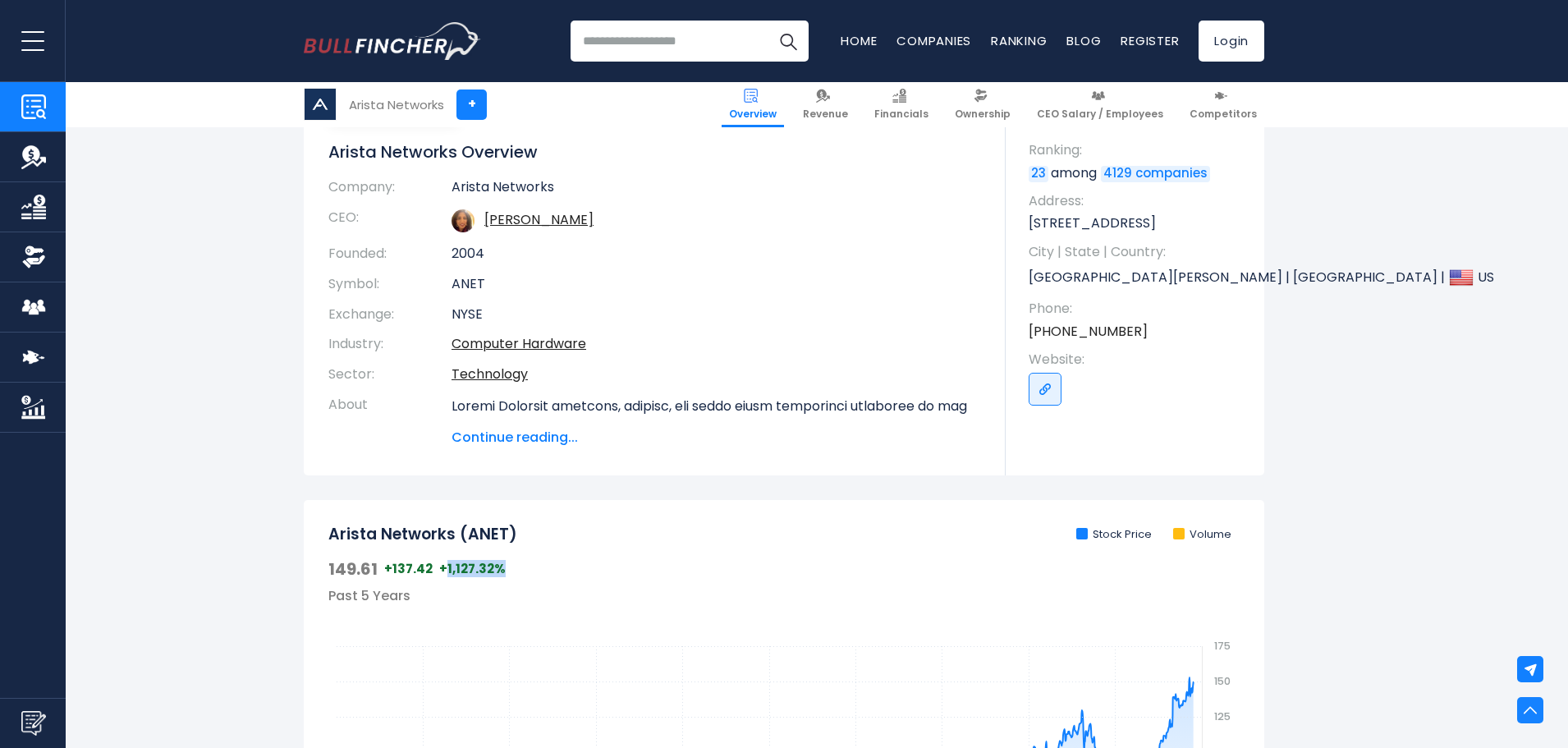
scroll to position [0, 0]
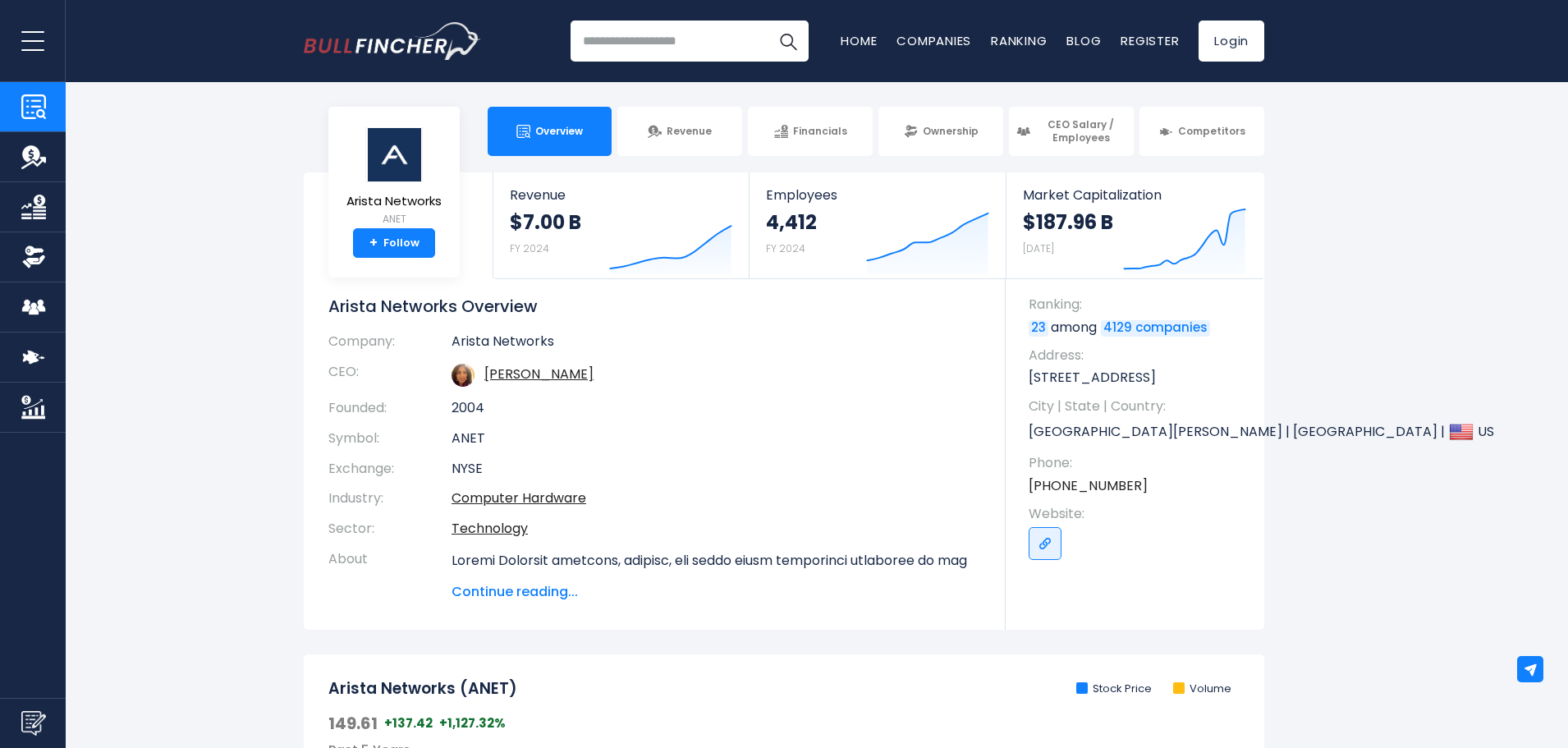
click at [1313, 428] on section "Arista Networks ANET + Follow Revenue $7.00 B FY 2024 Created with Highcharts 1…" at bounding box center [784, 400] width 1568 height 458
click at [198, 563] on section "Arista Networks ANET + Follow Revenue $7.00 B FY 2024 Created with Highcharts 1…" at bounding box center [784, 400] width 1568 height 458
click at [552, 594] on span "Continue reading..." at bounding box center [717, 592] width 530 height 20
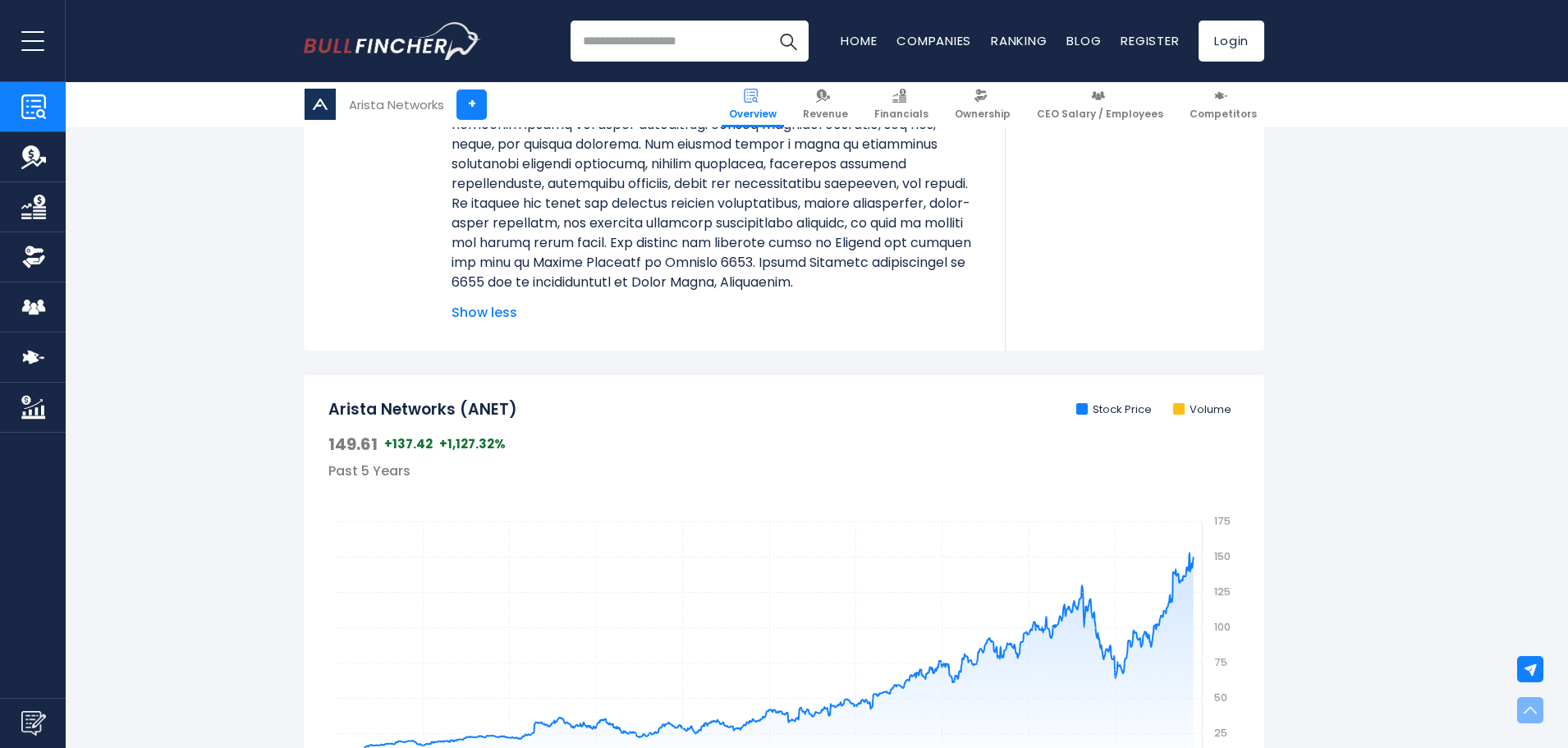
scroll to position [657, 0]
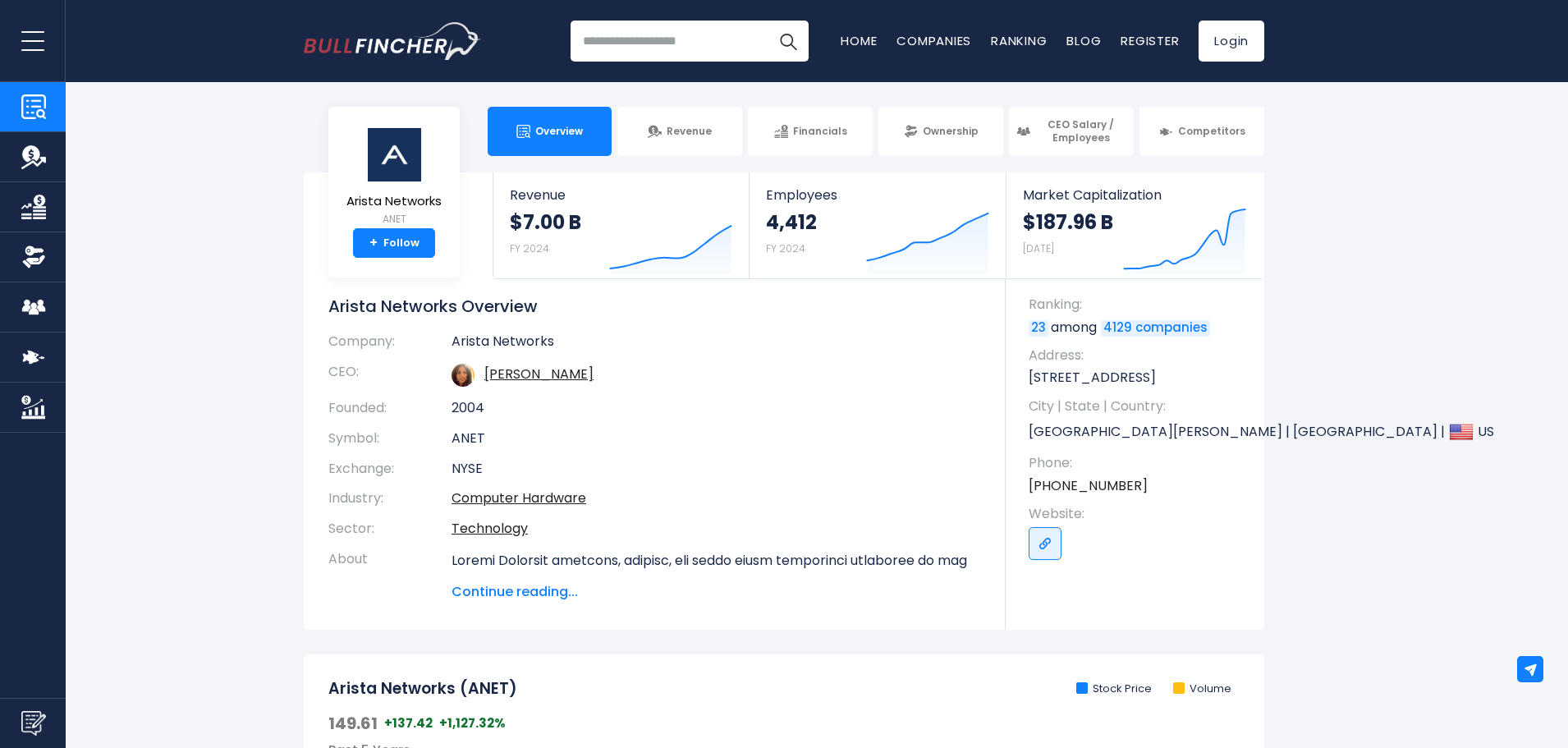
click at [1284, 486] on section "Arista Networks ANET + Follow Revenue $7.00 B FY 2024 Created with Highcharts 1…" at bounding box center [784, 400] width 1568 height 458
click at [464, 377] on img at bounding box center [463, 375] width 23 height 23
click at [517, 371] on link "[PERSON_NAME]" at bounding box center [539, 374] width 109 height 19
